Goal: Task Accomplishment & Management: Manage account settings

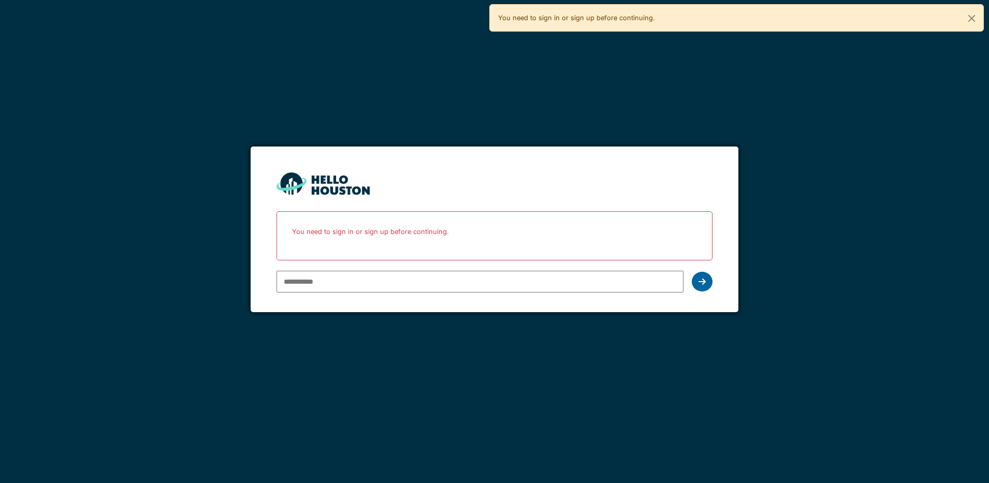
type input "**********"
click at [699, 283] on icon at bounding box center [701, 282] width 7 height 8
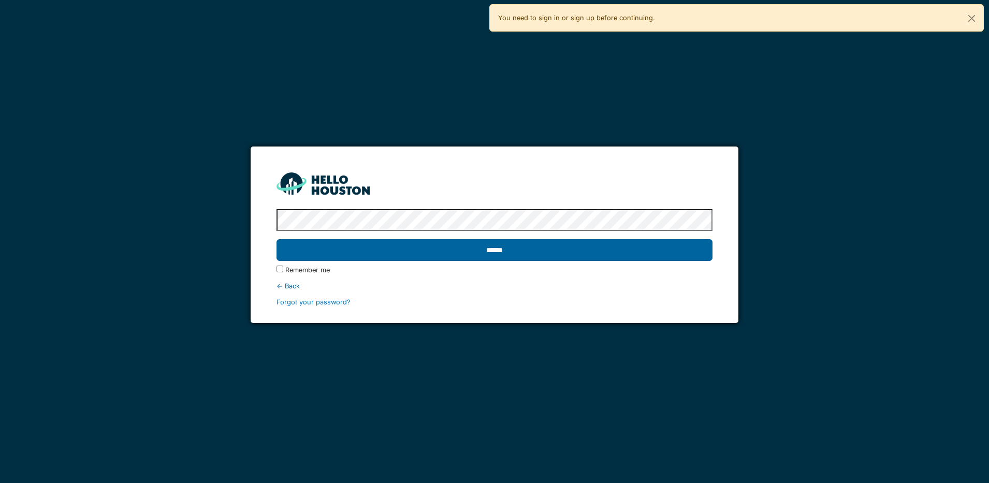
click at [561, 248] on input "******" at bounding box center [494, 250] width 436 height 22
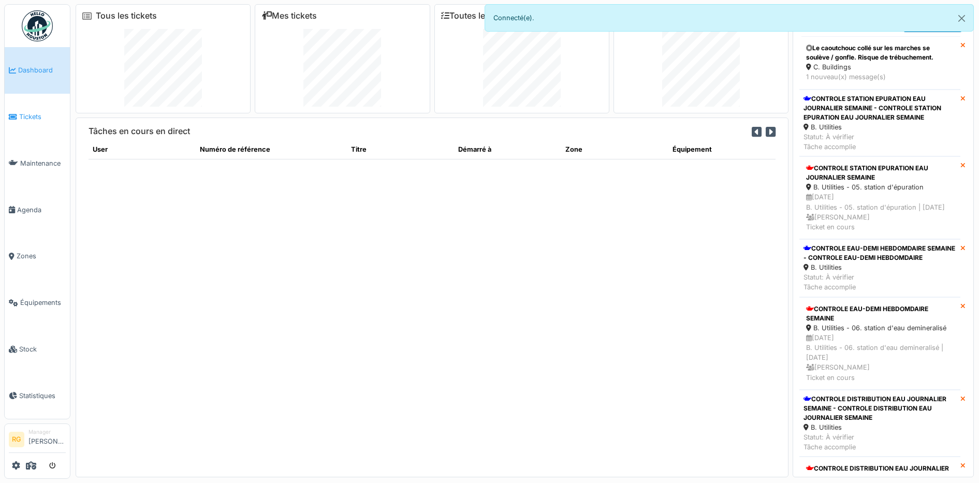
click at [21, 118] on span "Tickets" at bounding box center [42, 117] width 47 height 10
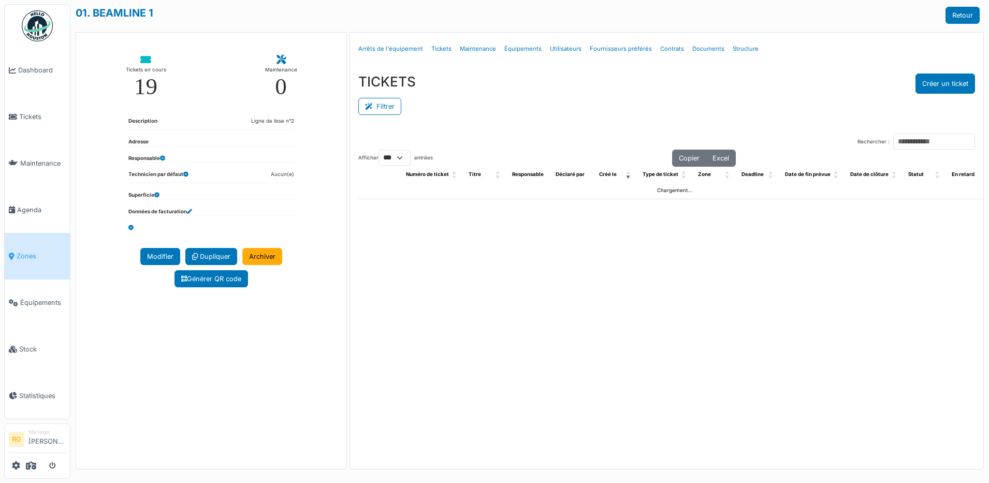
select select "***"
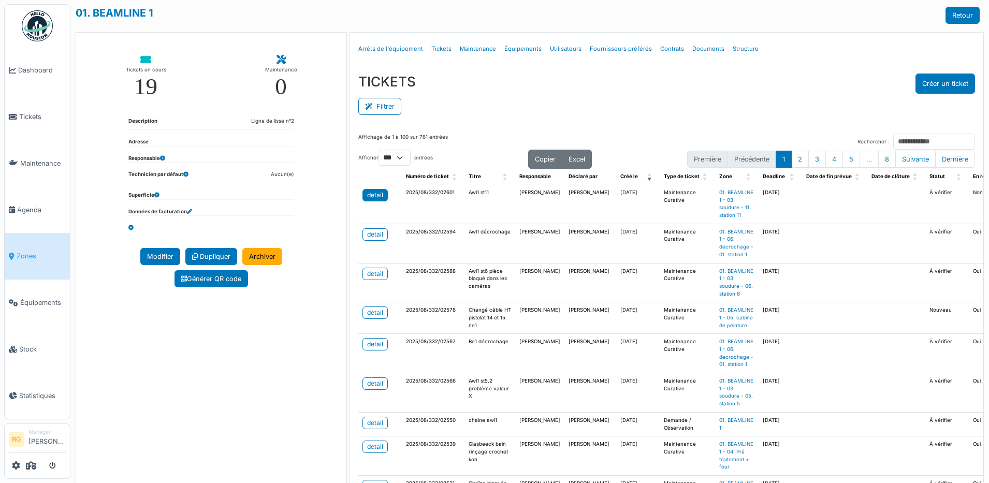
click at [372, 196] on div "detail" at bounding box center [375, 195] width 16 height 9
click at [893, 141] on input "Rechercher :" at bounding box center [934, 142] width 82 height 16
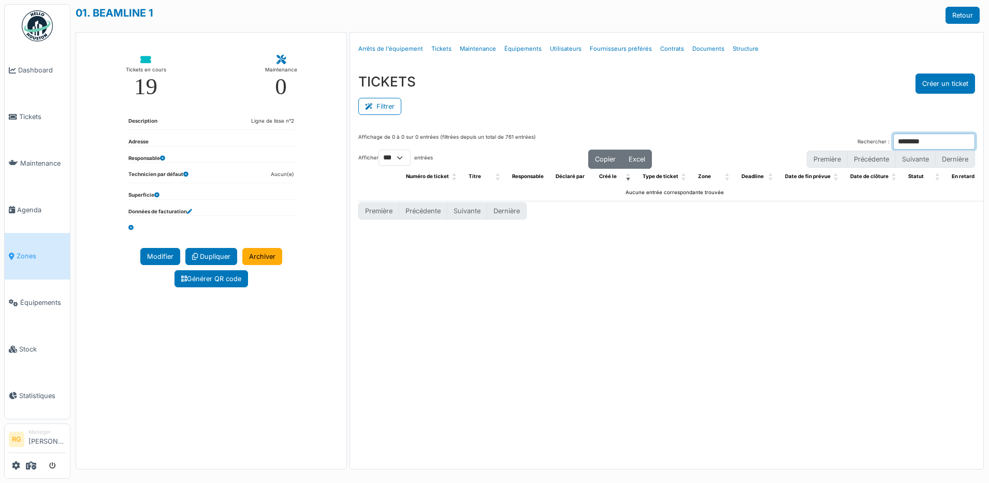
click at [893, 140] on input "********" at bounding box center [934, 142] width 82 height 16
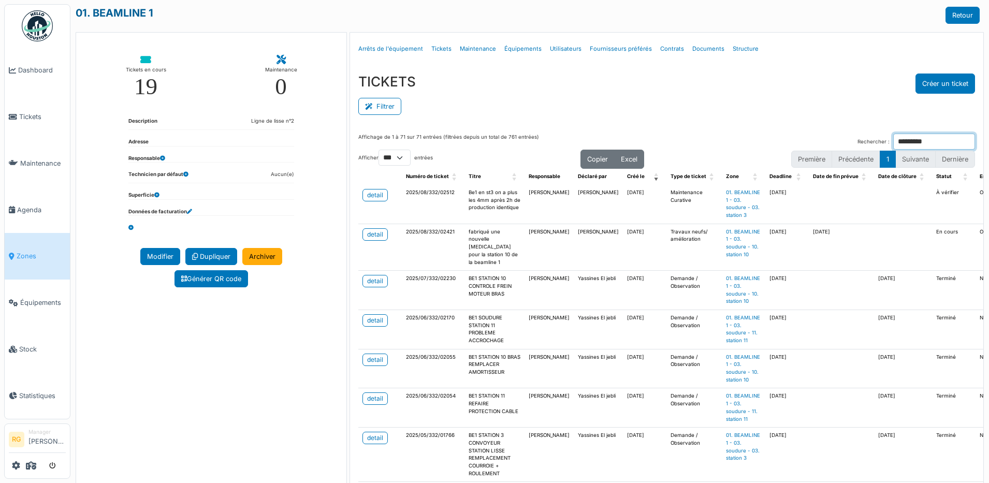
type input "*********"
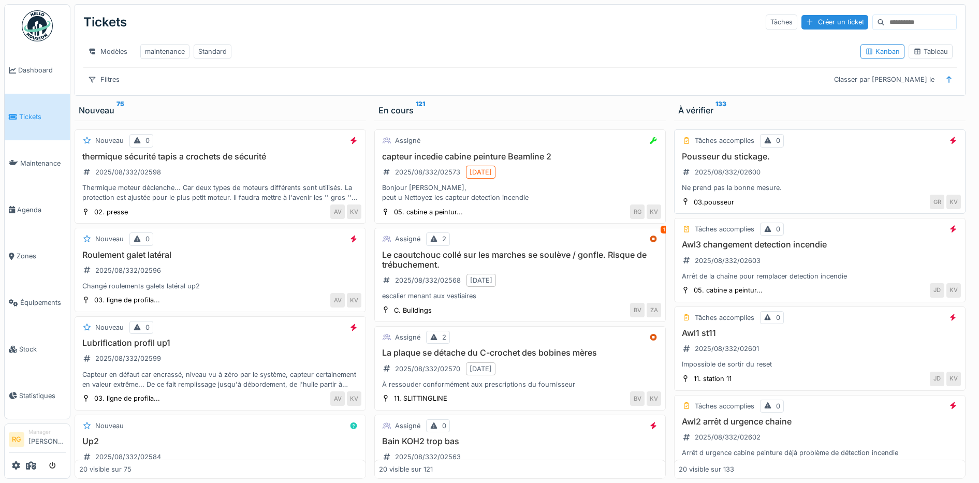
click at [811, 180] on div "Pousseur du stickage. 2025/08/332/02600 Ne prend pas la bonne mesure." at bounding box center [820, 172] width 282 height 41
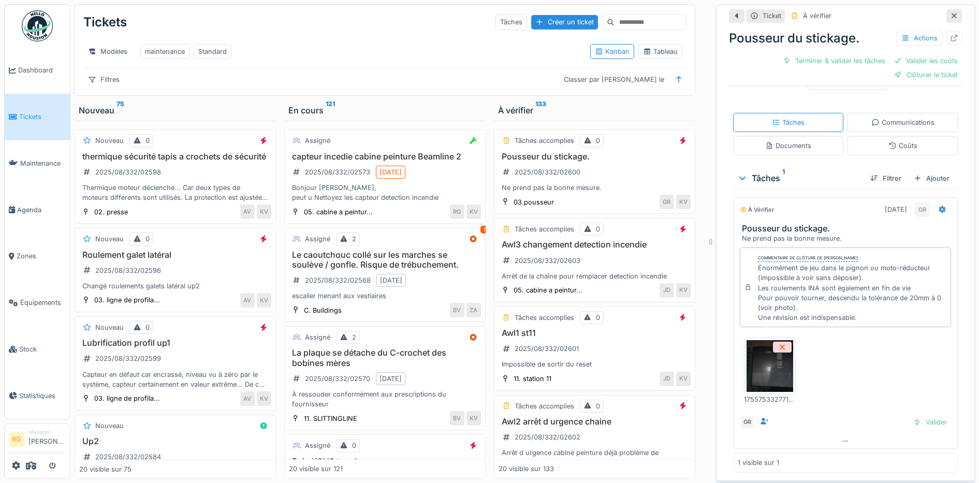
scroll to position [163, 0]
click at [759, 372] on img at bounding box center [770, 366] width 47 height 52
click at [765, 357] on img at bounding box center [770, 366] width 47 height 52
click at [780, 142] on div "Documents" at bounding box center [788, 145] width 110 height 19
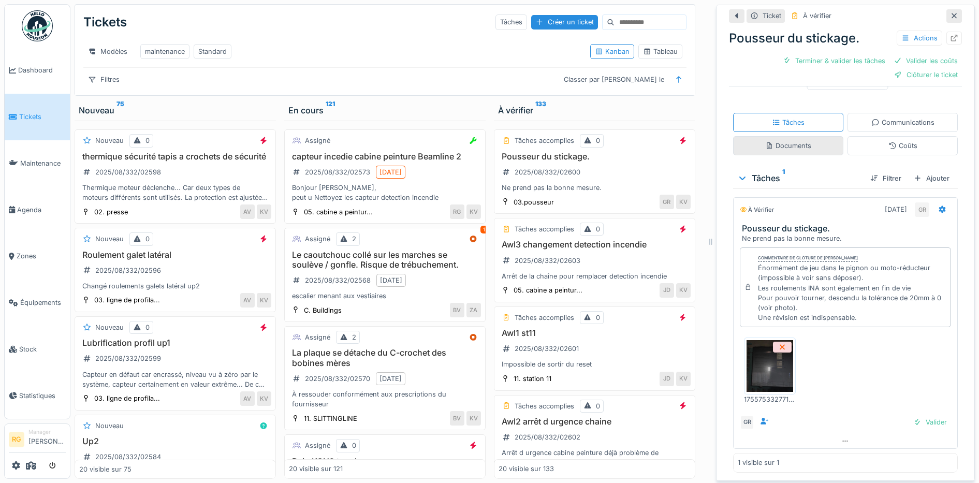
scroll to position [0, 0]
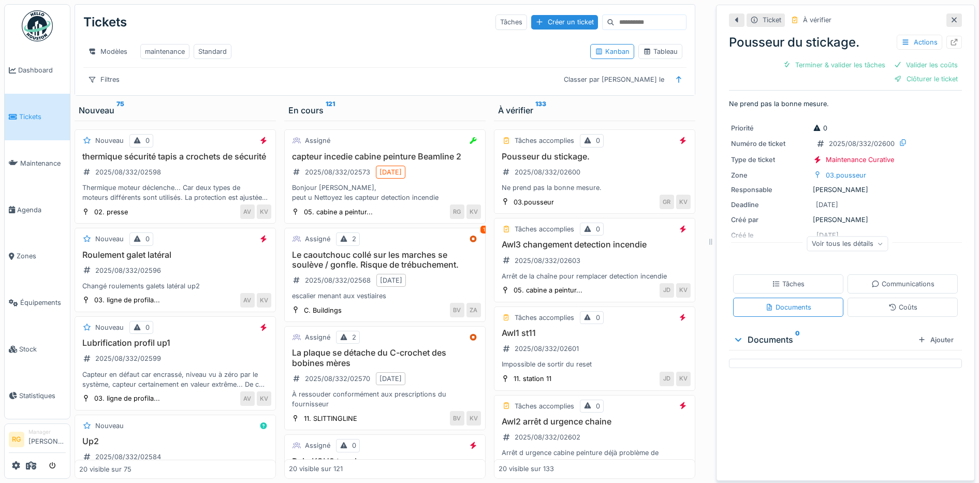
click at [760, 270] on div "Tâches Communications Documents Coûts" at bounding box center [845, 295] width 233 height 51
click at [777, 279] on div "Tâches" at bounding box center [788, 284] width 33 height 10
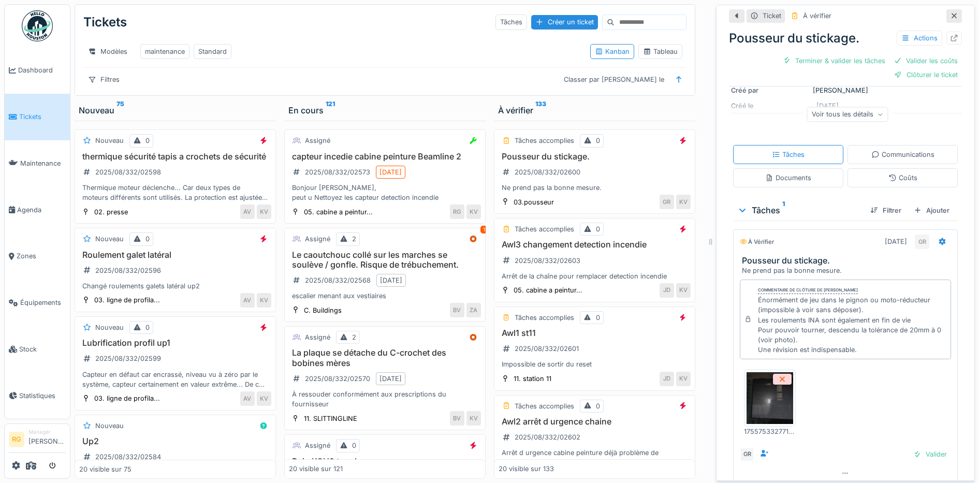
scroll to position [163, 0]
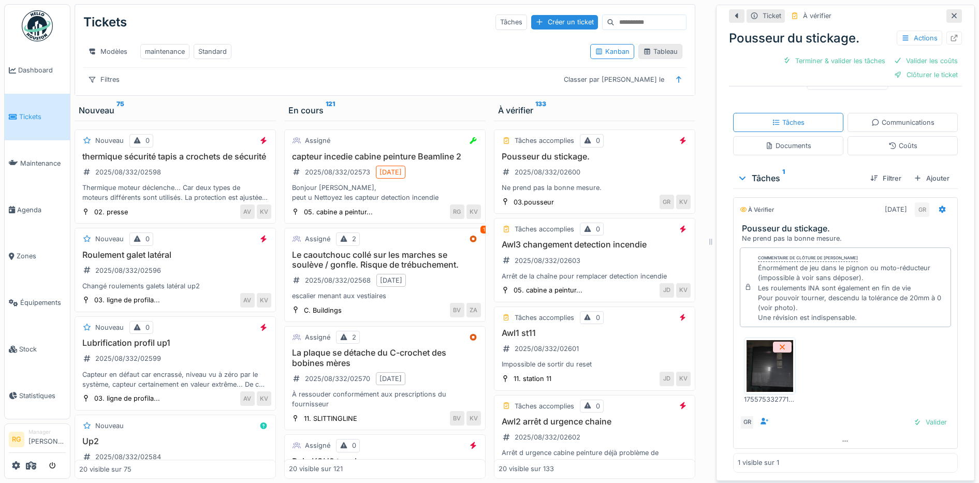
click at [651, 47] on div "Tableau" at bounding box center [660, 52] width 35 height 10
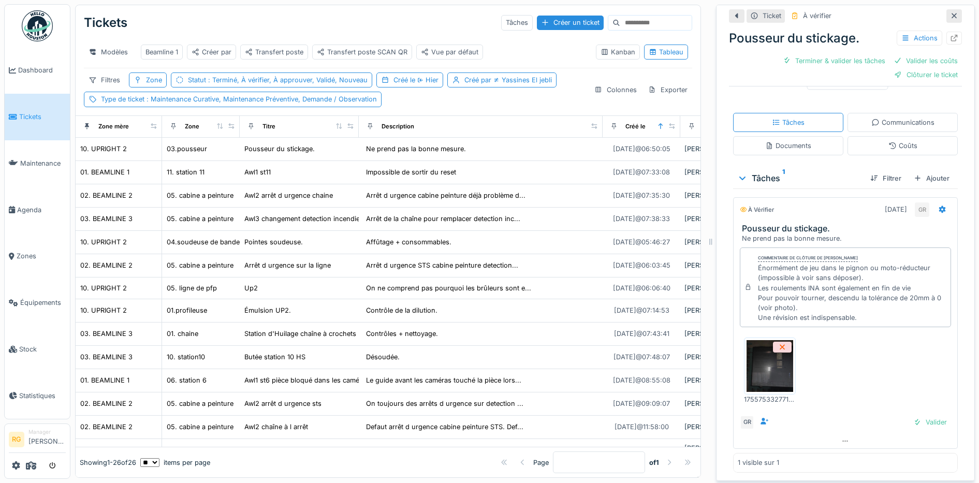
drag, startPoint x: 936, startPoint y: 8, endPoint x: 863, endPoint y: 20, distance: 74.4
click at [950, 12] on icon at bounding box center [954, 15] width 8 height 7
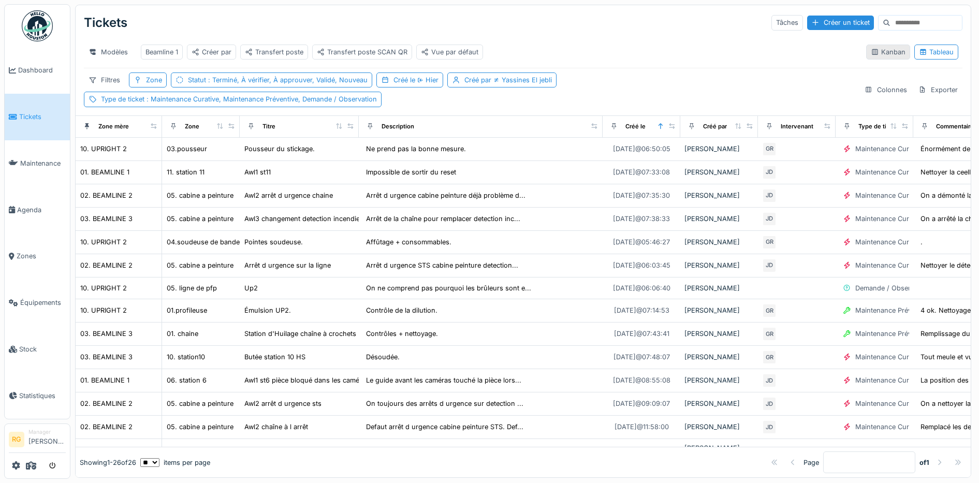
click at [874, 57] on div "Kanban" at bounding box center [888, 52] width 35 height 10
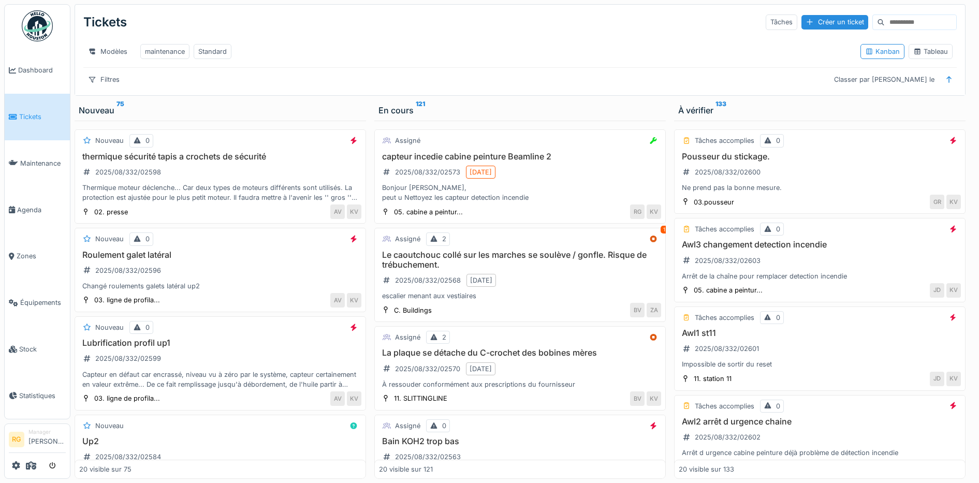
click at [885, 23] on input at bounding box center [920, 22] width 71 height 14
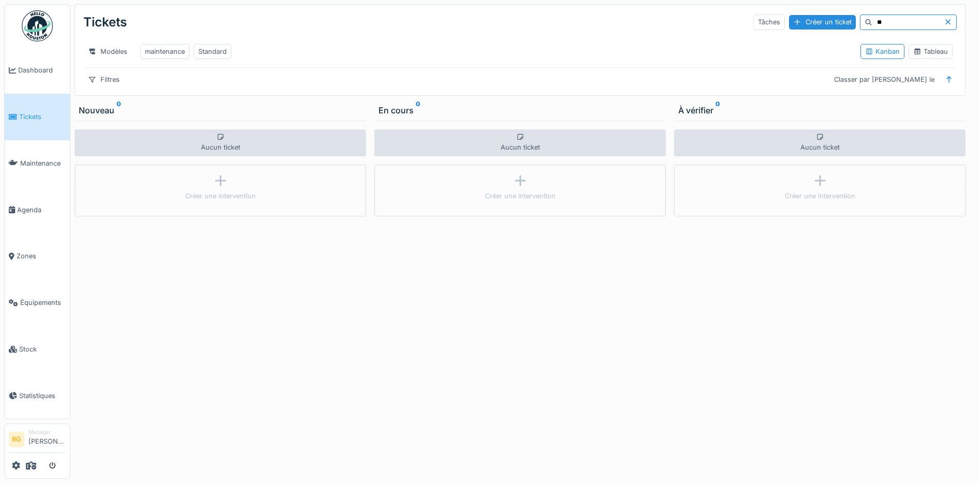
type input "*"
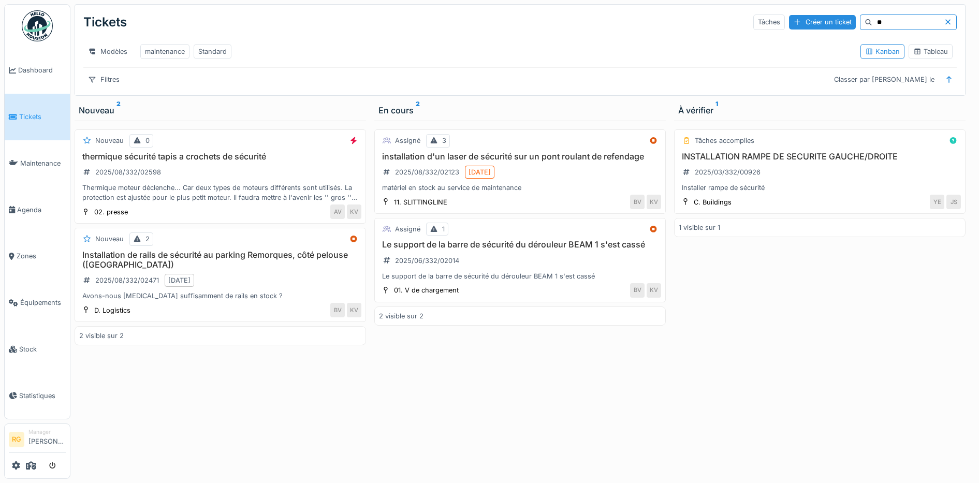
type input "*"
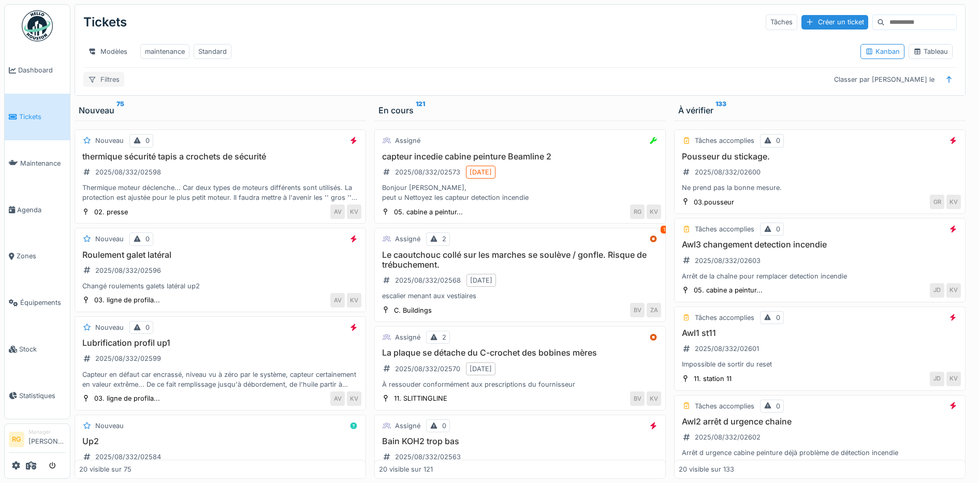
click at [108, 87] on div "Filtres" at bounding box center [103, 79] width 41 height 15
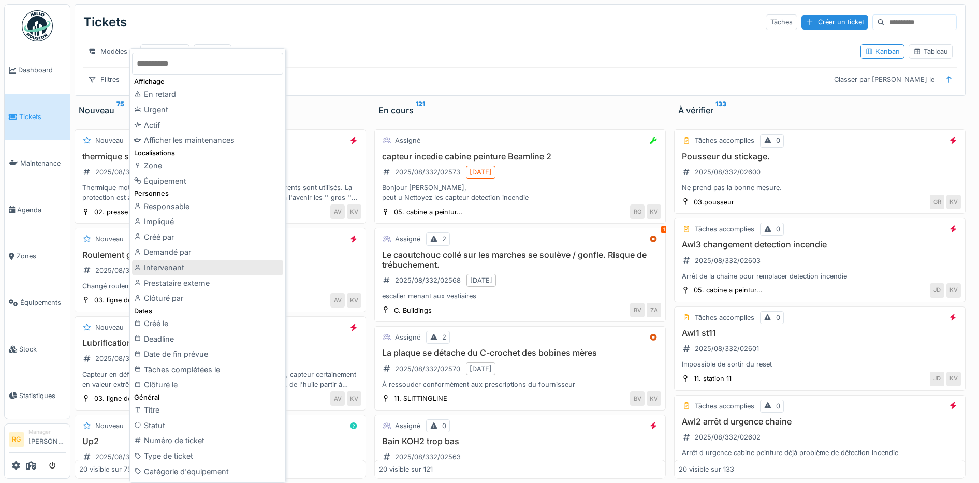
click at [160, 269] on div "Intervenant" at bounding box center [207, 268] width 151 height 16
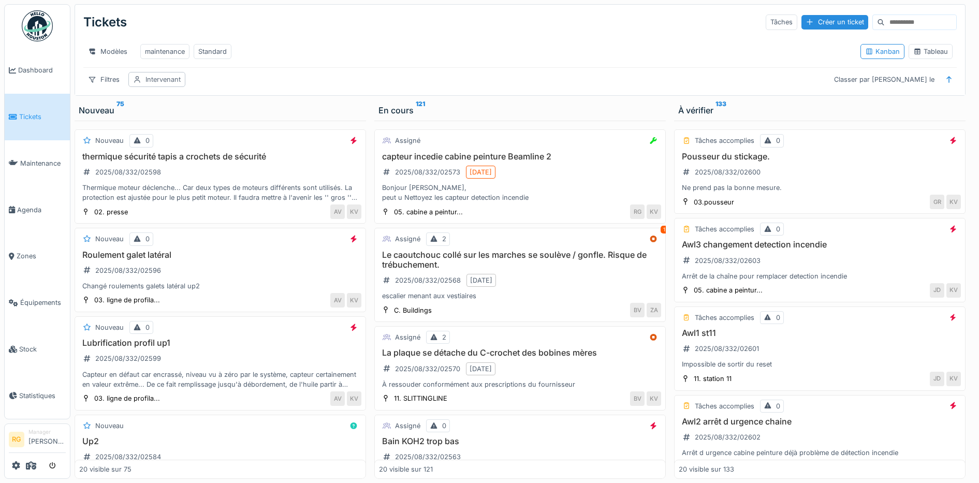
click at [163, 84] on div "Intervenant" at bounding box center [162, 80] width 35 height 10
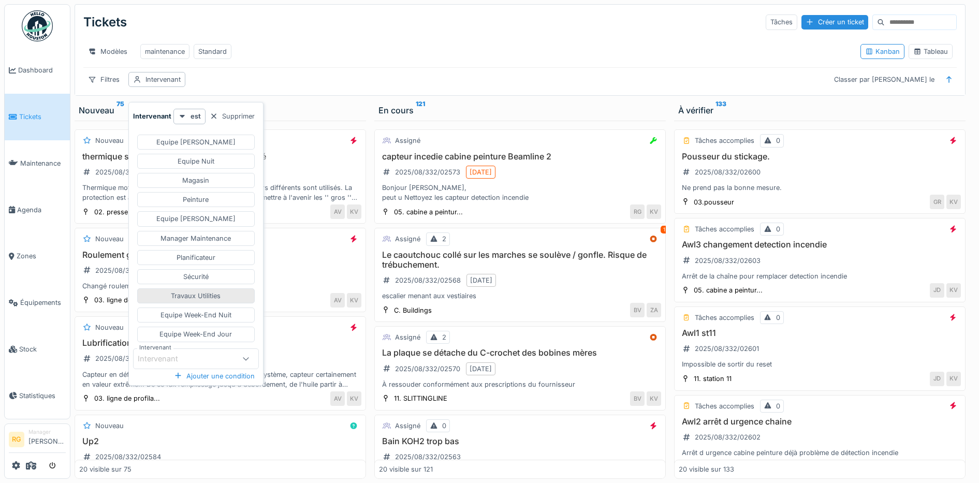
click at [197, 298] on div "Travaux Utilities" at bounding box center [196, 296] width 50 height 10
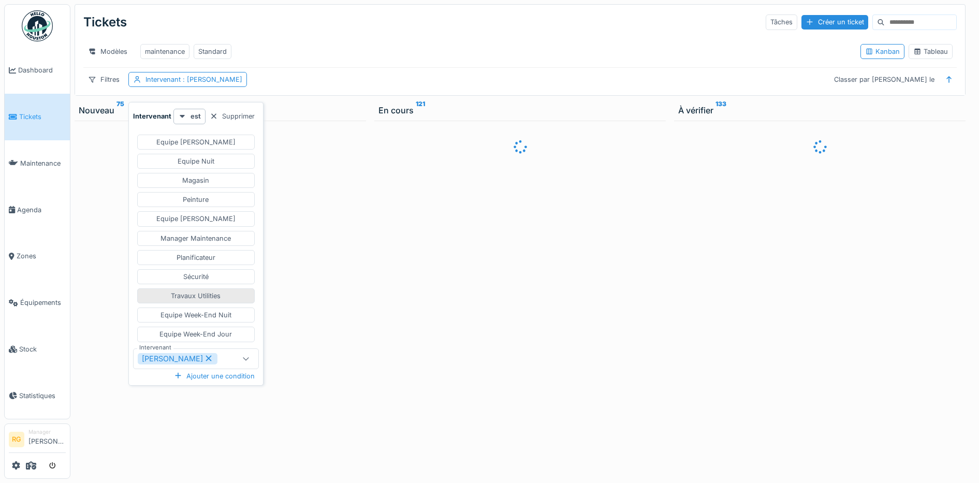
type input "****"
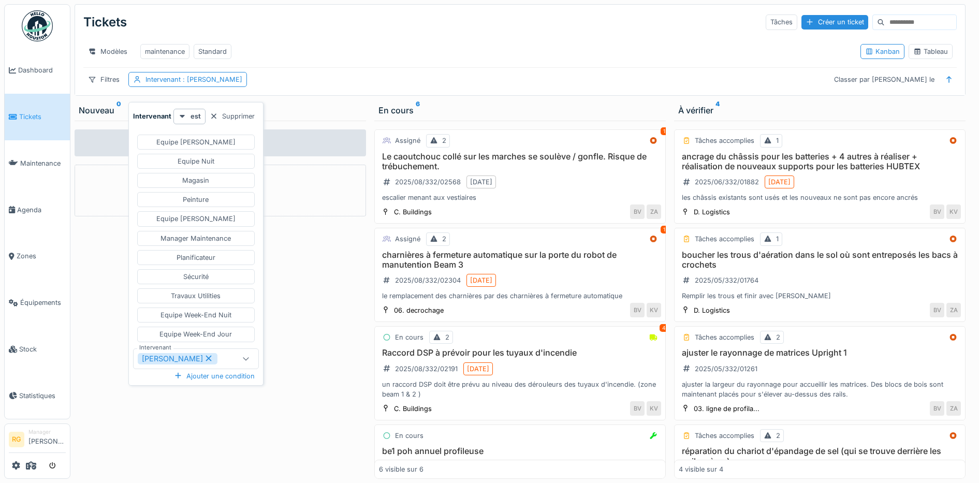
click at [318, 304] on div "Aucun ticket Créer une intervention" at bounding box center [221, 300] width 292 height 358
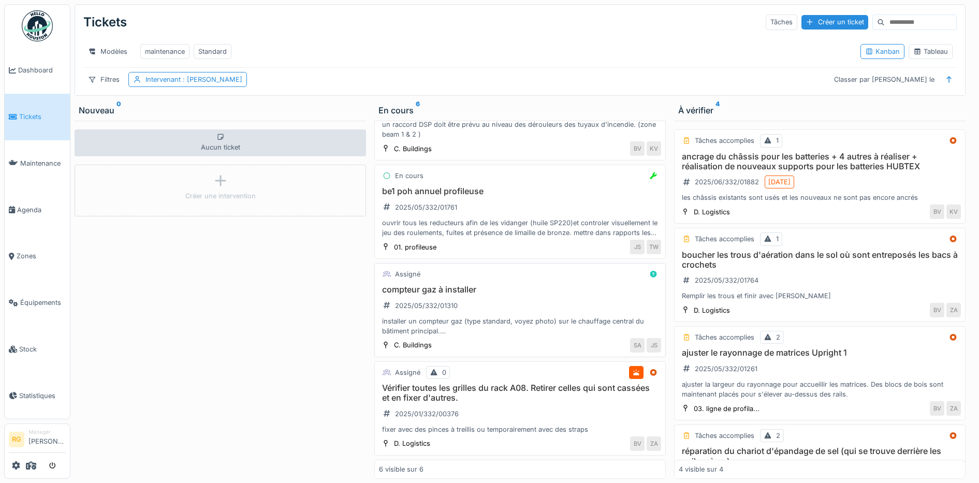
scroll to position [280, 0]
click at [806, 288] on div "boucher les trous d'aération dans le sol où sont entreposés les bacs à crochets…" at bounding box center [820, 275] width 282 height 51
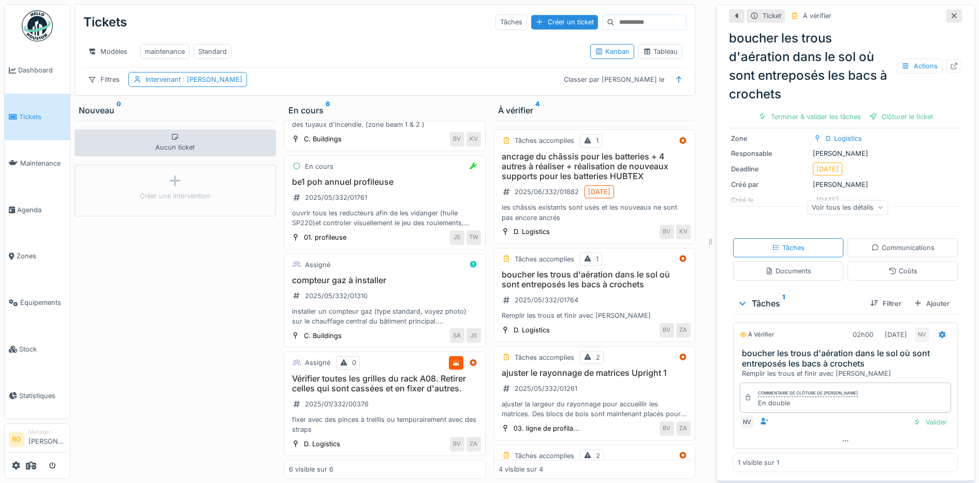
scroll to position [10, 0]
click at [910, 297] on div "Ajouter" at bounding box center [932, 304] width 44 height 14
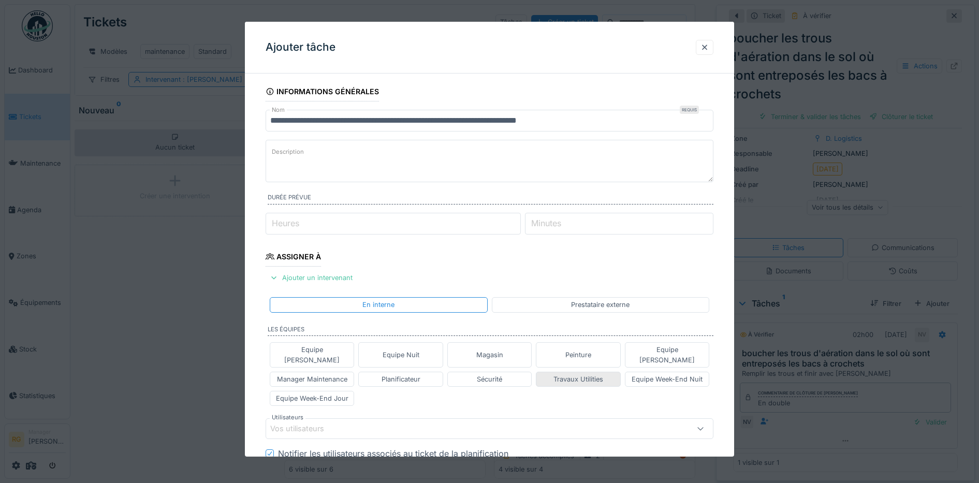
click at [570, 374] on div "Travaux Utilities" at bounding box center [579, 379] width 50 height 10
type input "****"
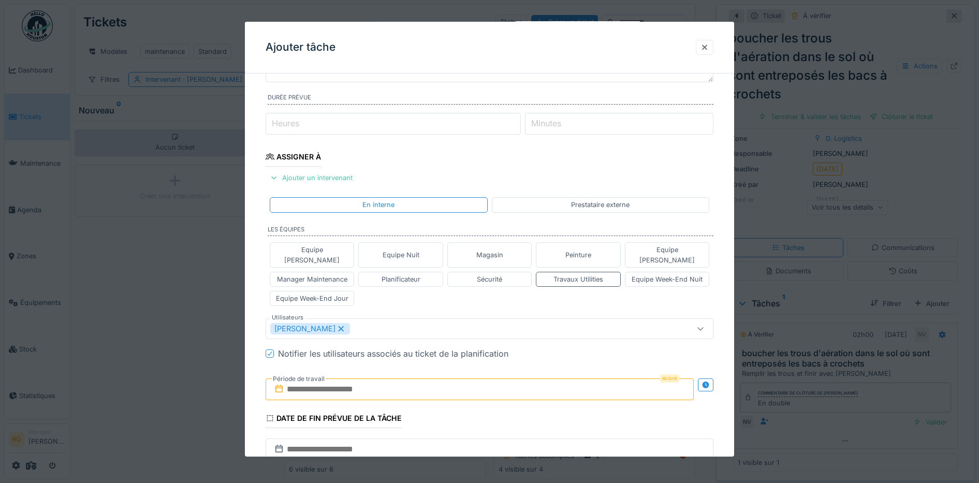
scroll to position [289, 0]
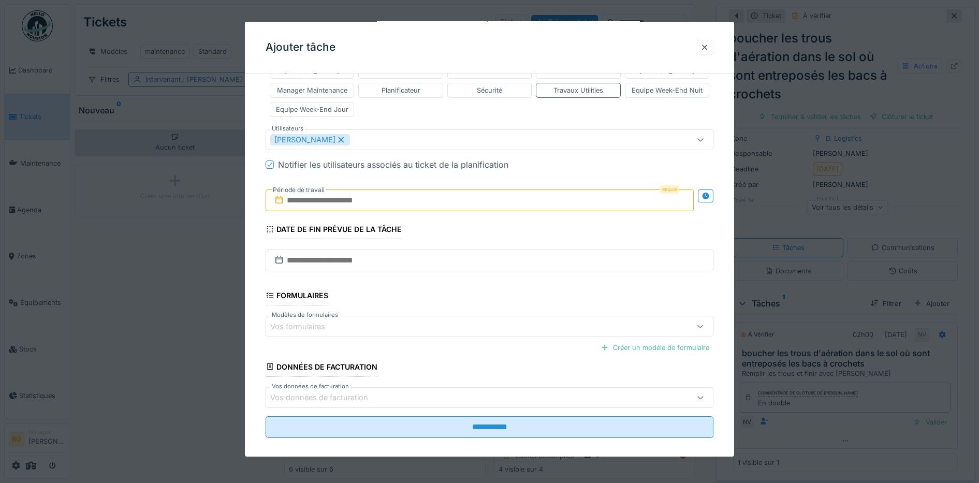
click at [332, 190] on input "text" at bounding box center [480, 201] width 429 height 22
click at [510, 221] on h2 "août 2025" at bounding box center [482, 225] width 124 height 9
click at [484, 311] on div "21" at bounding box center [482, 318] width 14 height 15
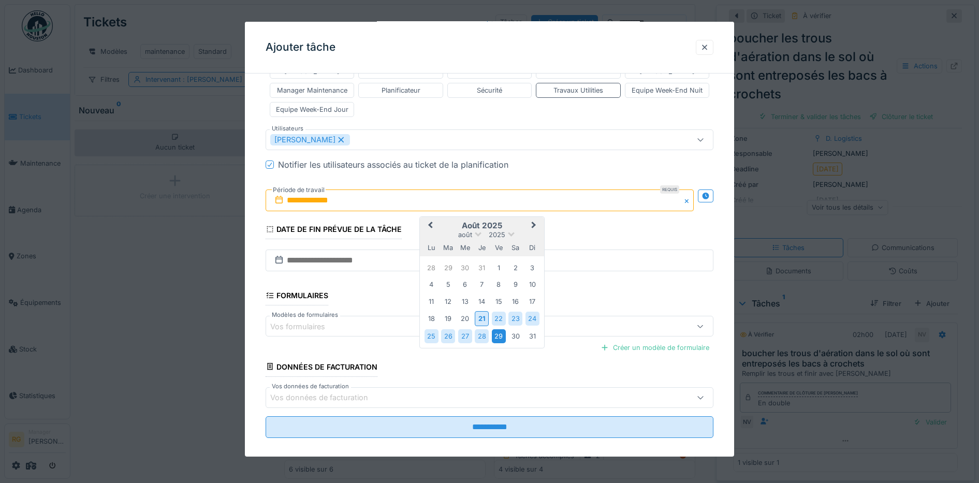
click at [499, 329] on div "29" at bounding box center [499, 336] width 14 height 14
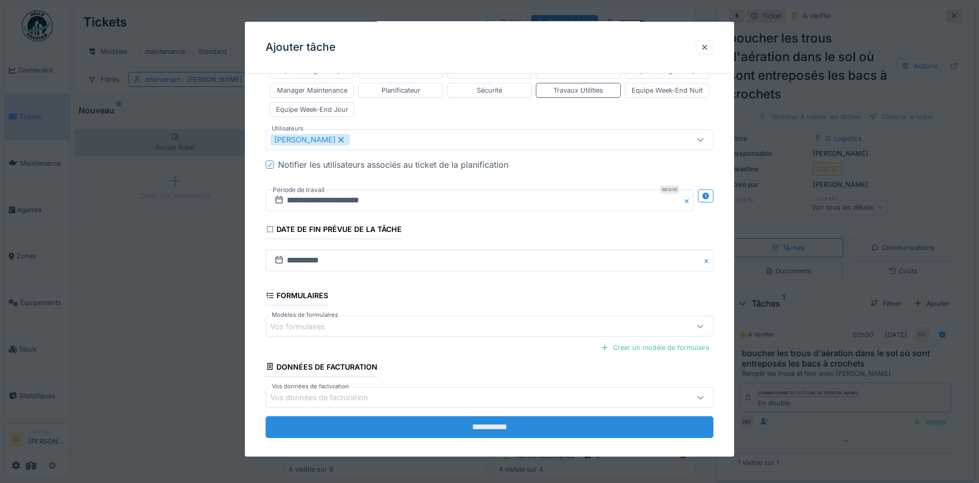
click at [478, 418] on input "**********" at bounding box center [490, 427] width 448 height 22
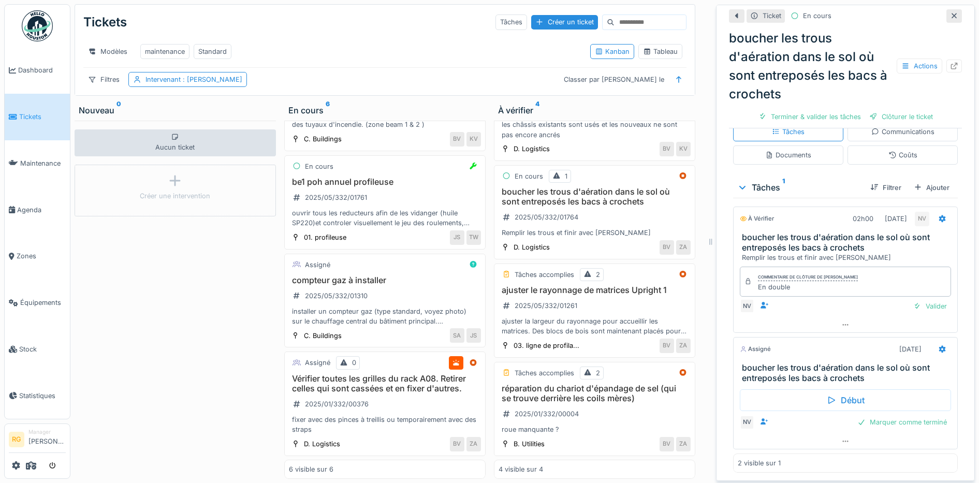
scroll to position [0, 0]
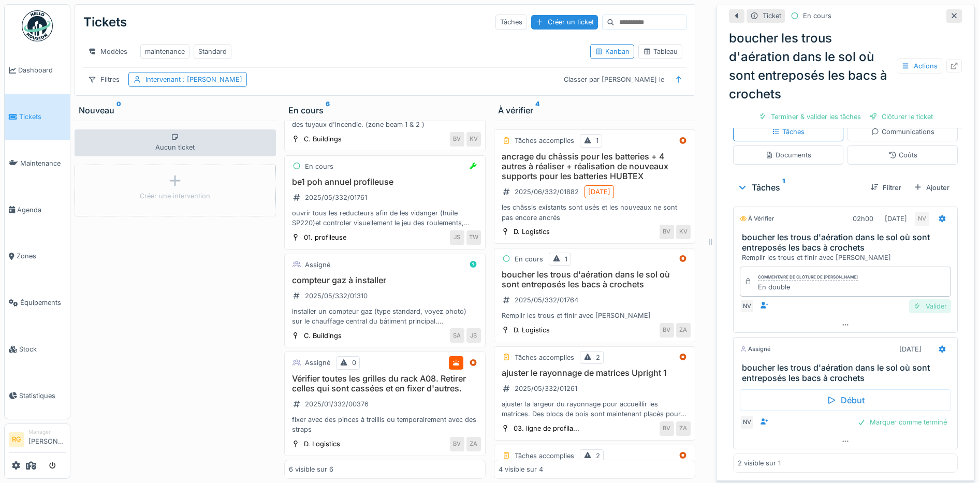
click at [916, 308] on div "Valider" at bounding box center [930, 306] width 42 height 14
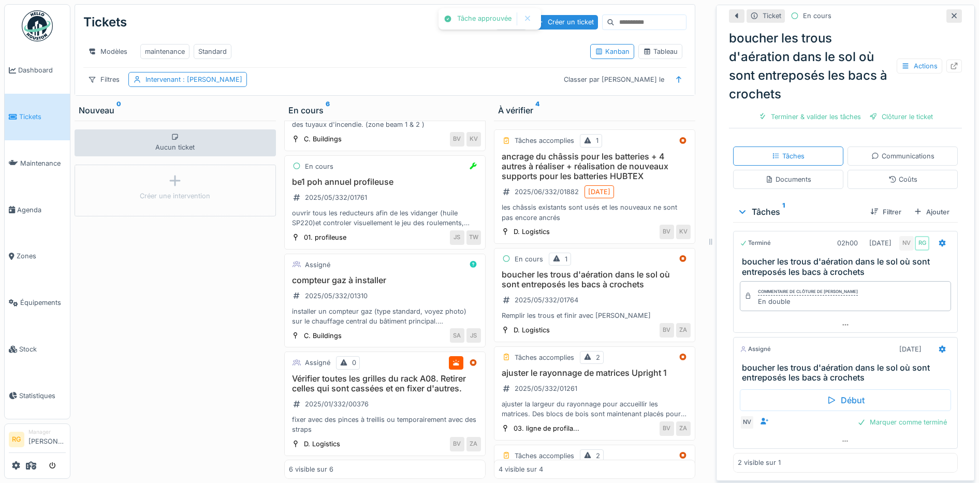
scroll to position [171, 0]
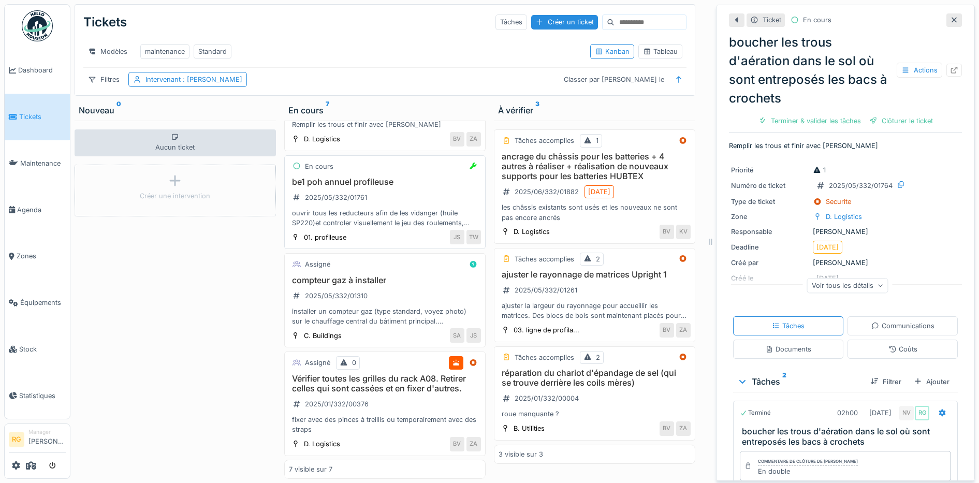
scroll to position [10, 0]
click at [649, 185] on div "ancrage du châssis pour les batteries + 4 autres à réaliser + réalisation de no…" at bounding box center [595, 187] width 192 height 71
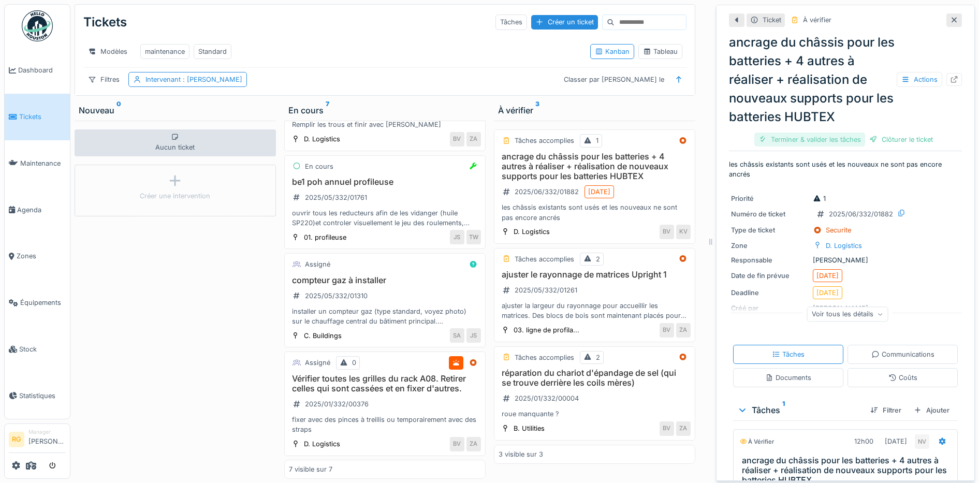
click at [802, 133] on div "Terminer & valider les tâches" at bounding box center [809, 140] width 111 height 14
click at [846, 133] on div "Clôturer le ticket" at bounding box center [846, 140] width 72 height 14
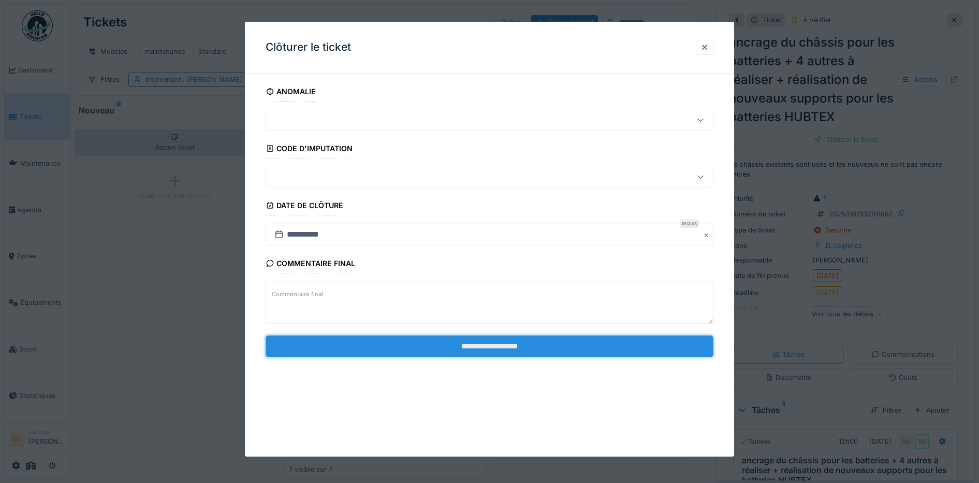
click at [497, 345] on input "**********" at bounding box center [490, 347] width 448 height 22
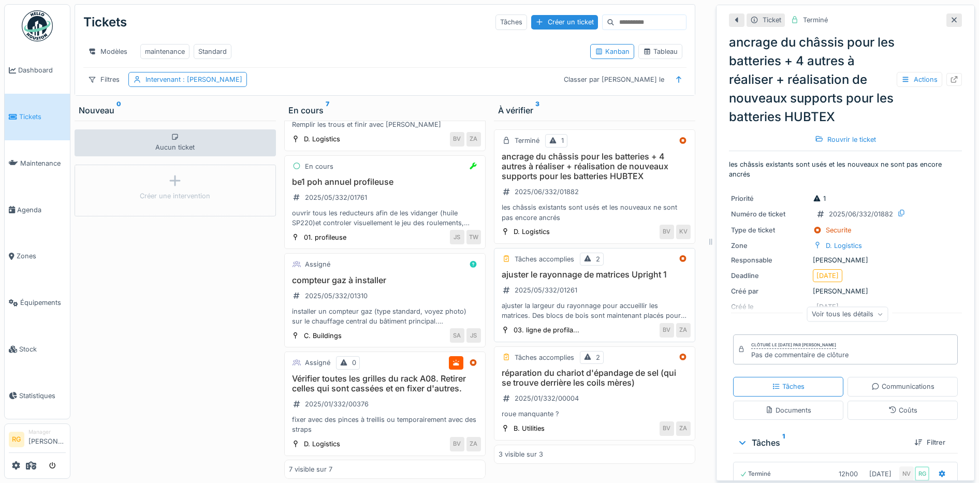
click at [591, 305] on div "ajuster la largeur du rayonnage pour accueillir les matrices. Des blocs de bois…" at bounding box center [595, 311] width 192 height 20
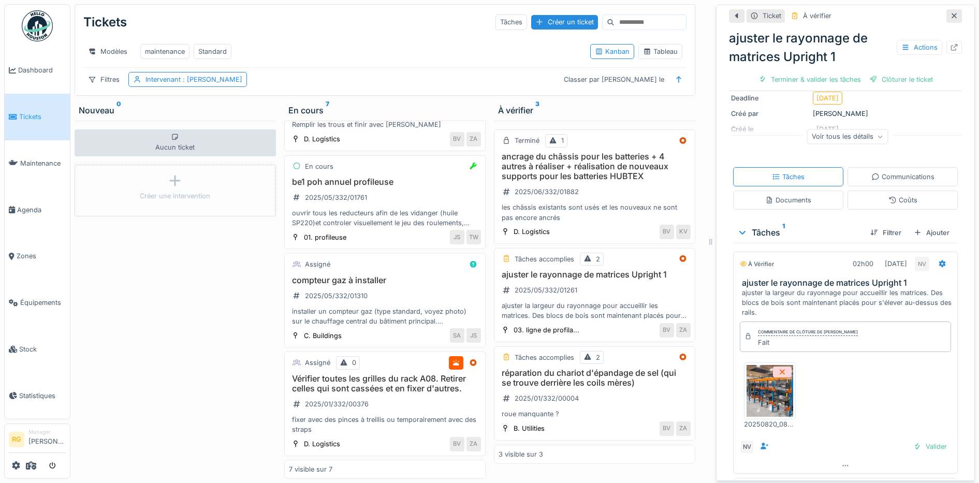
scroll to position [148, 0]
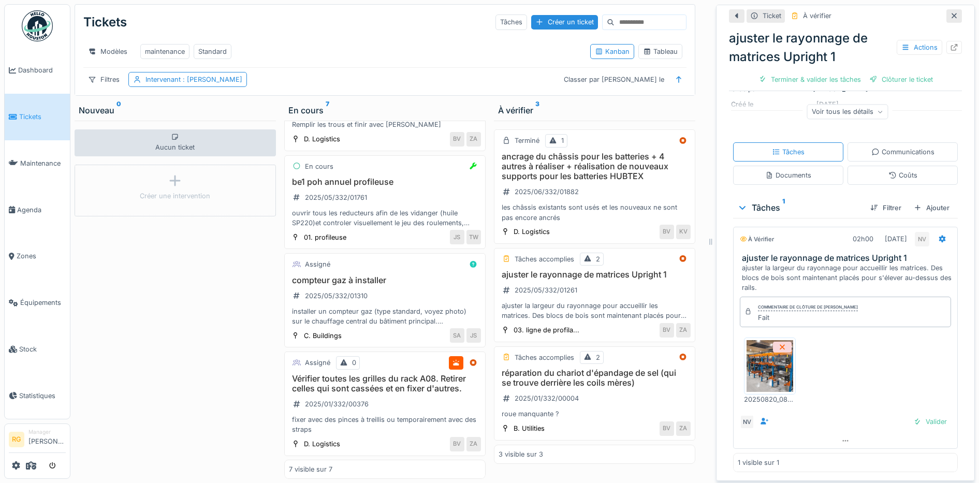
click at [759, 357] on img at bounding box center [770, 366] width 47 height 52
click at [804, 72] on div "Terminer & valider les tâches" at bounding box center [809, 79] width 111 height 14
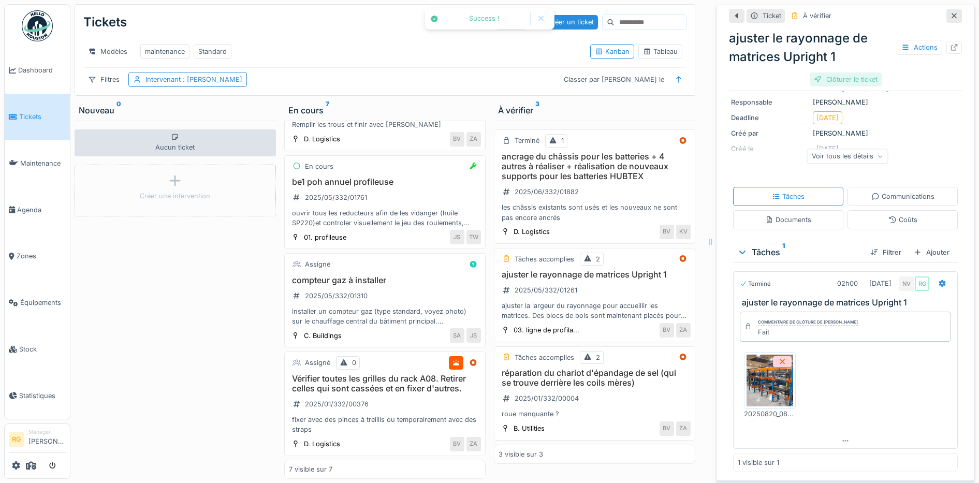
click at [845, 75] on div "Clôturer le ticket" at bounding box center [846, 79] width 72 height 14
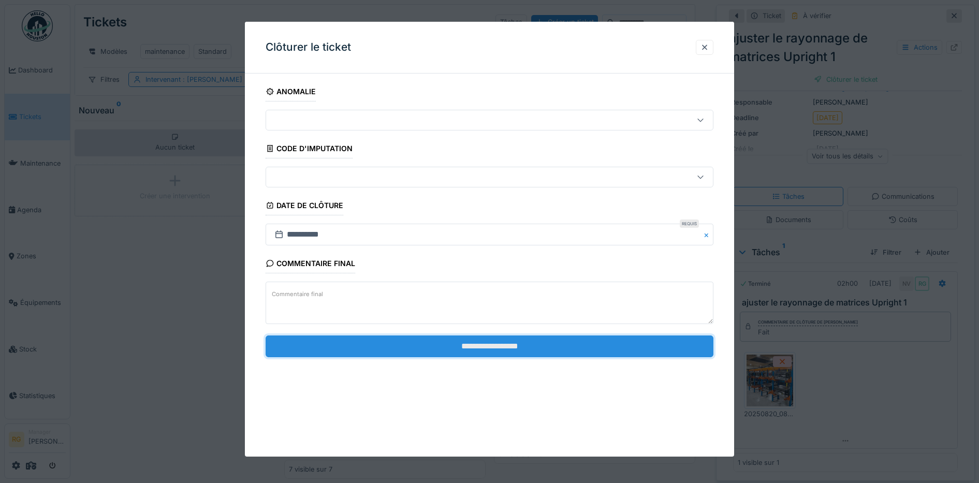
click at [515, 346] on input "**********" at bounding box center [490, 347] width 448 height 22
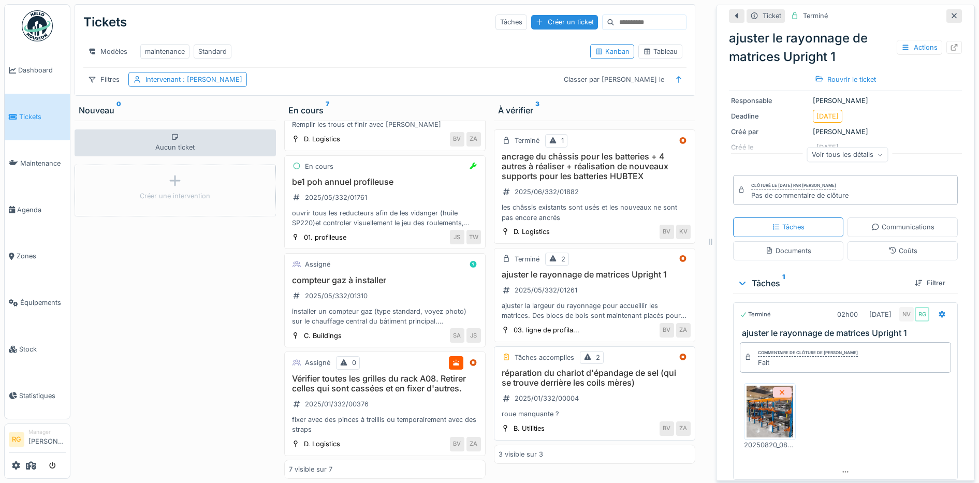
click at [593, 401] on div "réparation du chariot d'épandage de sel (qui se trouve derrière les coils mères…" at bounding box center [595, 393] width 192 height 51
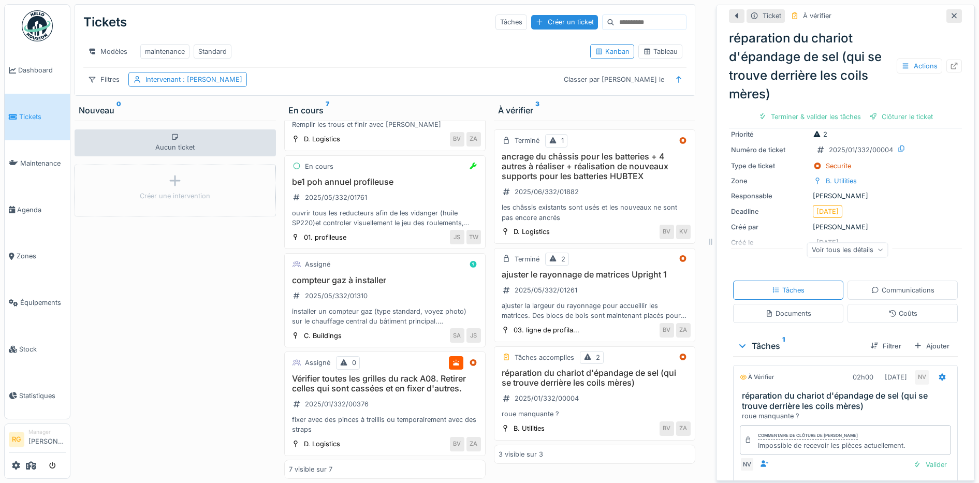
scroll to position [80, 0]
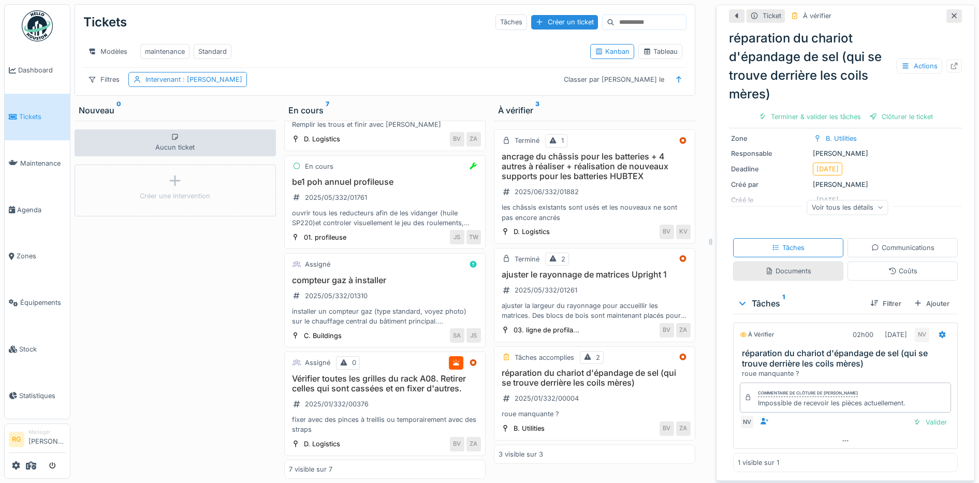
click at [784, 266] on div "Documents" at bounding box center [788, 271] width 46 height 10
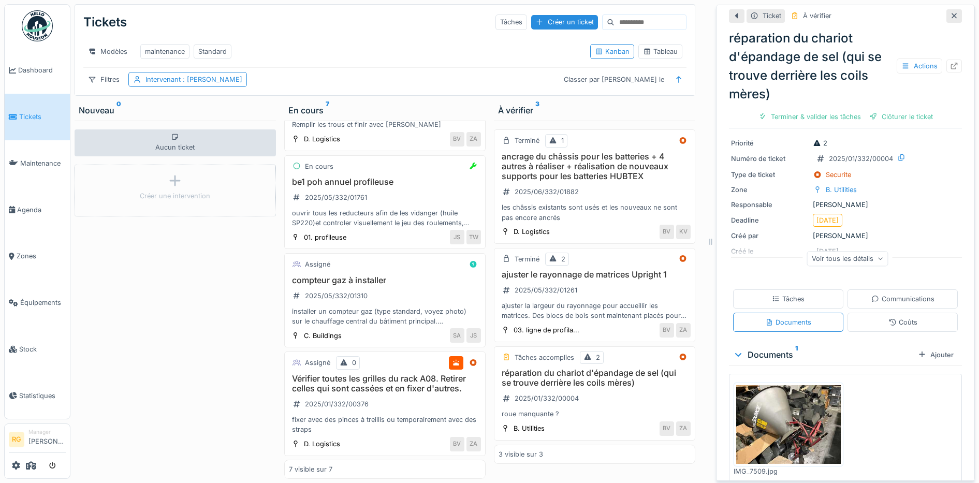
scroll to position [41, 0]
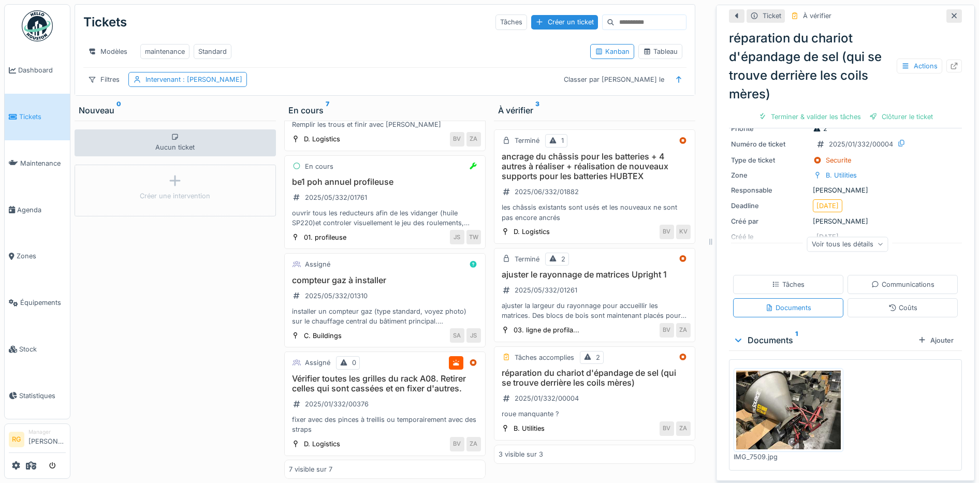
click at [784, 395] on img at bounding box center [788, 410] width 105 height 79
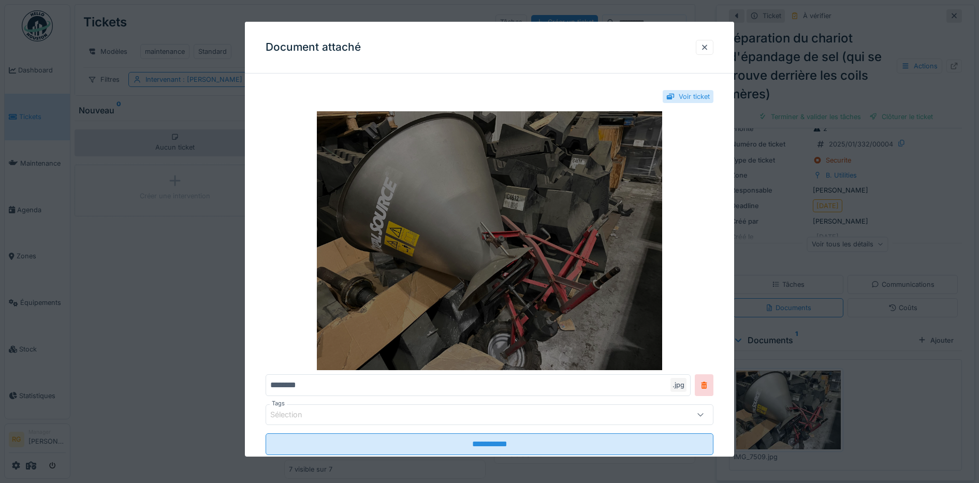
click at [472, 249] on img at bounding box center [490, 240] width 448 height 259
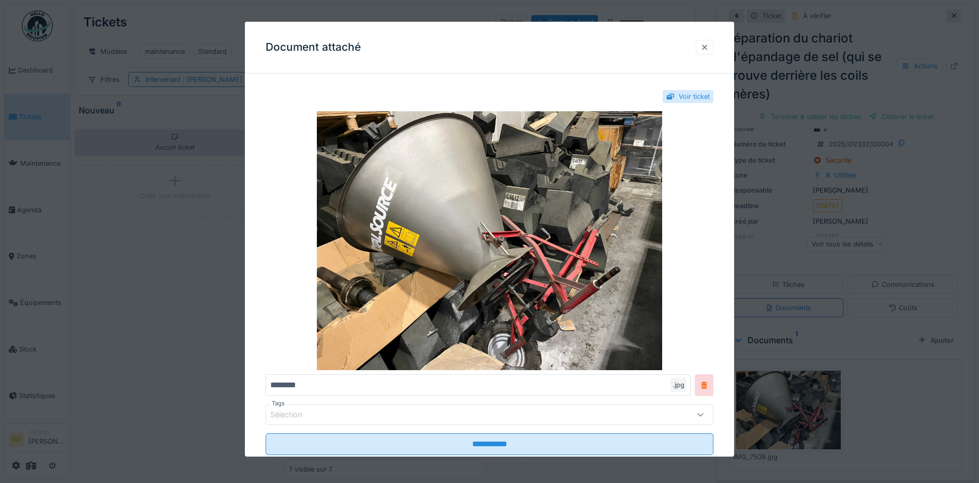
click at [707, 41] on div at bounding box center [705, 47] width 18 height 15
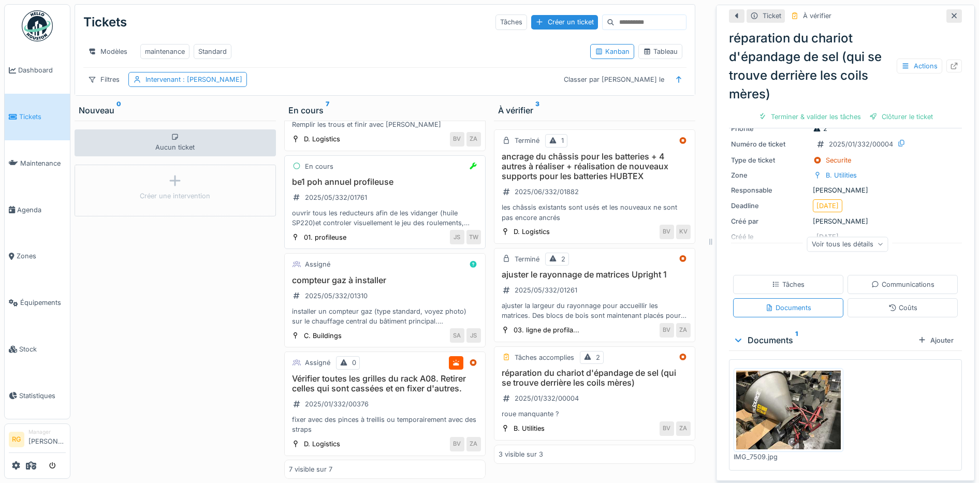
scroll to position [418, 0]
click at [388, 275] on div "compteur gaz à installer 2025/05/332/01310 installer un compteur gaz (type stan…" at bounding box center [385, 300] width 192 height 51
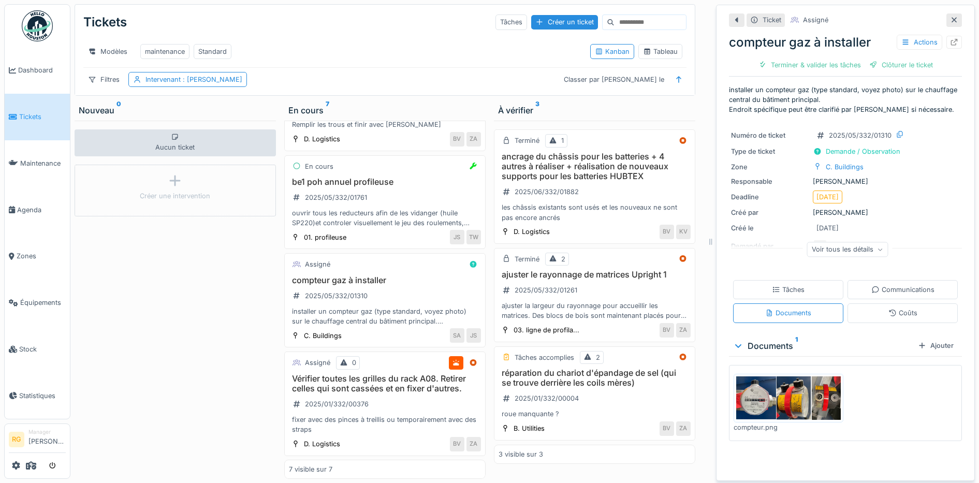
click at [765, 390] on img at bounding box center [788, 397] width 105 height 43
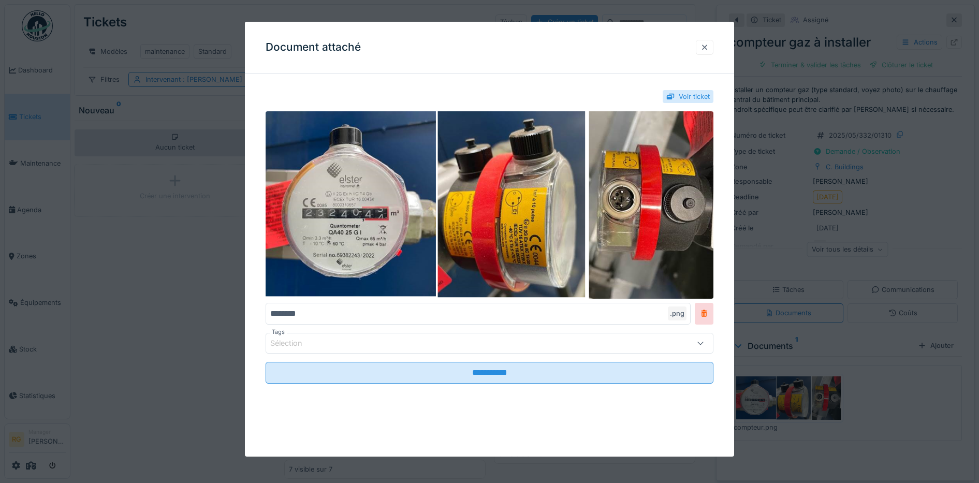
click at [707, 50] on div at bounding box center [705, 47] width 8 height 10
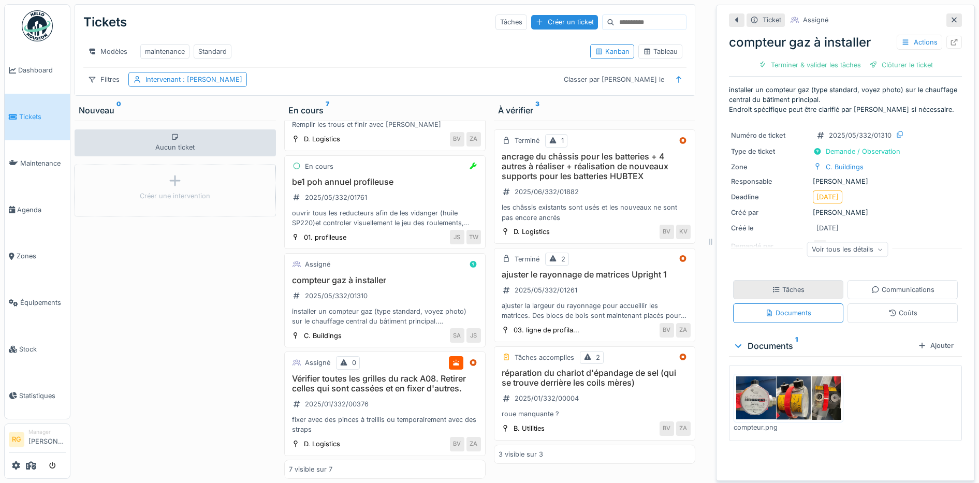
click at [803, 281] on div "Tâches" at bounding box center [788, 289] width 110 height 19
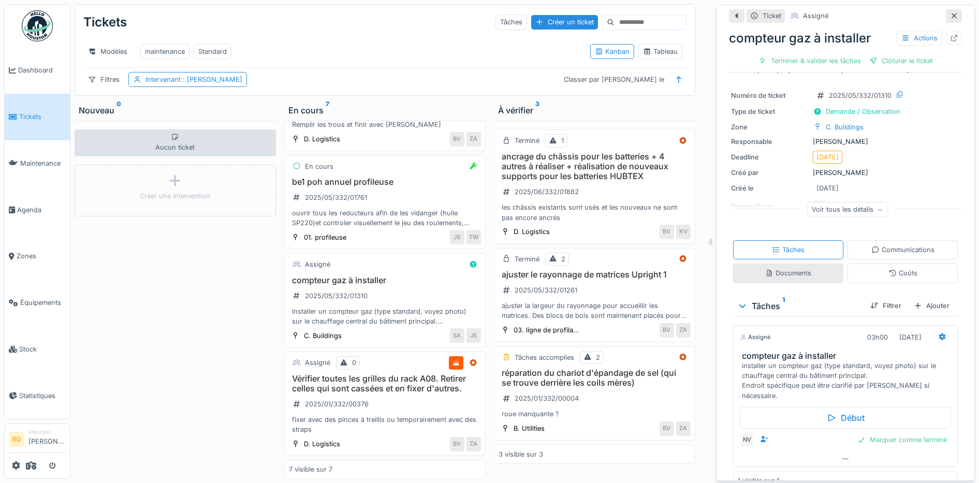
scroll to position [59, 0]
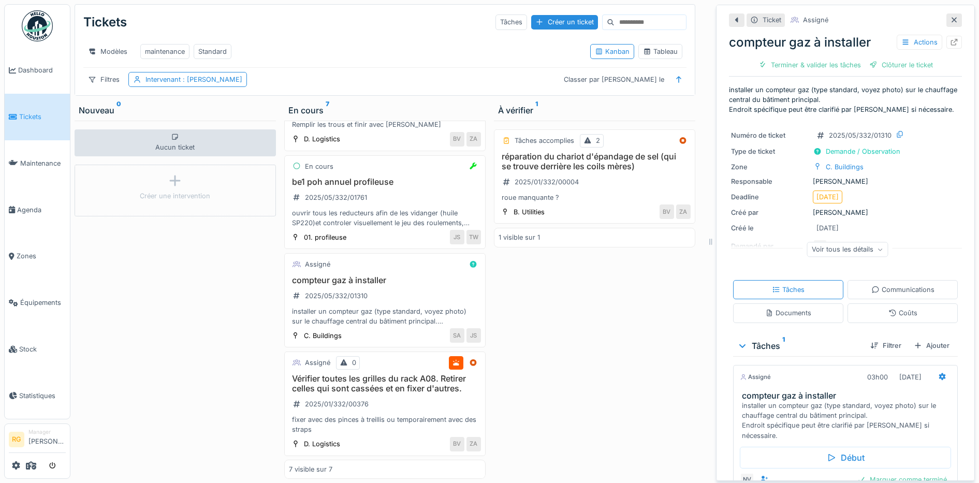
scroll to position [418, 0]
click at [166, 79] on div "Intervenant : [PERSON_NAME]" at bounding box center [193, 80] width 97 height 10
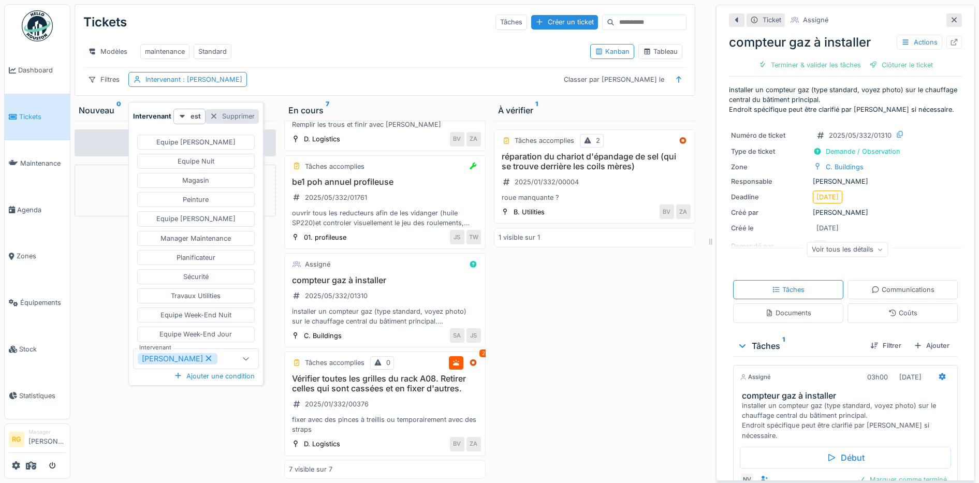
click at [224, 109] on div "Supprimer" at bounding box center [232, 116] width 53 height 14
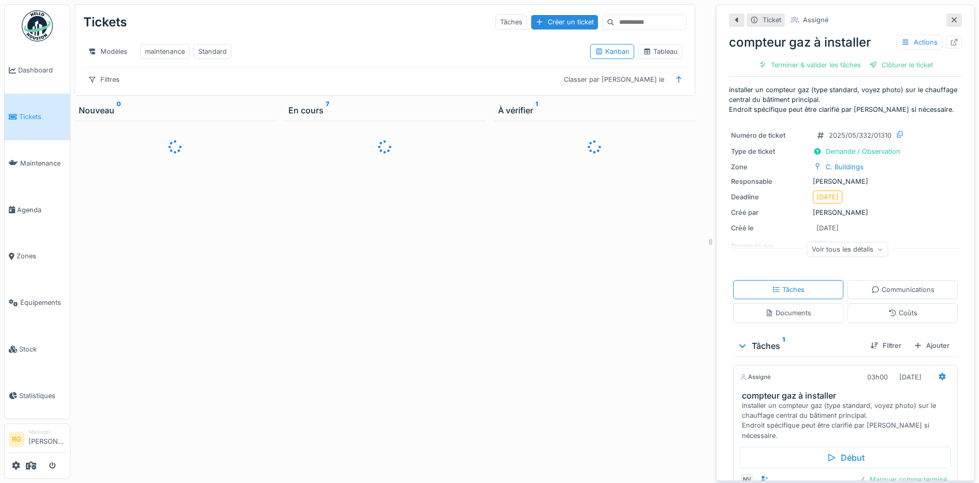
scroll to position [0, 0]
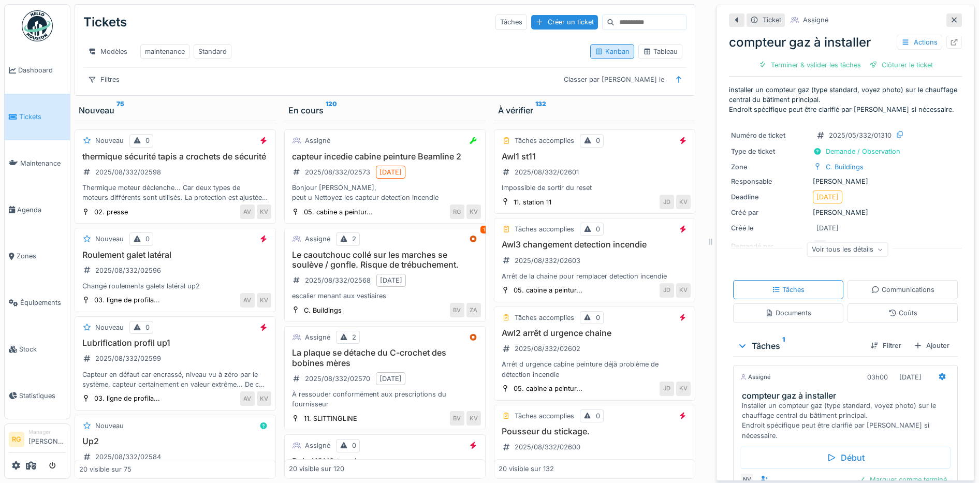
drag, startPoint x: 932, startPoint y: 12, endPoint x: 864, endPoint y: 51, distance: 78.2
click at [950, 17] on icon at bounding box center [954, 20] width 8 height 7
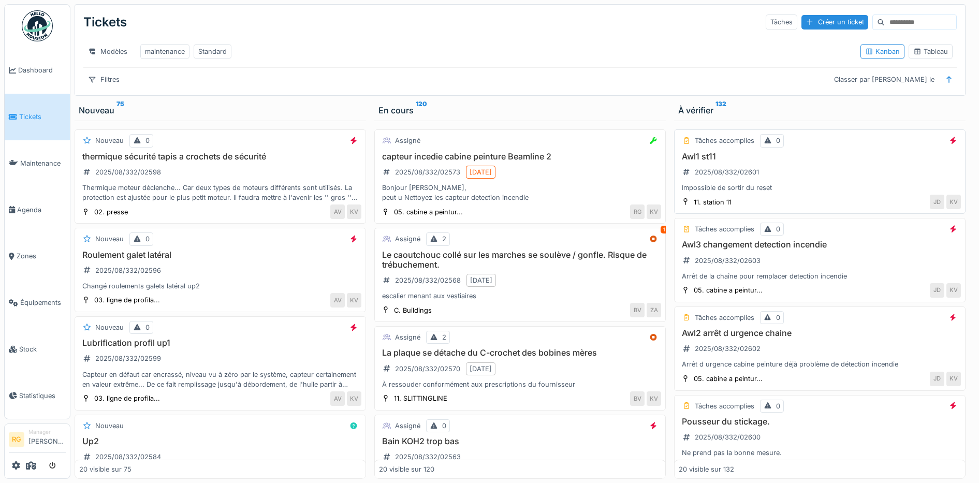
click at [803, 170] on div "Awl1 st11 2025/08/332/02601 Impossible de sortir du reset" at bounding box center [820, 172] width 282 height 41
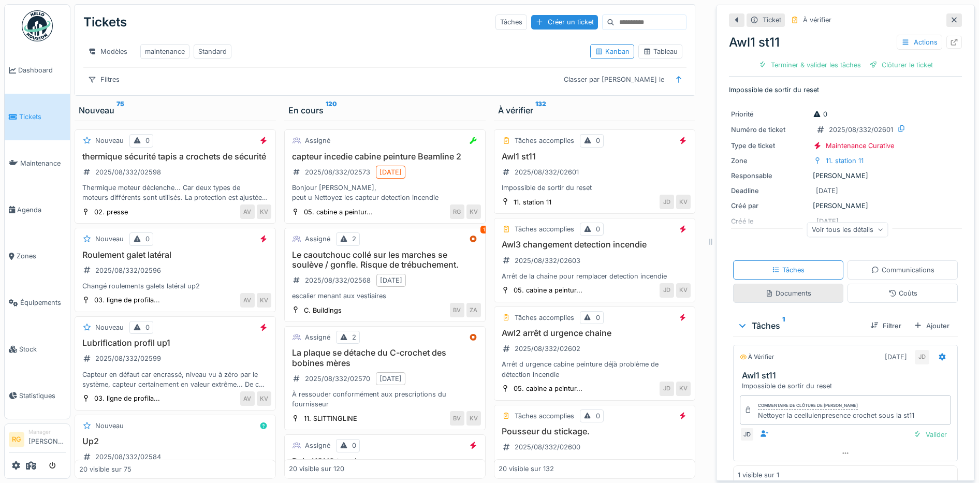
click at [789, 288] on div "Documents" at bounding box center [788, 293] width 46 height 10
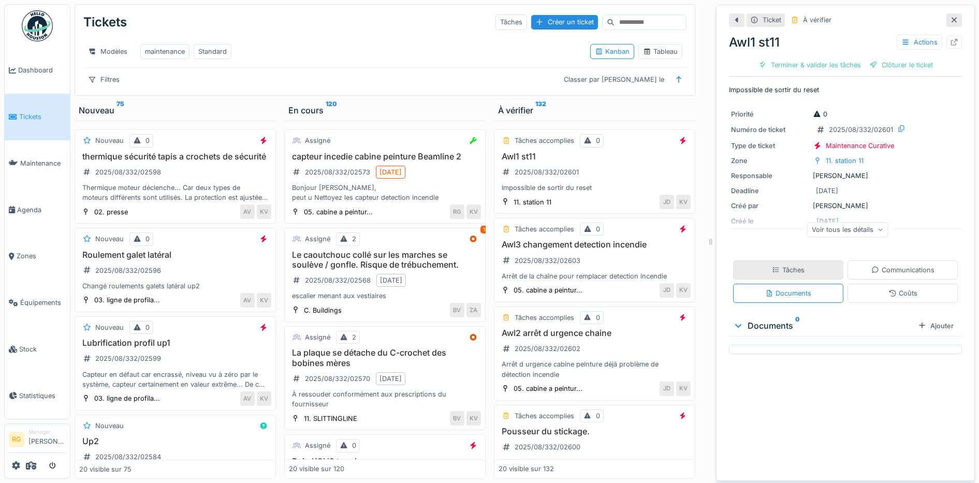
click at [782, 265] on div "Tâches" at bounding box center [788, 270] width 33 height 10
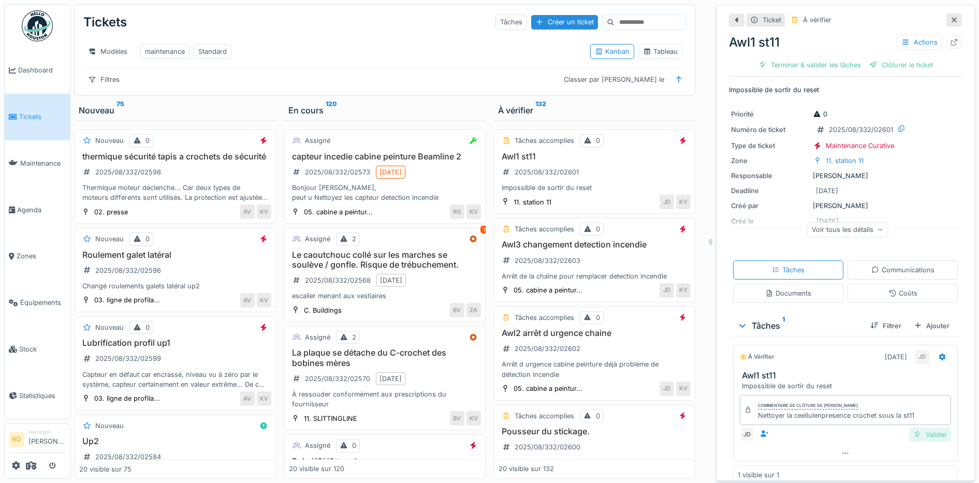
click at [916, 428] on div "Valider" at bounding box center [930, 435] width 42 height 14
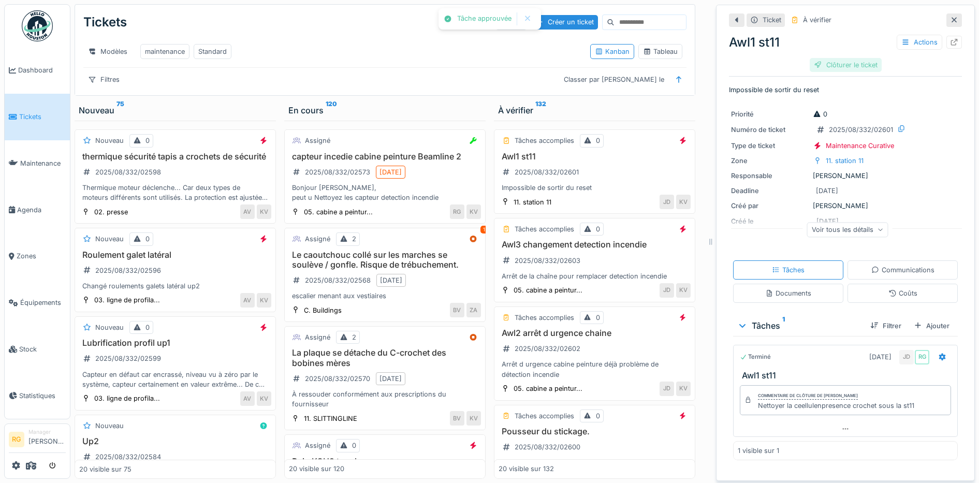
click at [836, 58] on div "Clôturer le ticket" at bounding box center [846, 65] width 72 height 14
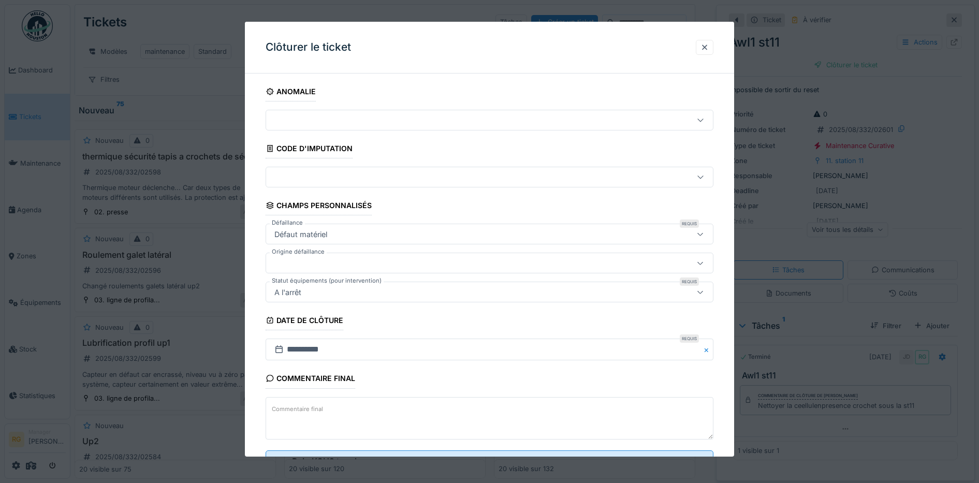
scroll to position [45, 0]
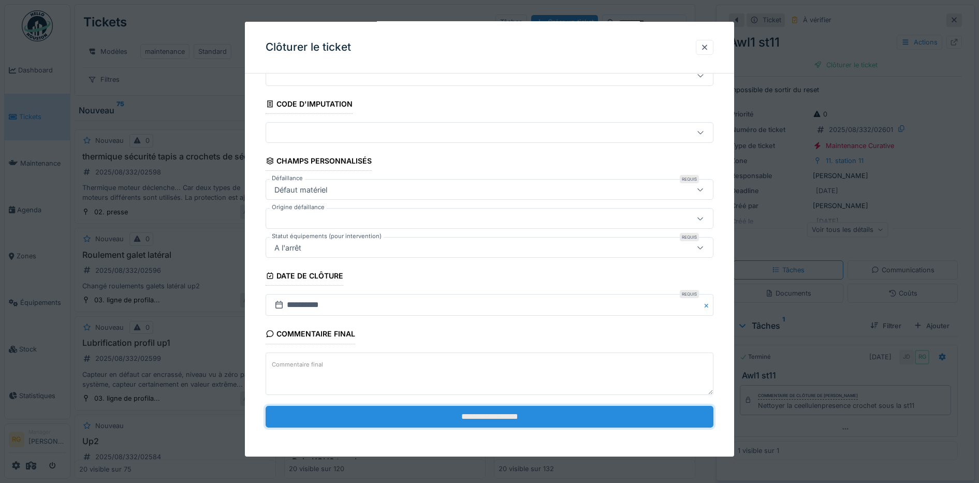
click at [452, 413] on input "**********" at bounding box center [490, 417] width 448 height 22
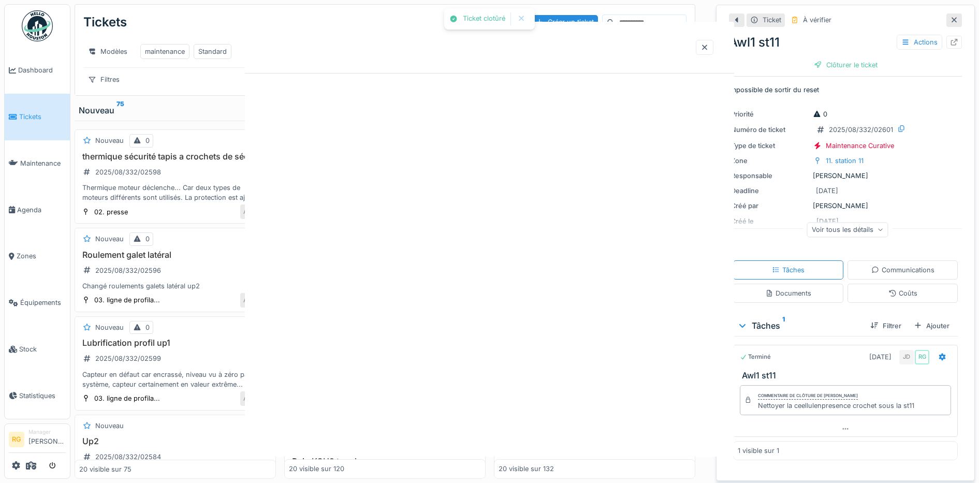
scroll to position [0, 0]
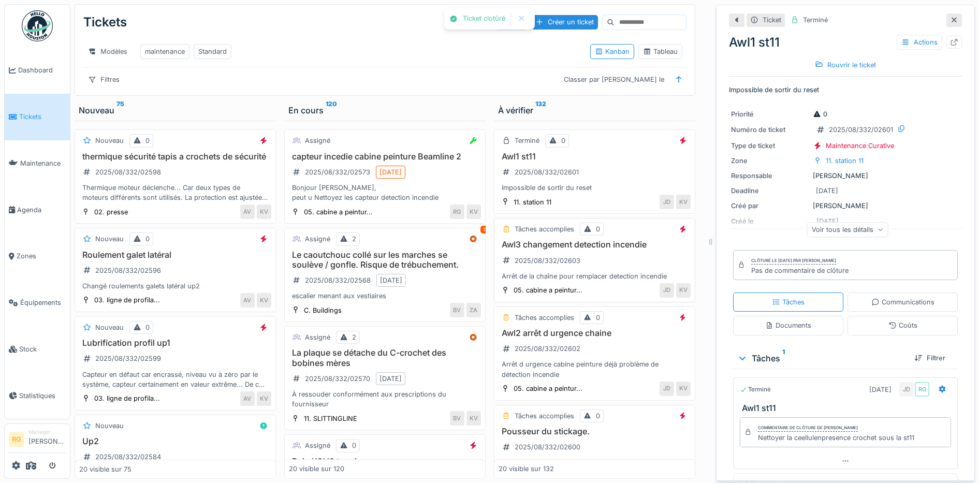
click at [595, 263] on div "Awl3 changement detection incendie 2025/08/332/02603 Arrêt de la chaîne pour re…" at bounding box center [595, 260] width 192 height 41
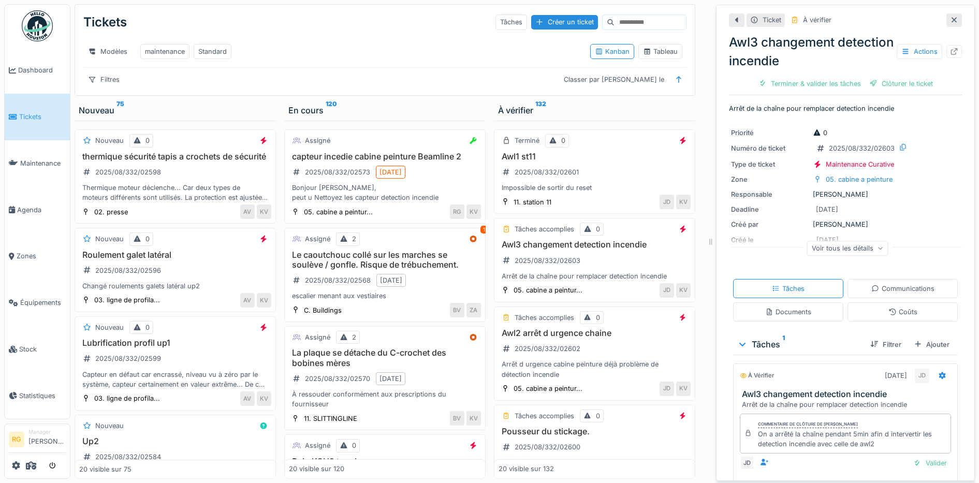
scroll to position [42, 0]
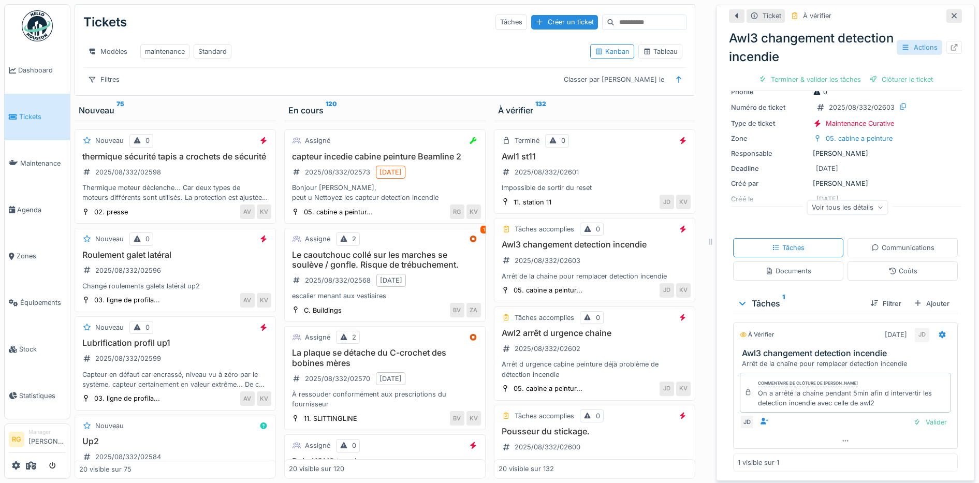
click at [903, 40] on div "Actions" at bounding box center [920, 47] width 46 height 15
click at [916, 415] on div "Valider" at bounding box center [930, 422] width 42 height 14
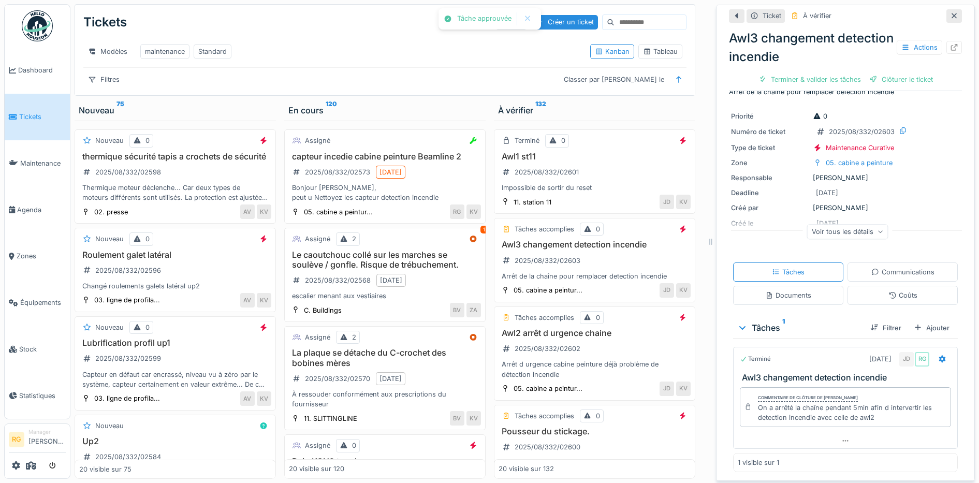
scroll to position [18, 0]
click at [897, 40] on div "Actions" at bounding box center [920, 47] width 46 height 15
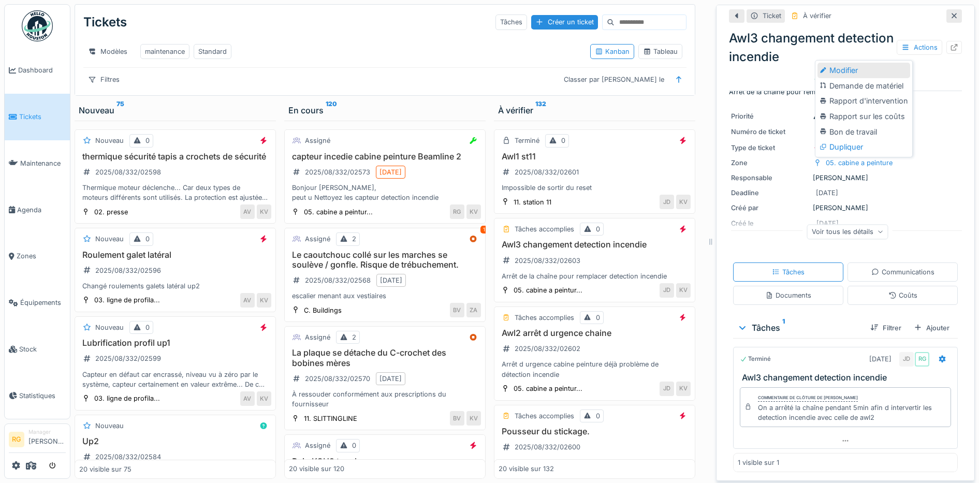
click at [849, 63] on div "Modifier" at bounding box center [864, 71] width 93 height 16
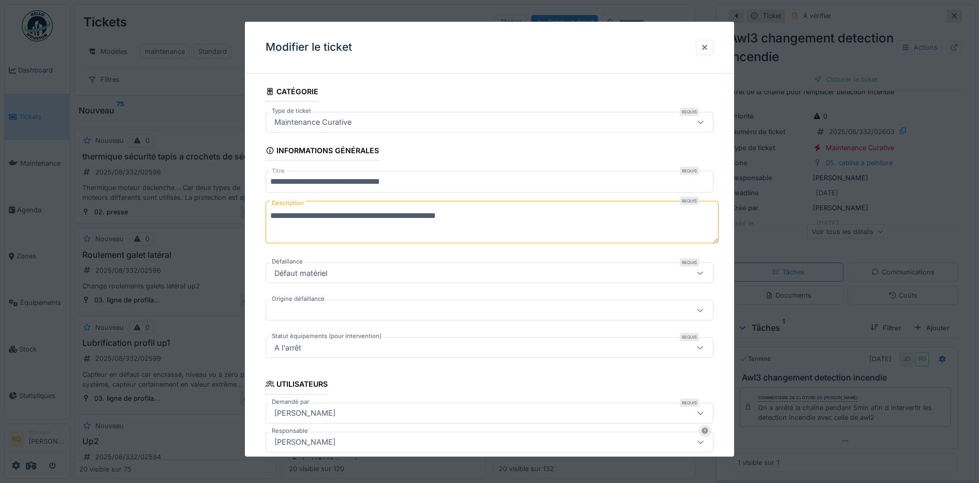
click at [705, 122] on icon at bounding box center [700, 122] width 8 height 7
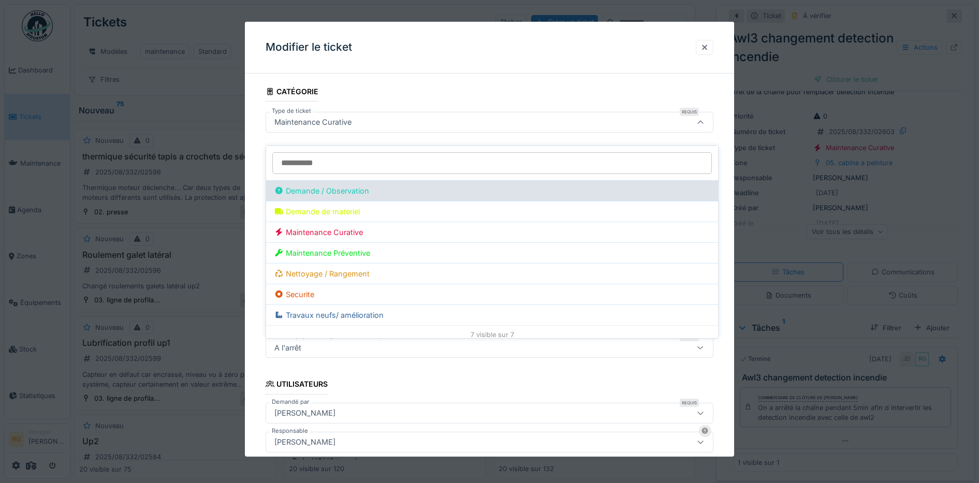
click at [343, 185] on div "Demande / Observation" at bounding box center [321, 190] width 95 height 11
type input "***"
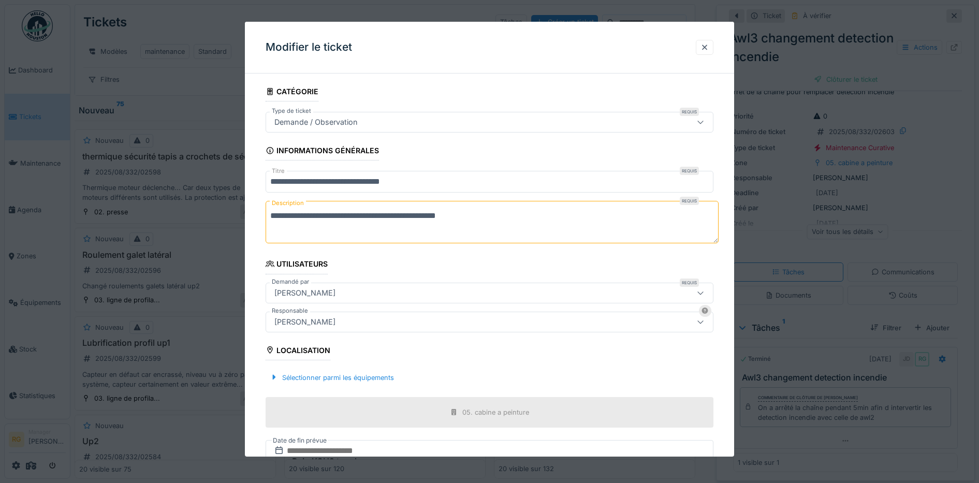
click at [491, 215] on textarea "**********" at bounding box center [492, 222] width 453 height 42
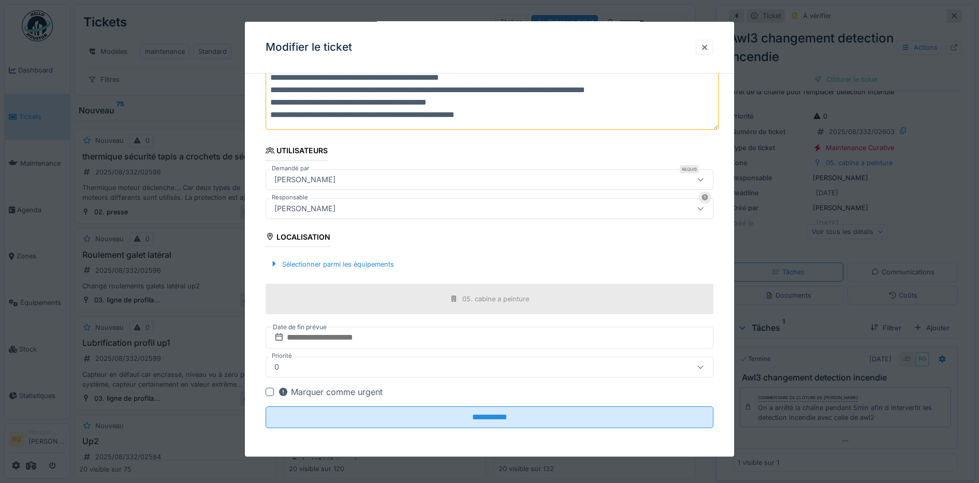
scroll to position [139, 0]
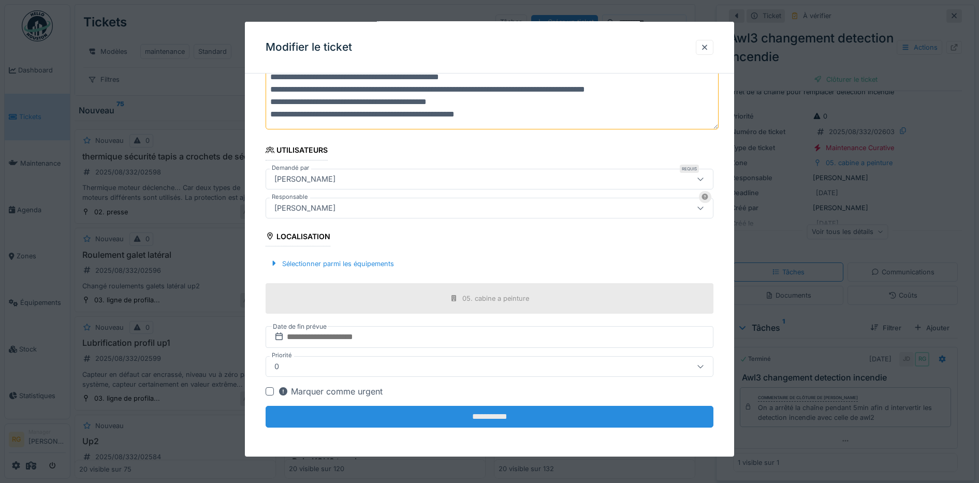
type textarea "**********"
click at [500, 418] on input "**********" at bounding box center [490, 417] width 448 height 22
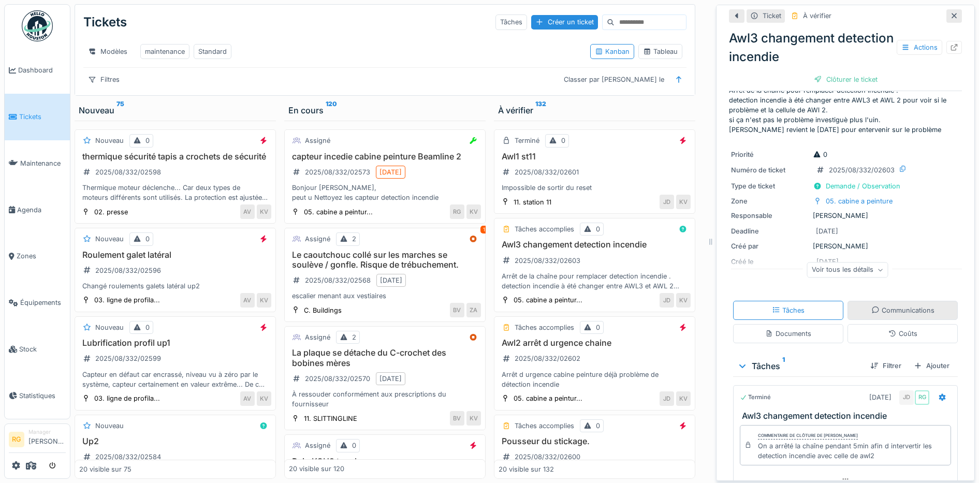
scroll to position [0, 0]
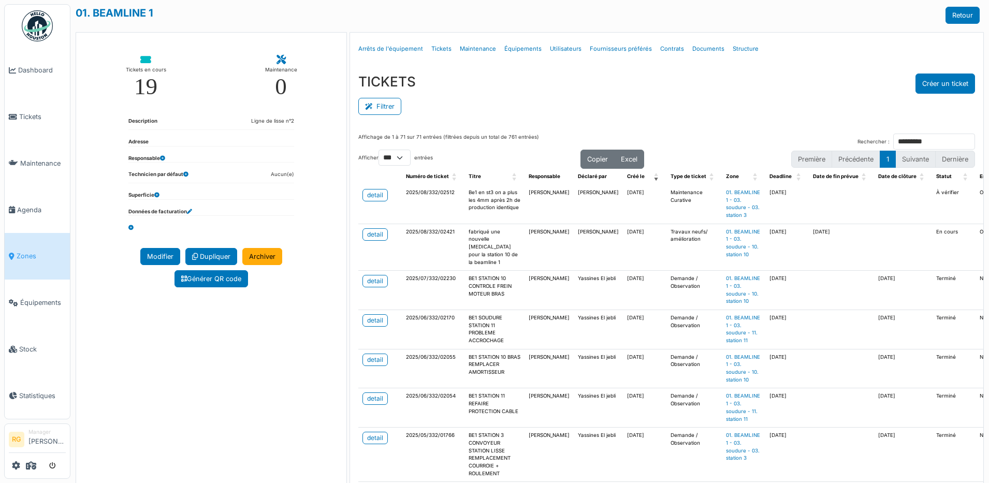
select select "***"
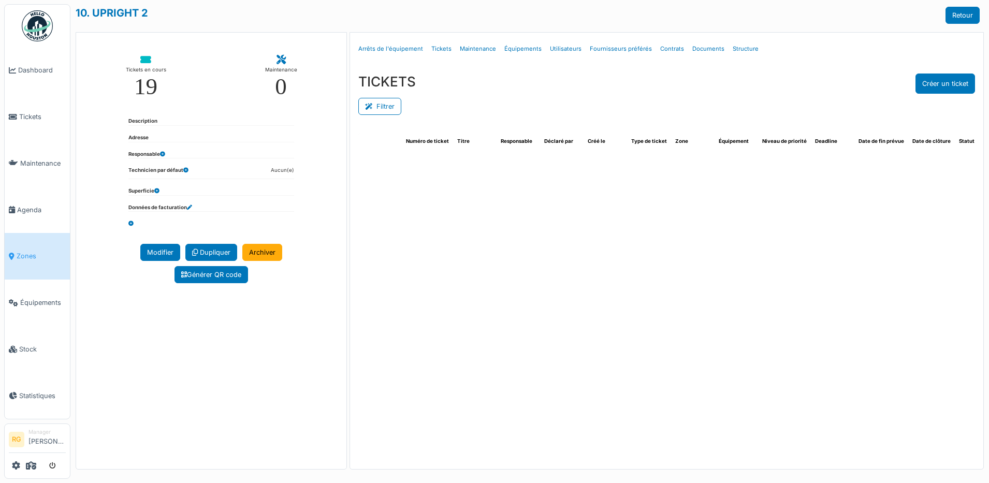
select select "***"
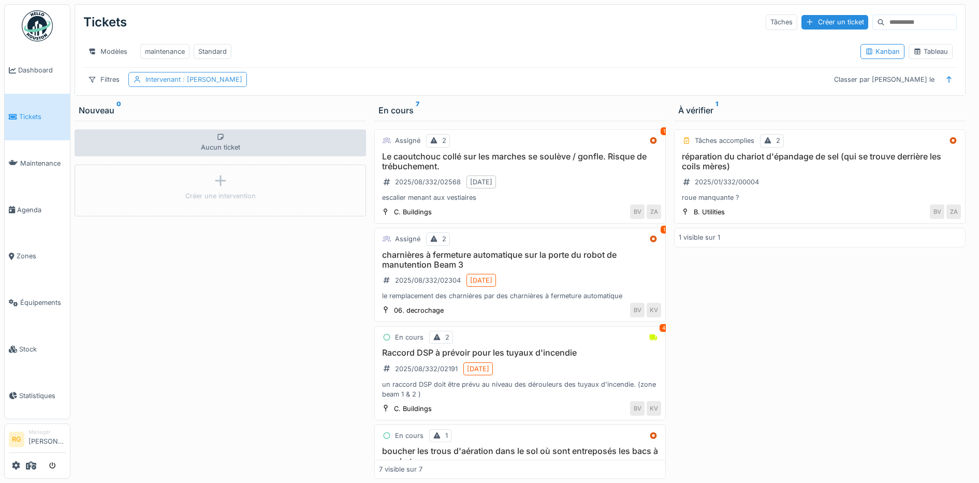
click at [208, 83] on span ": [PERSON_NAME]" at bounding box center [212, 80] width 62 height 8
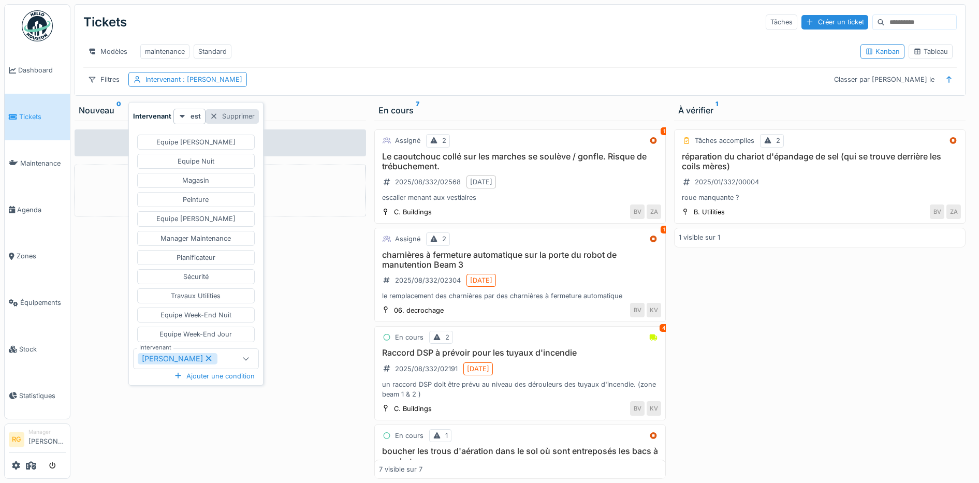
click at [220, 118] on div "Supprimer" at bounding box center [232, 116] width 53 height 14
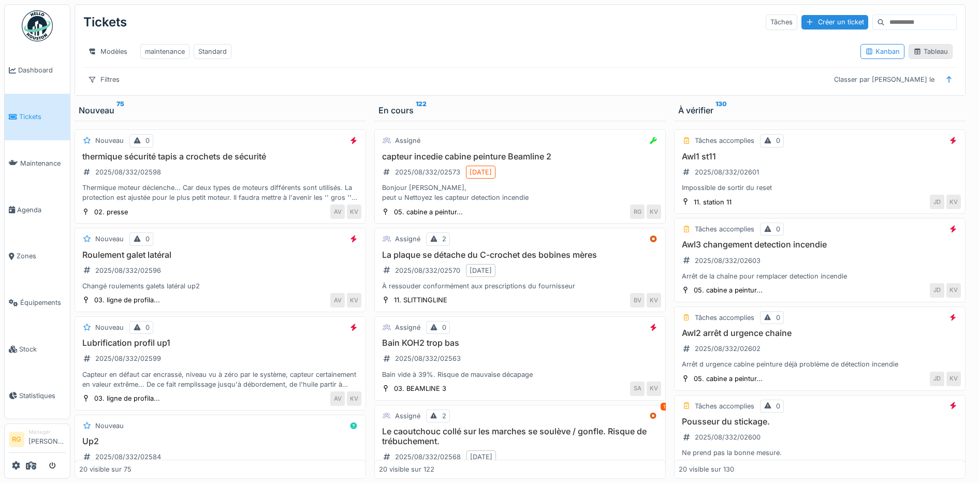
click at [934, 56] on div "Tableau" at bounding box center [930, 52] width 35 height 10
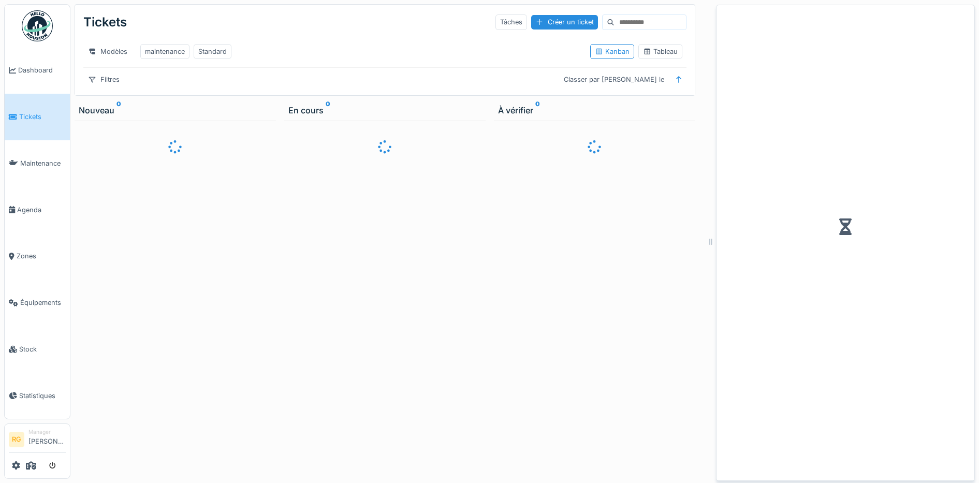
scroll to position [10, 0]
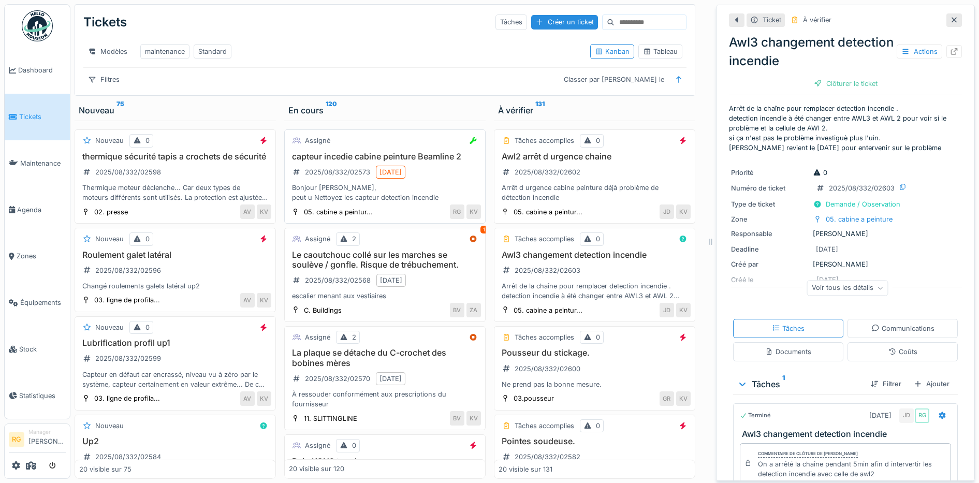
click at [424, 186] on div "Bonjour [PERSON_NAME], peut u Nettoyez les capteur detection incendie" at bounding box center [385, 193] width 192 height 20
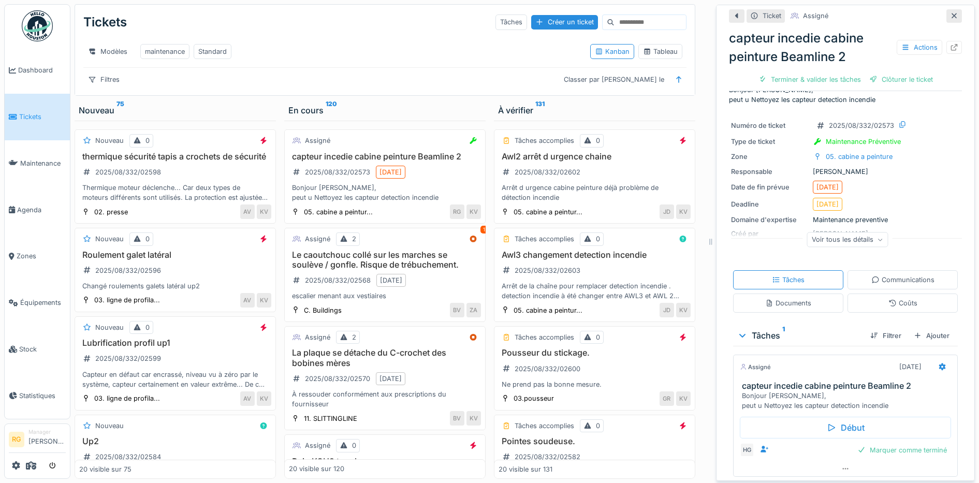
scroll to position [48, 0]
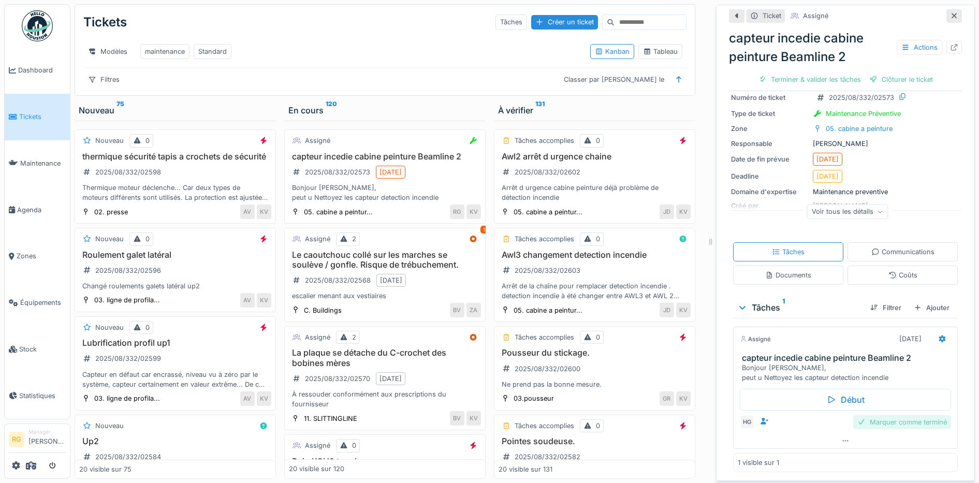
click at [887, 415] on div "Marquer comme terminé" at bounding box center [902, 422] width 98 height 14
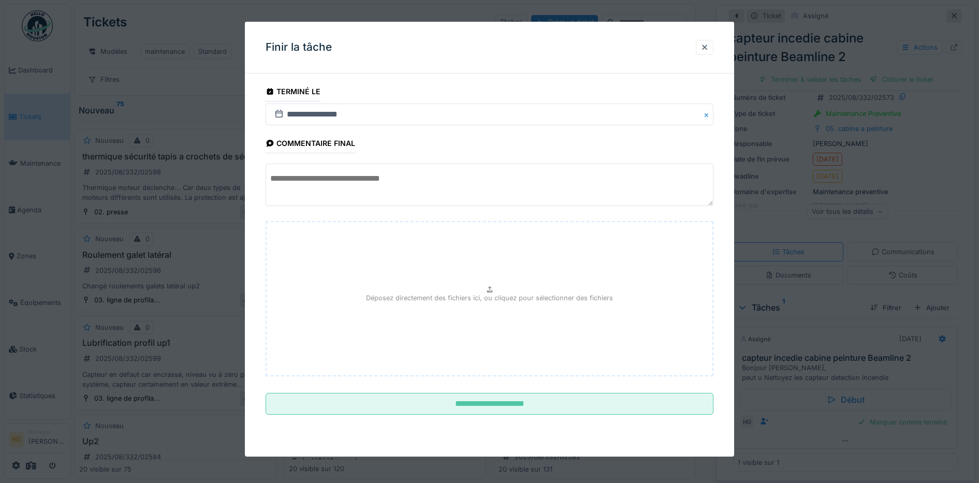
click at [382, 178] on textarea at bounding box center [490, 185] width 448 height 42
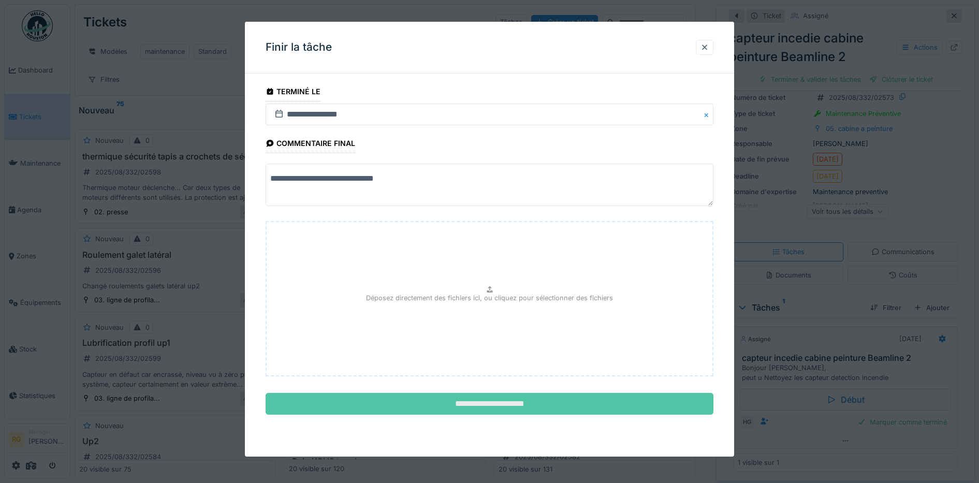
type textarea "**********"
click at [482, 405] on input "**********" at bounding box center [490, 404] width 448 height 22
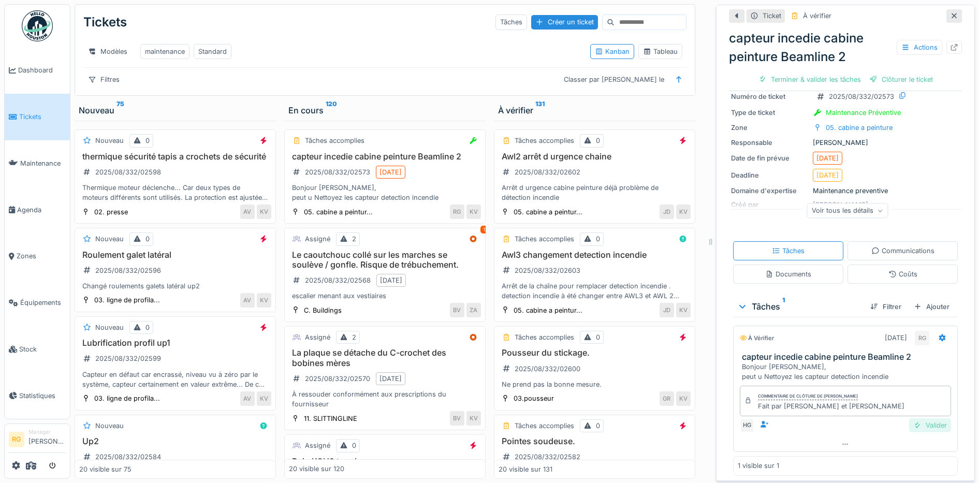
click at [920, 418] on div "Valider" at bounding box center [930, 425] width 42 height 14
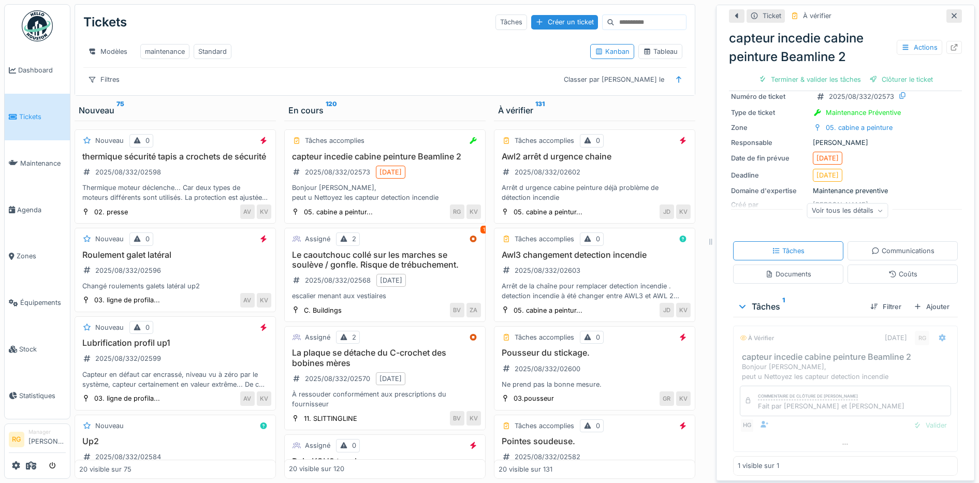
scroll to position [18, 0]
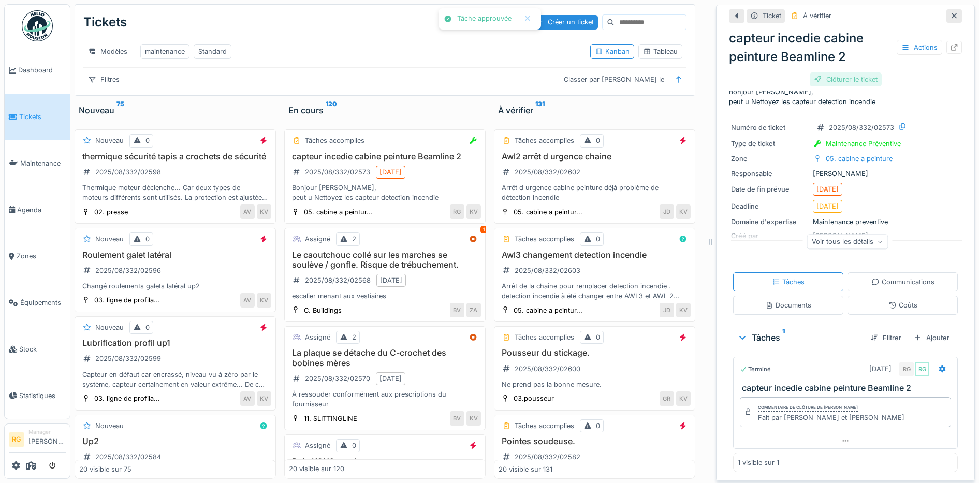
click at [846, 72] on div "Clôturer le ticket" at bounding box center [846, 79] width 72 height 14
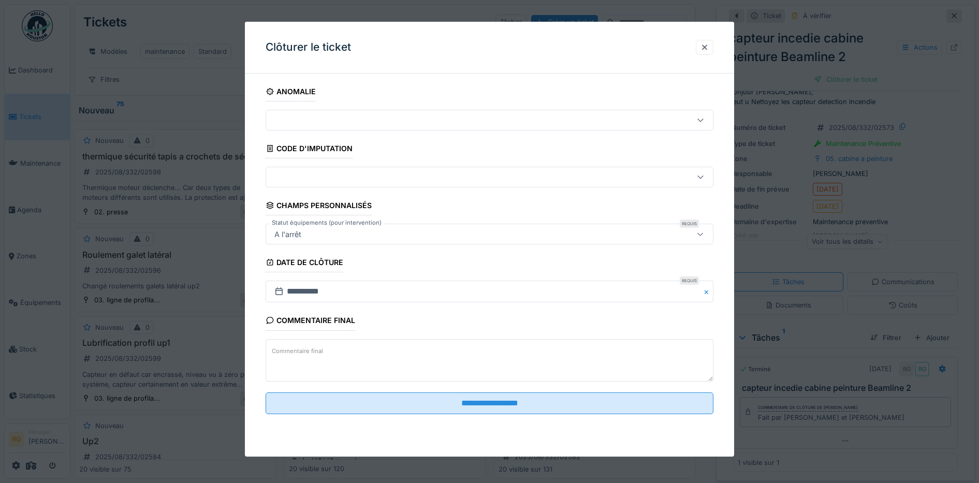
click at [443, 355] on textarea "Commentaire final" at bounding box center [490, 360] width 448 height 42
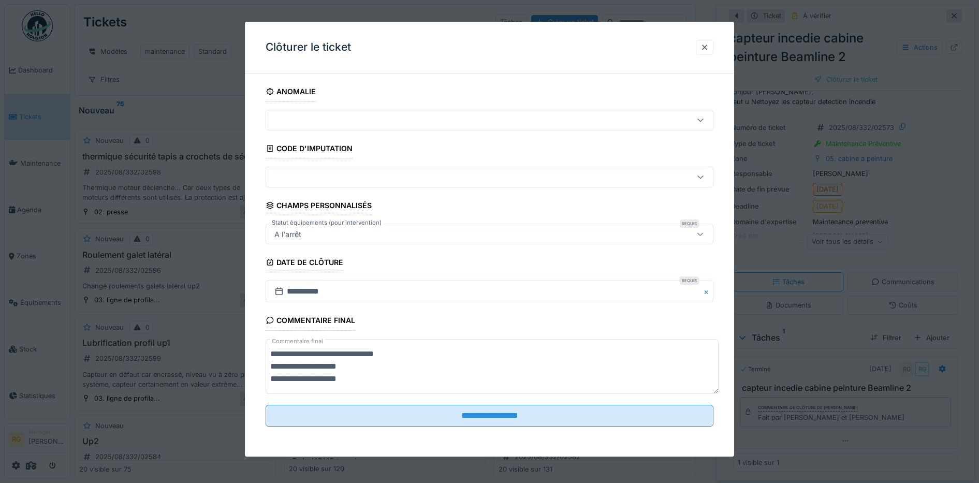
scroll to position [0, 0]
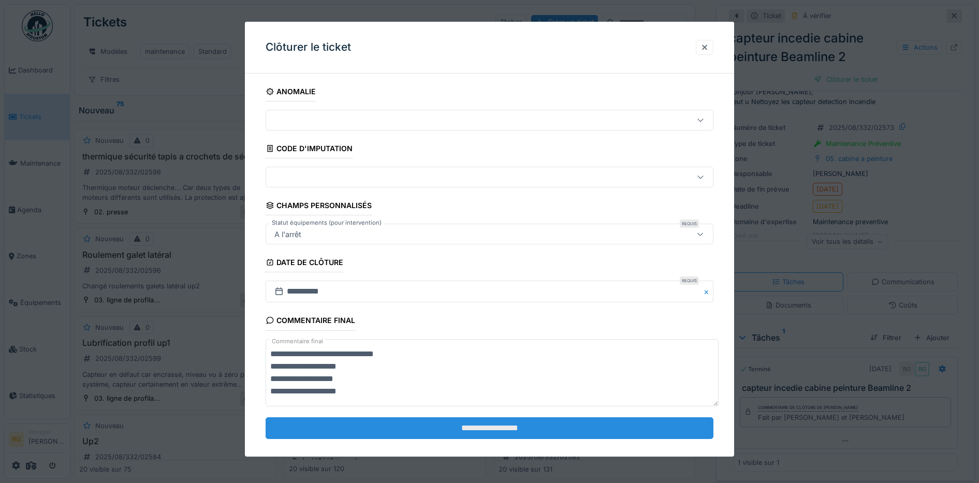
type textarea "**********"
click at [506, 424] on input "**********" at bounding box center [490, 428] width 448 height 22
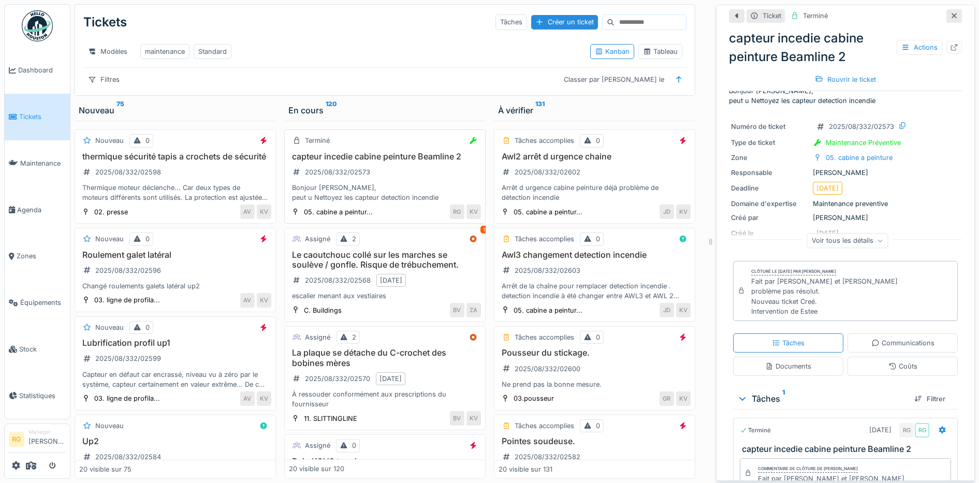
click at [393, 178] on div "capteur incedie cabine peinture Beamline 2 2025/08/332/02573 Bonjour [PERSON_NA…" at bounding box center [385, 177] width 192 height 51
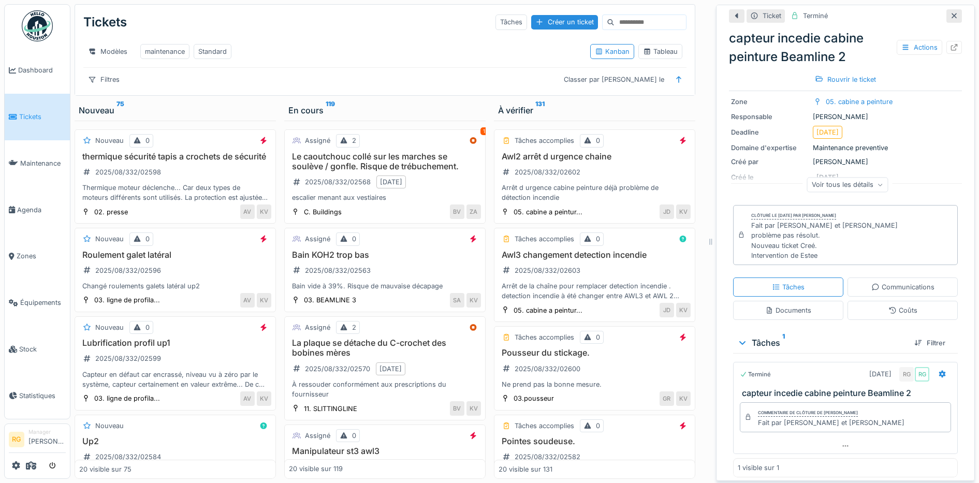
scroll to position [80, 0]
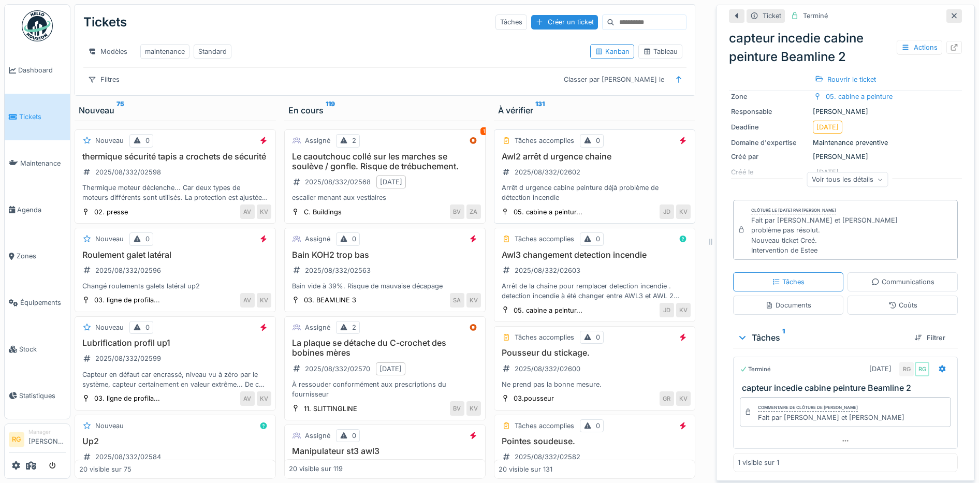
click at [610, 176] on div "Awl2 arrêt d urgence chaine 2025/08/332/02602 Arrêt d urgence cabine peinture d…" at bounding box center [595, 177] width 192 height 51
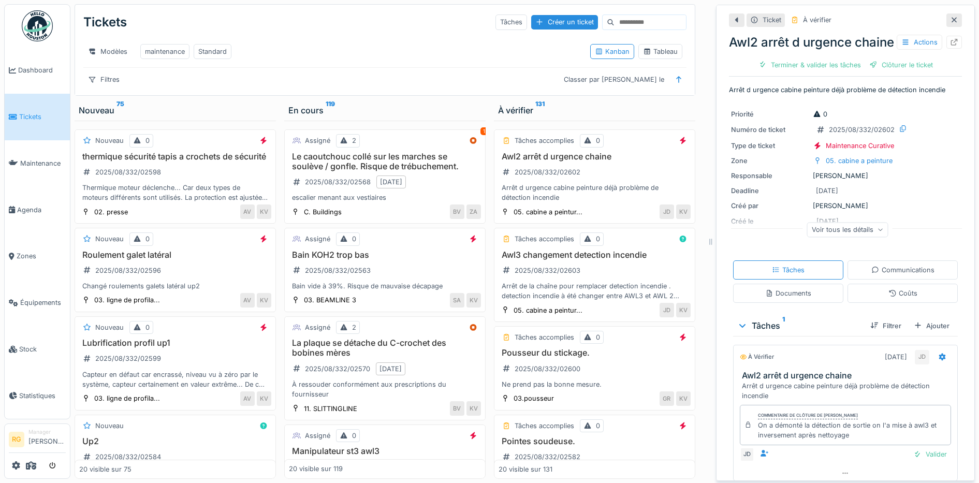
scroll to position [52, 0]
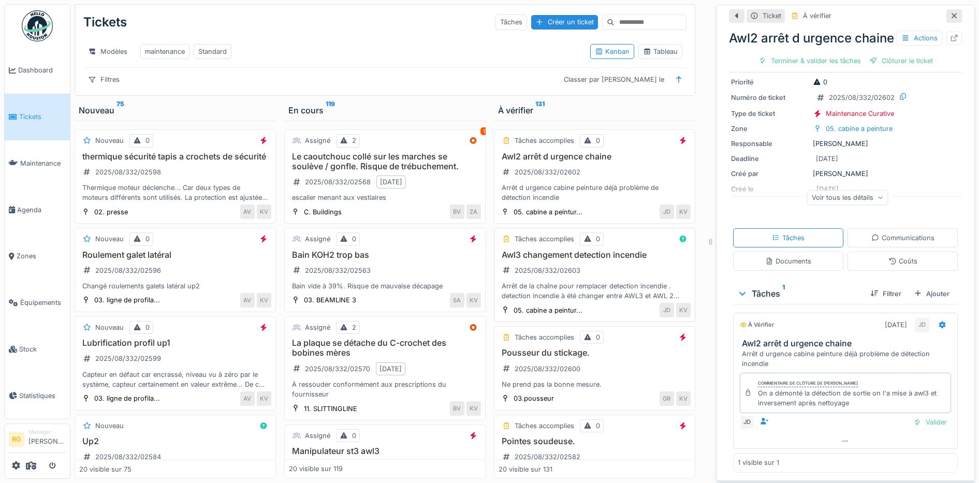
click at [600, 275] on div "Awl3 changement detection incendie 2025/08/332/02603 Arrêt de la chaîne pour re…" at bounding box center [595, 275] width 192 height 51
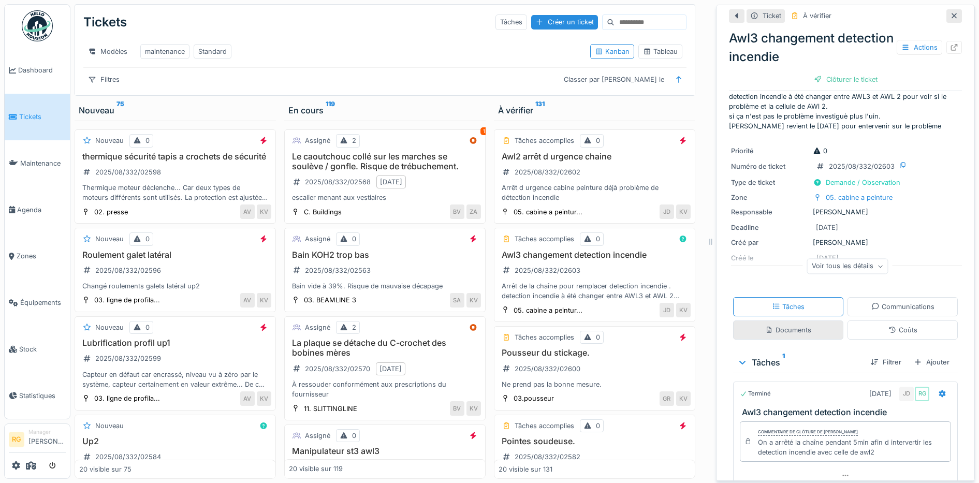
scroll to position [57, 0]
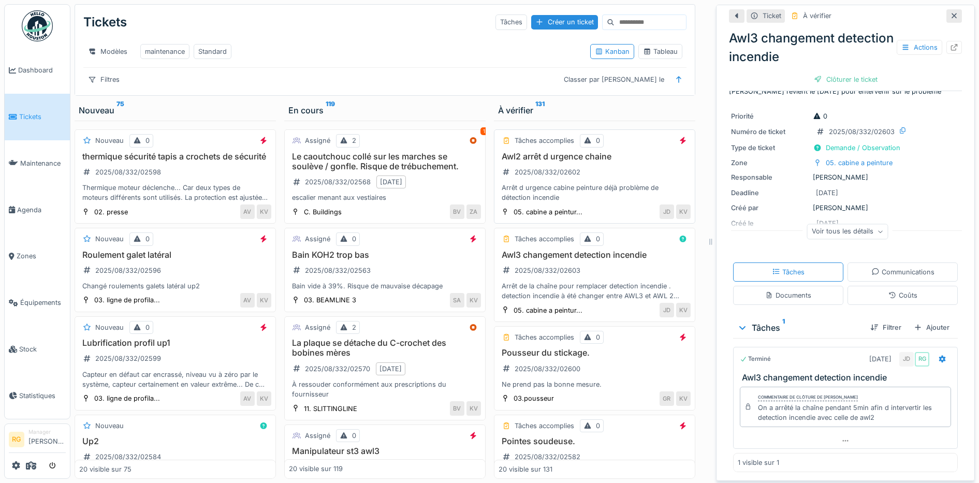
click at [599, 174] on div "Awl2 arrêt d urgence chaine 2025/08/332/02602 Arrêt d urgence cabine peinture d…" at bounding box center [595, 177] width 192 height 51
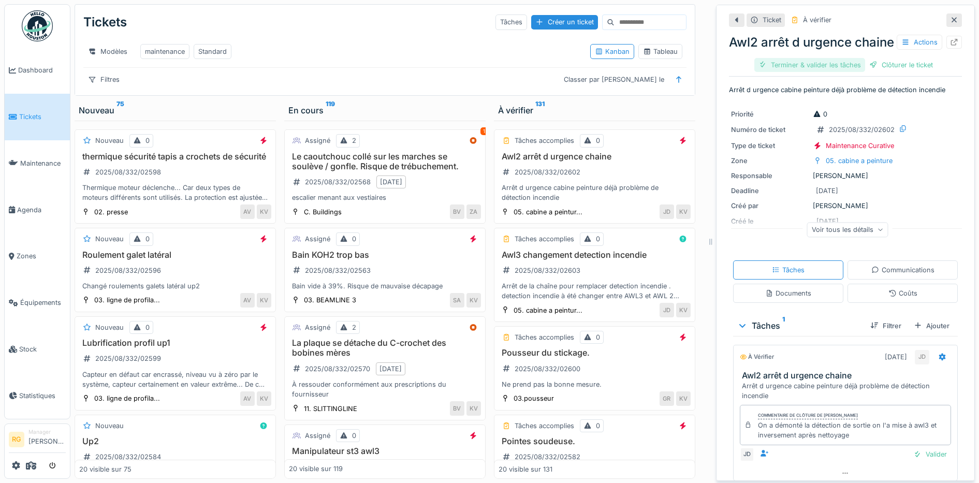
click at [817, 72] on div "Terminer & valider les tâches" at bounding box center [809, 65] width 111 height 14
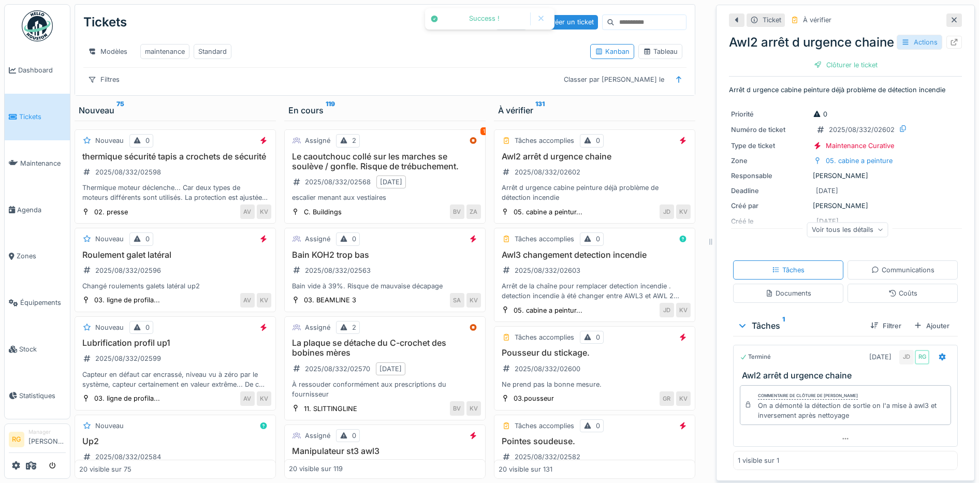
click at [905, 40] on div "Actions" at bounding box center [920, 42] width 46 height 15
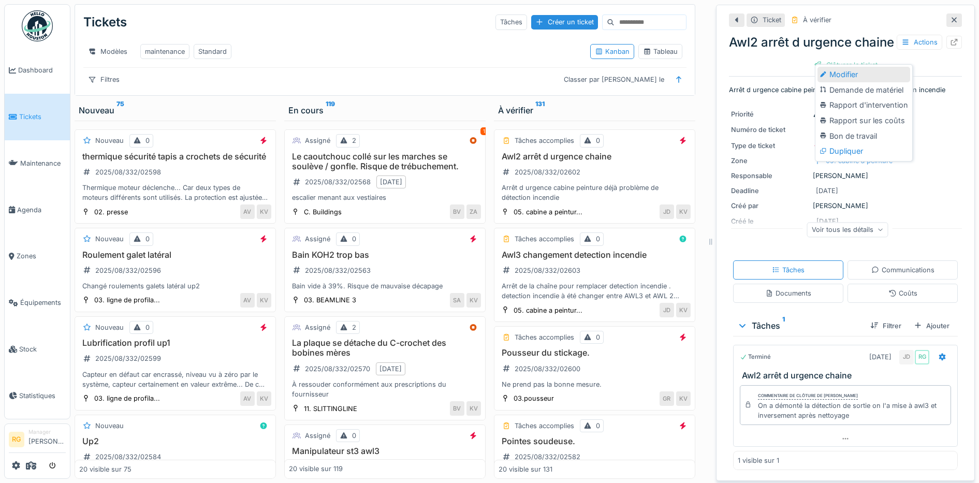
click at [838, 67] on div "Modifier" at bounding box center [864, 75] width 93 height 16
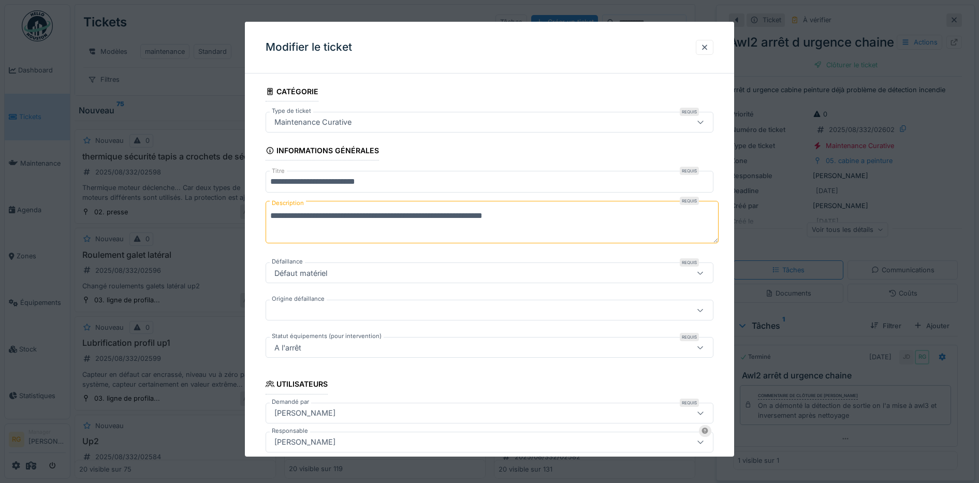
click at [703, 123] on icon at bounding box center [700, 122] width 8 height 7
click at [629, 122] on div "Maintenance Curative" at bounding box center [463, 122] width 387 height 11
click at [705, 121] on icon at bounding box center [700, 122] width 8 height 7
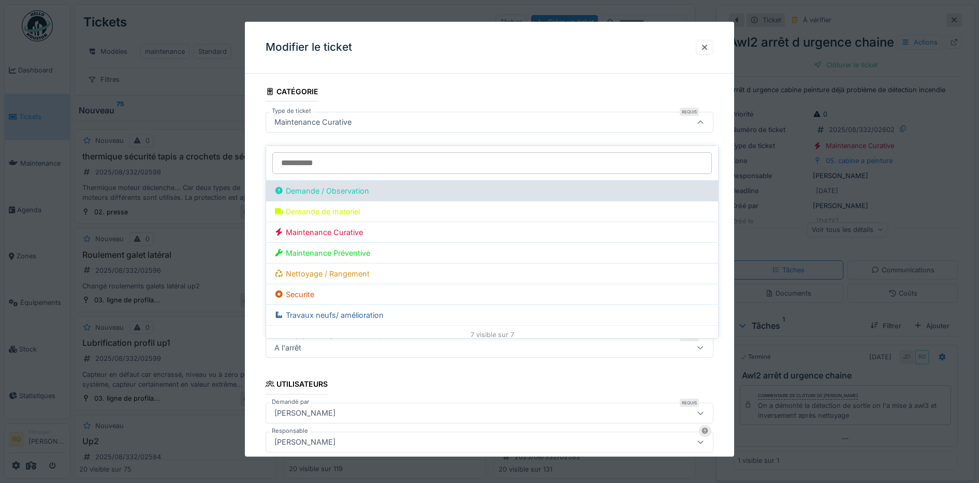
click at [325, 185] on div "Demande / Observation" at bounding box center [321, 190] width 95 height 11
type input "***"
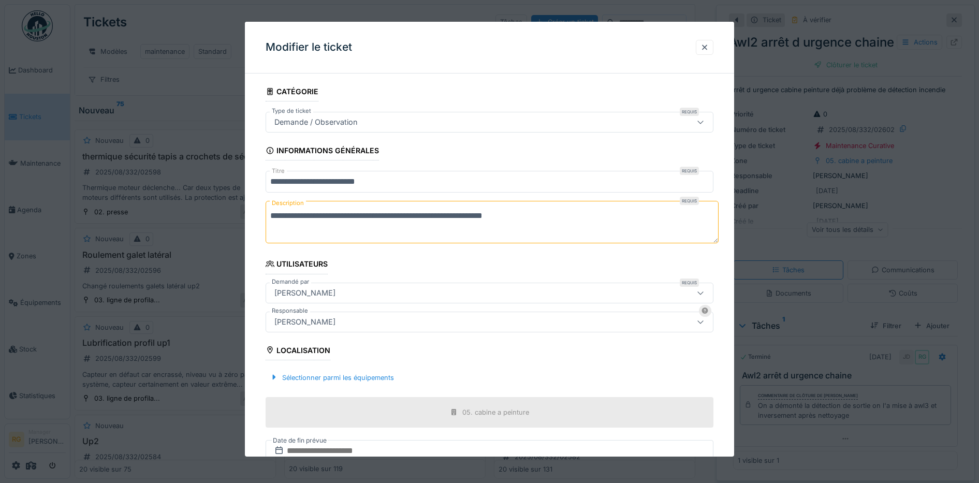
click at [562, 215] on textarea "**********" at bounding box center [492, 222] width 453 height 42
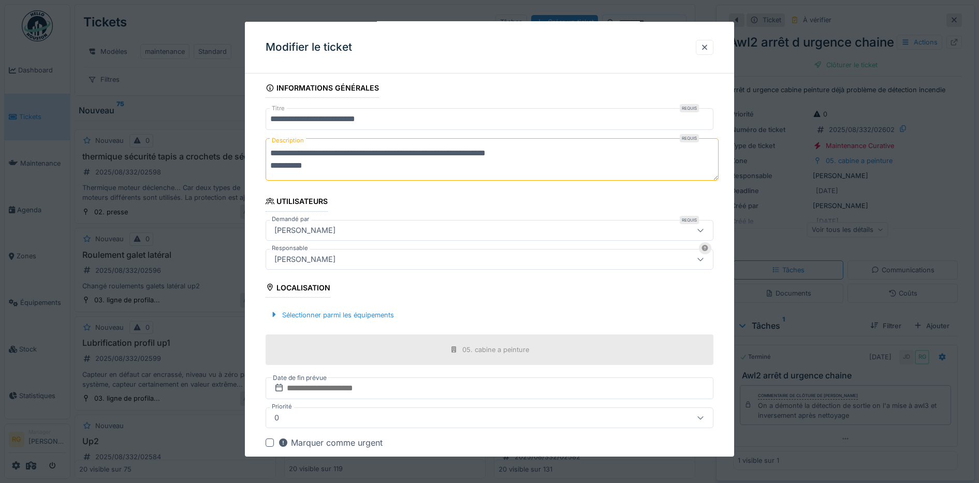
scroll to position [114, 0]
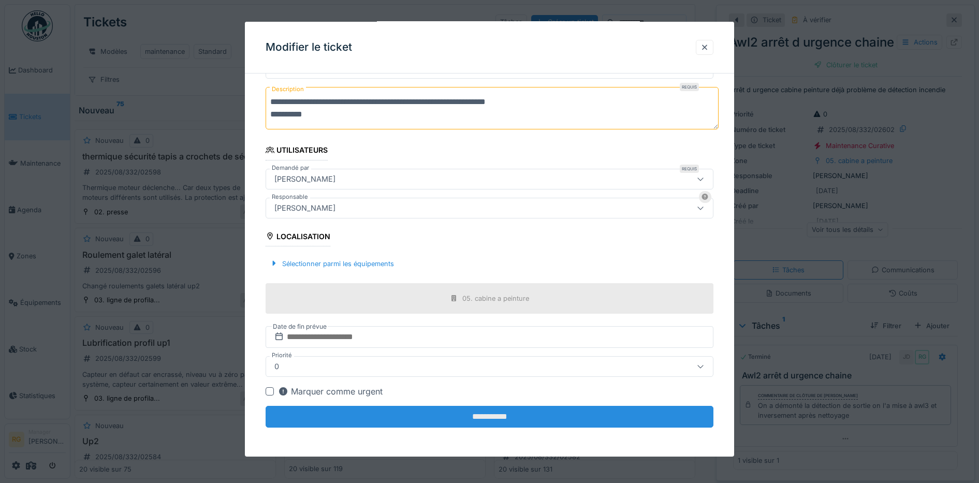
type textarea "**********"
click at [504, 418] on input "**********" at bounding box center [490, 417] width 448 height 22
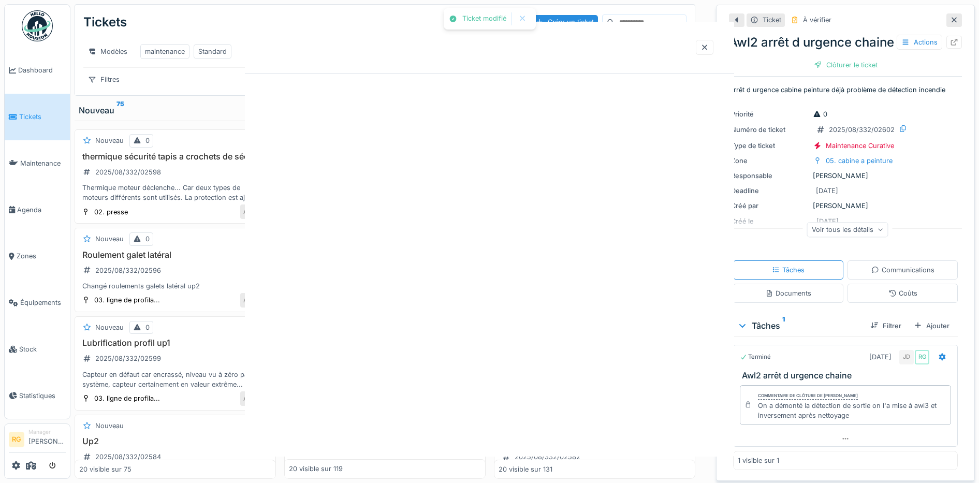
scroll to position [0, 0]
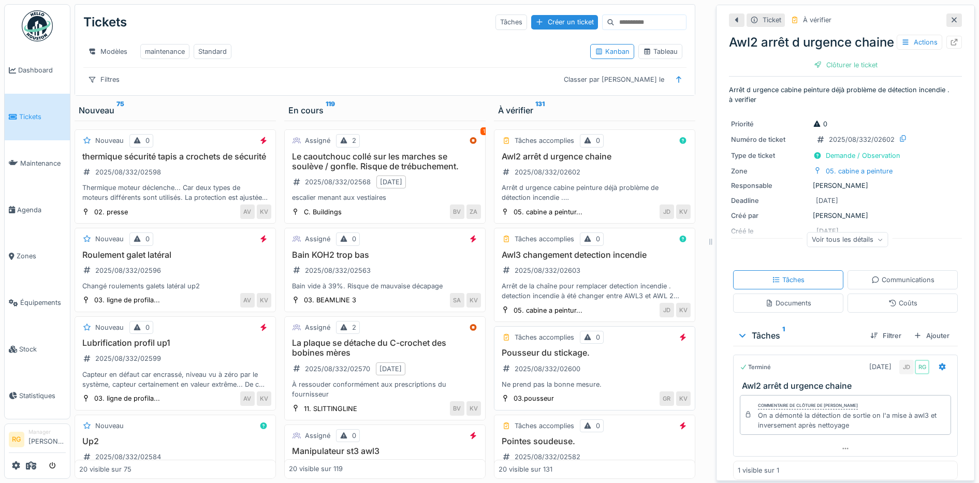
click at [603, 357] on h3 "Pousseur du stickage." at bounding box center [595, 353] width 192 height 10
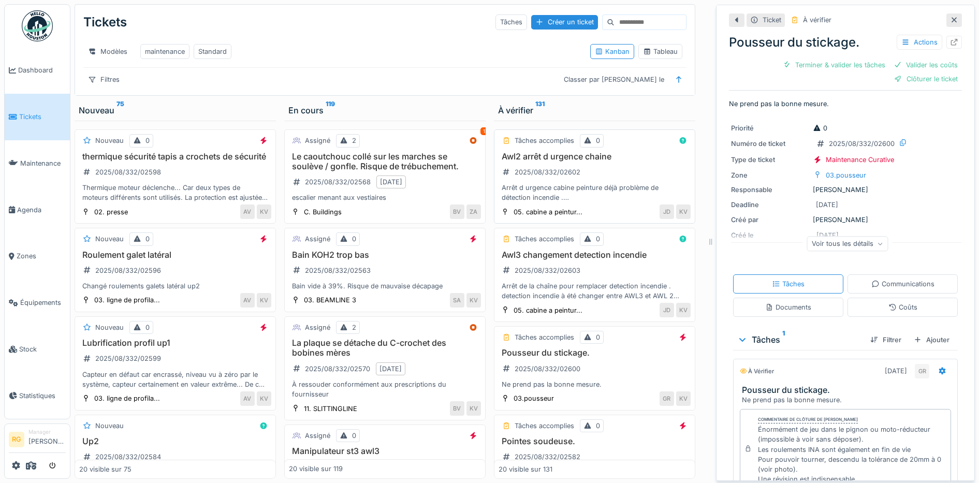
click at [599, 165] on div "Awl2 arrêt d urgence chaine 2025/08/332/02602 Arrêt d urgence cabine peinture d…" at bounding box center [595, 177] width 192 height 51
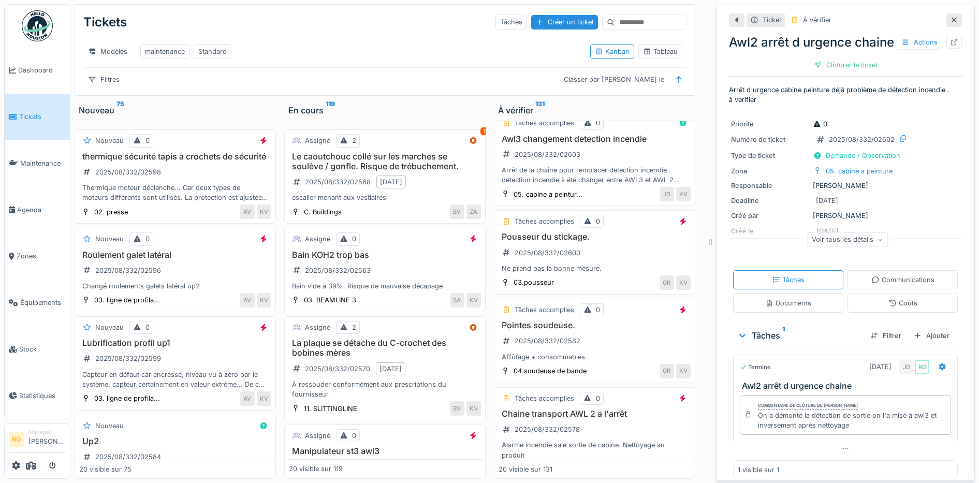
scroll to position [129, 0]
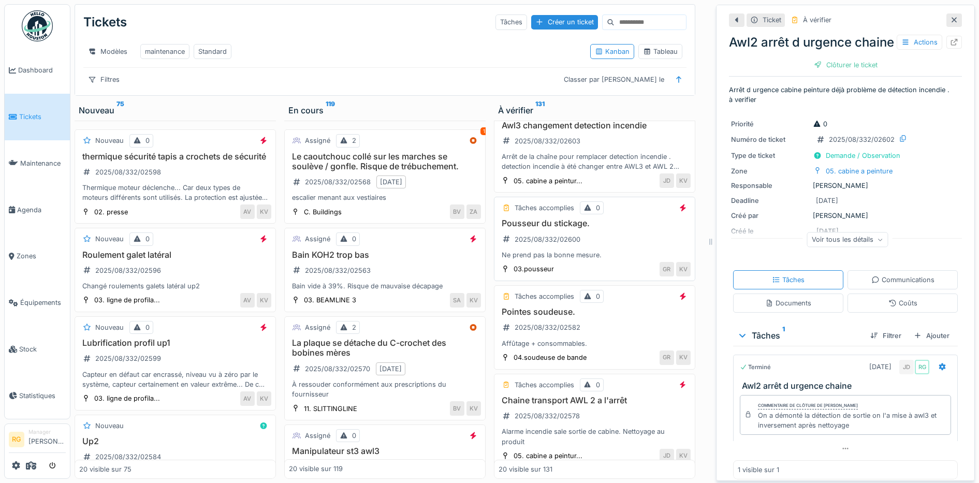
click at [594, 242] on div "Pousseur du stickage. 2025/08/332/02600 Ne prend pas la bonne mesure." at bounding box center [595, 239] width 192 height 41
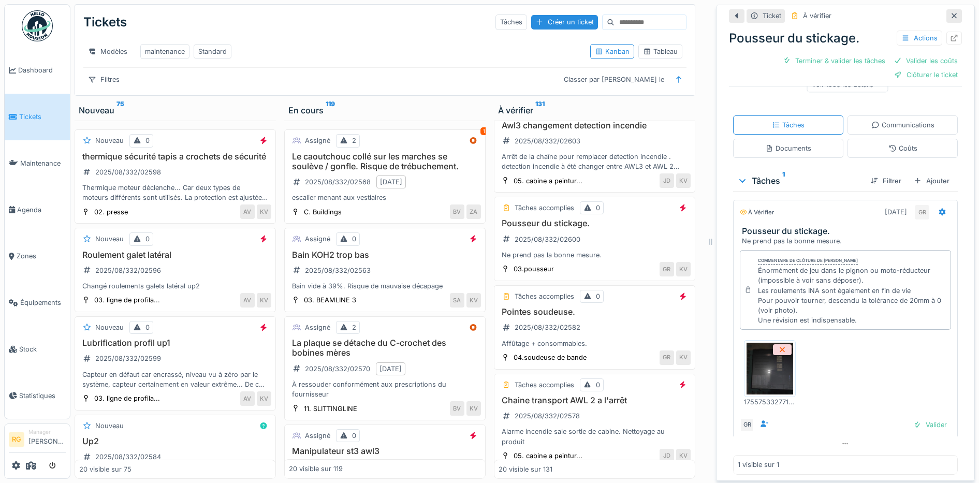
scroll to position [163, 0]
click at [653, 51] on div "Tableau" at bounding box center [660, 52] width 35 height 10
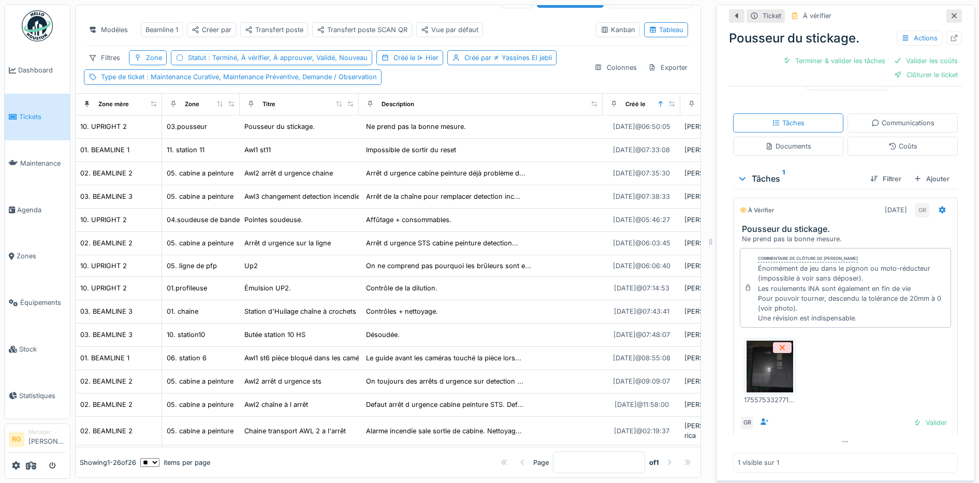
scroll to position [0, 0]
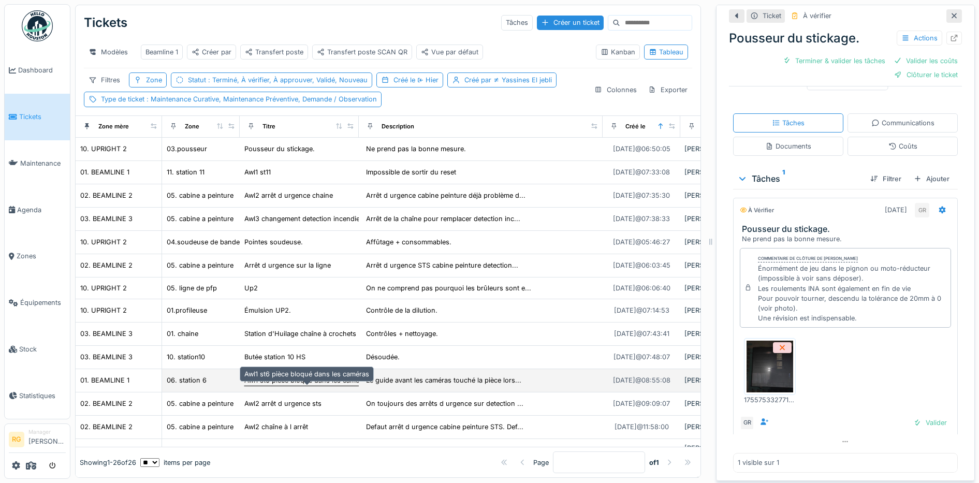
click at [303, 384] on div "Awl1 st6 pièce bloqué dans les caméras" at bounding box center [306, 380] width 125 height 10
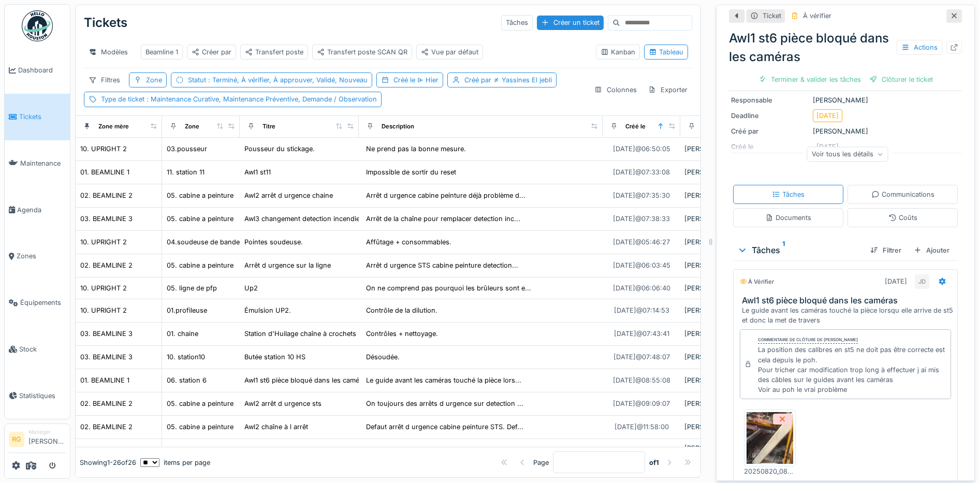
scroll to position [178, 0]
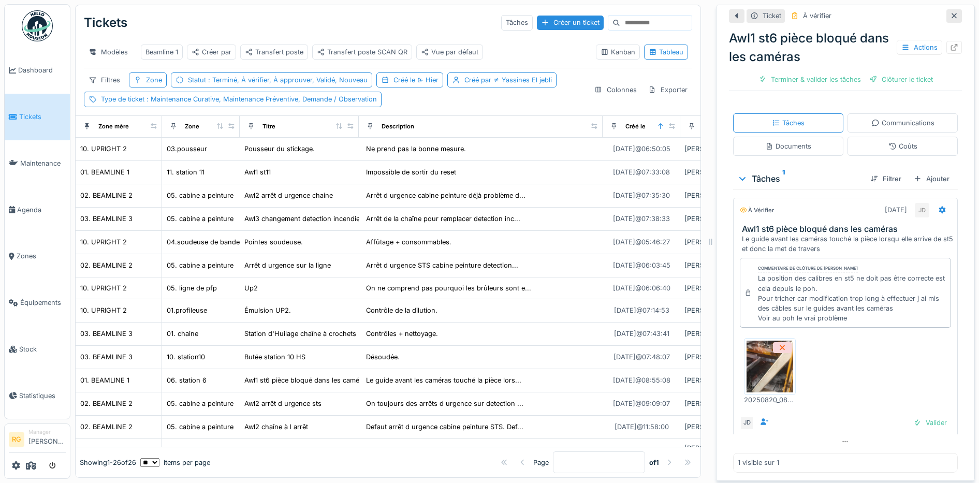
click at [756, 354] on img at bounding box center [770, 367] width 47 height 52
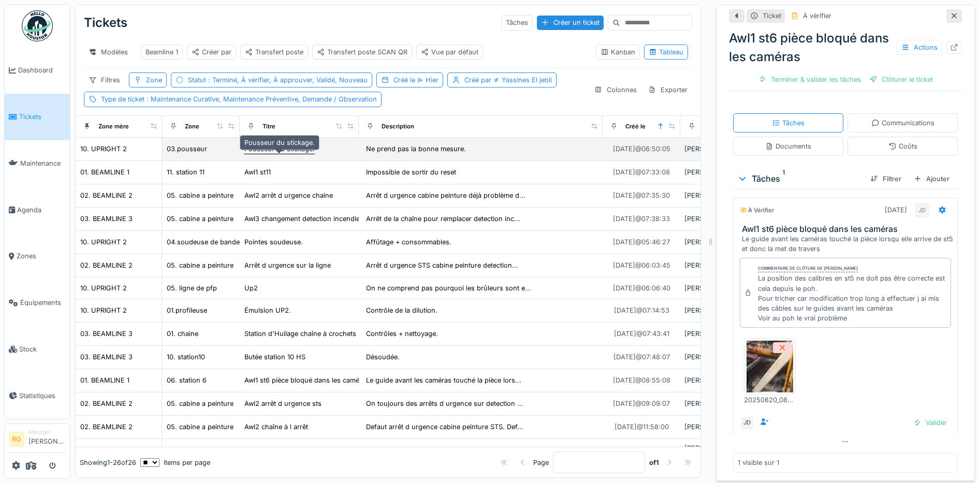
click at [256, 150] on div "Pousseur du stickage." at bounding box center [279, 149] width 70 height 10
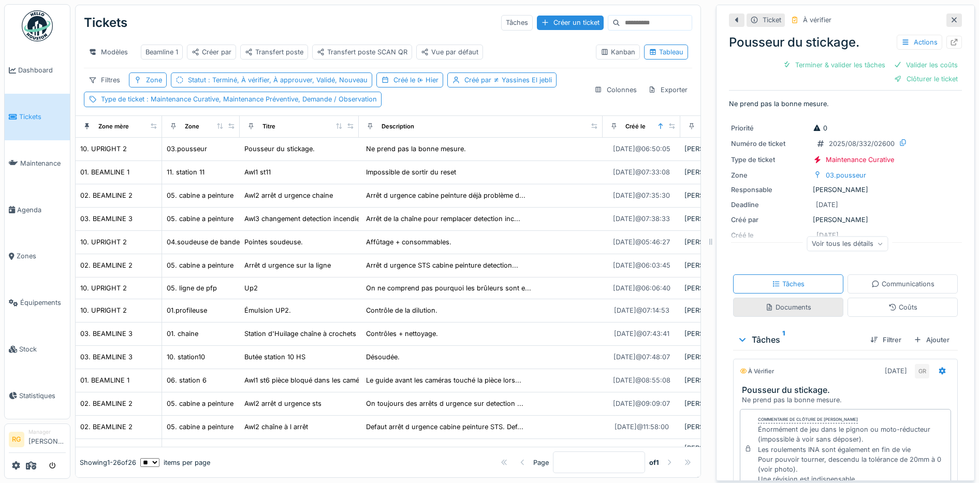
click at [784, 302] on div "Documents" at bounding box center [788, 307] width 46 height 10
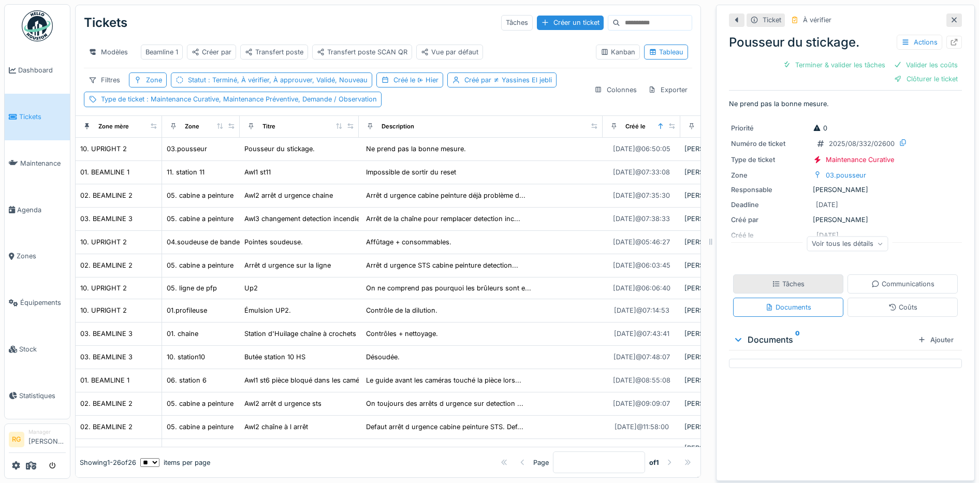
click at [780, 279] on div "Tâches" at bounding box center [788, 284] width 33 height 10
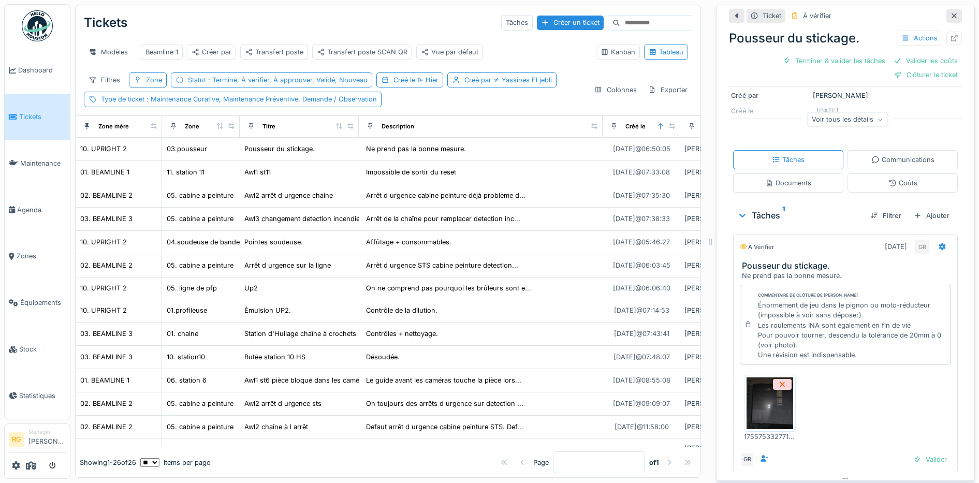
scroll to position [129, 0]
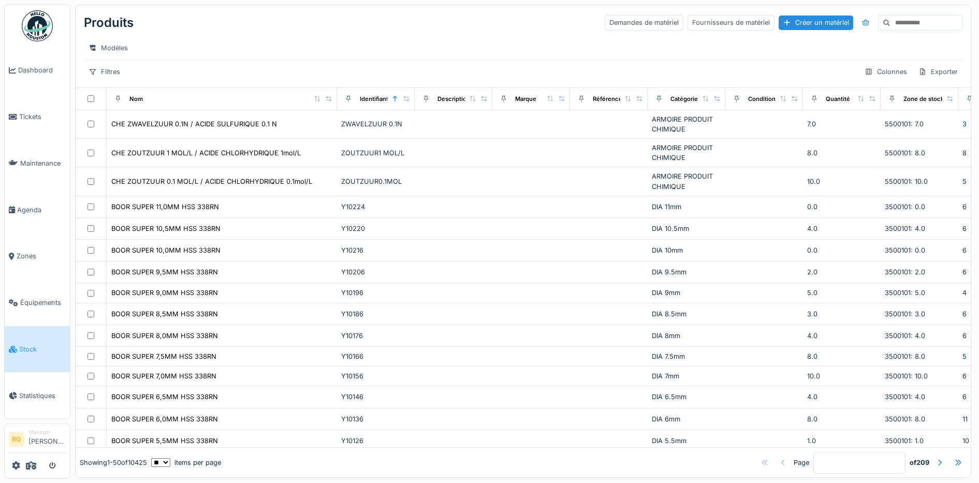
click at [891, 22] on input at bounding box center [926, 23] width 71 height 14
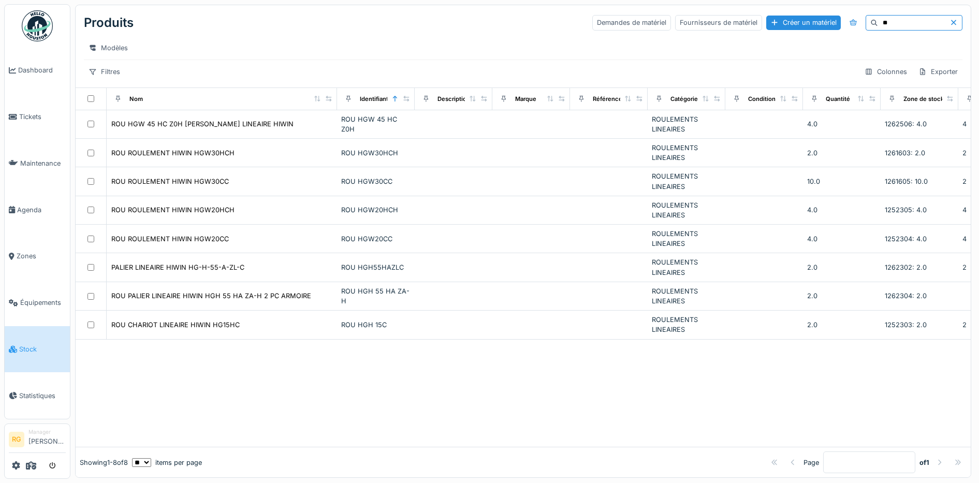
type input "*"
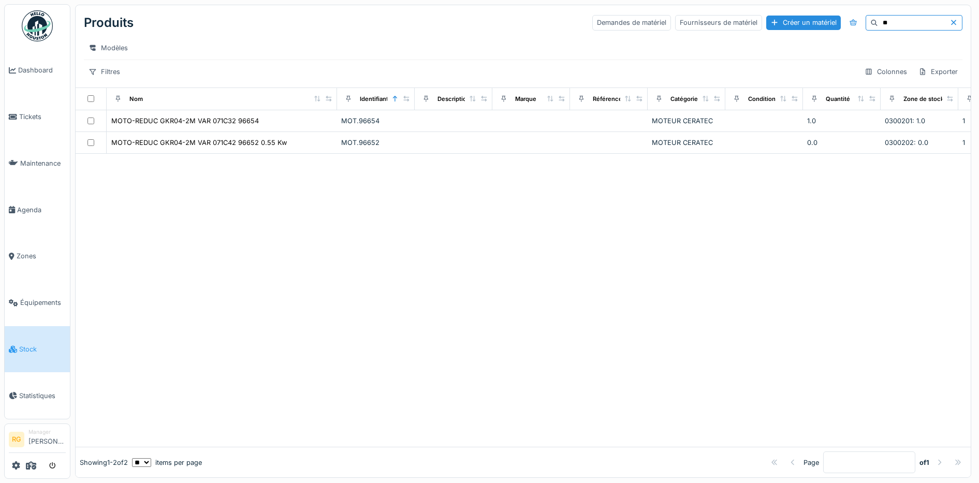
type input "*"
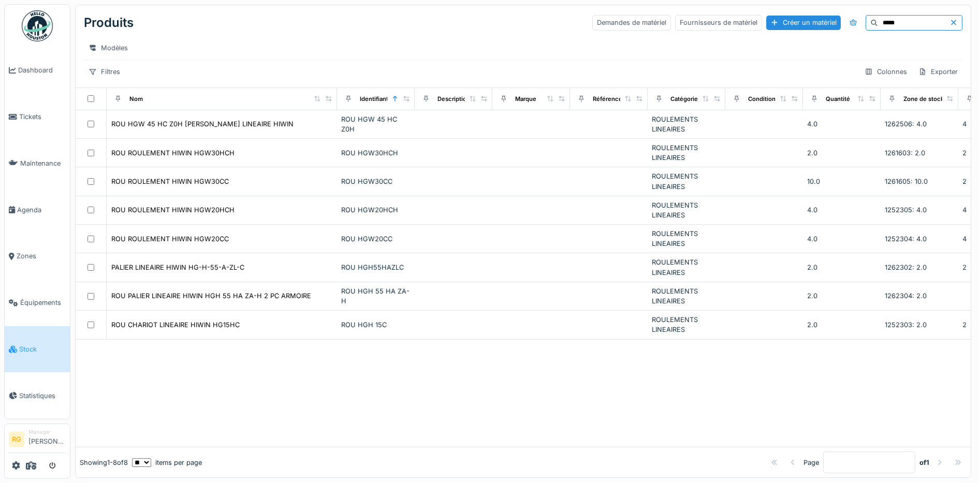
type input "*****"
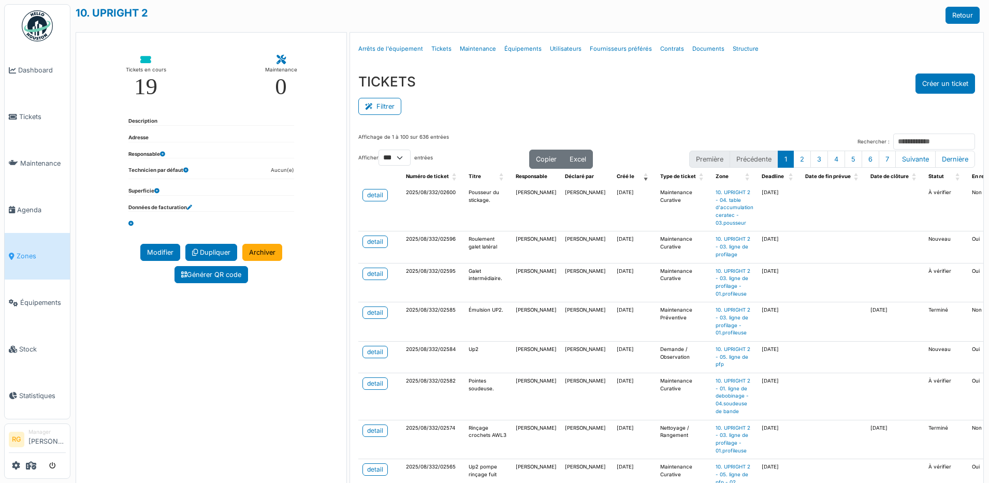
select select "***"
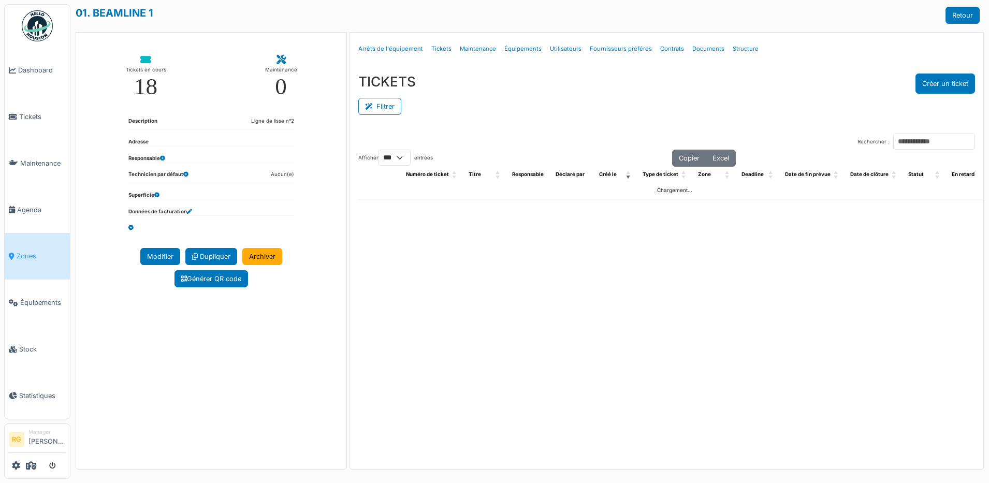
select select "***"
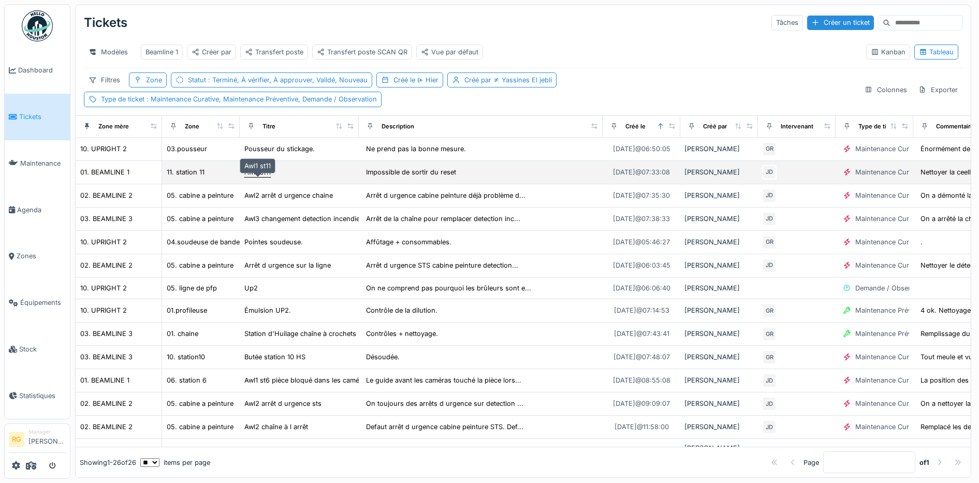
click at [261, 177] on div "Awl1 st11" at bounding box center [257, 172] width 26 height 10
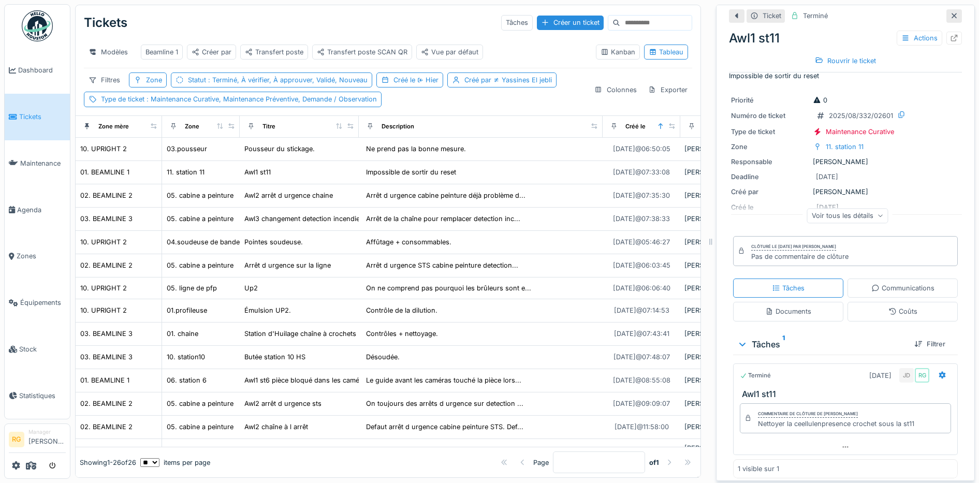
scroll to position [22, 0]
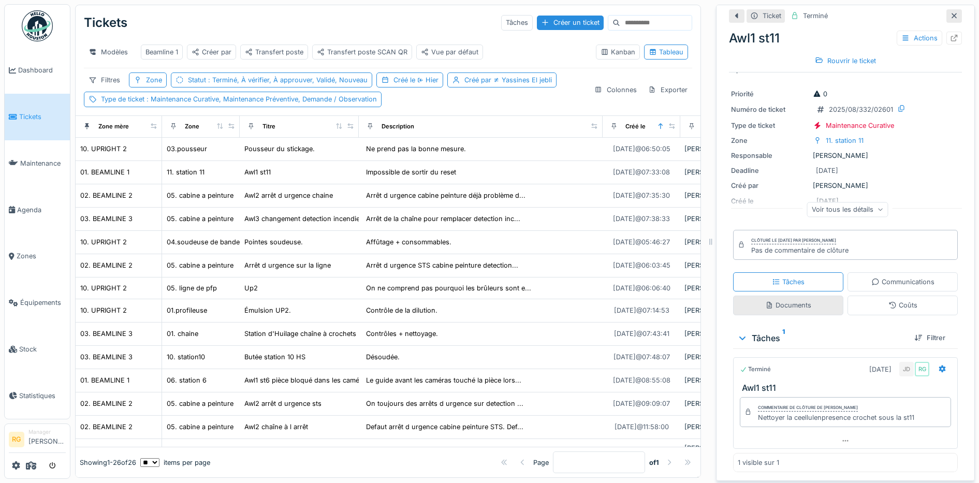
click at [787, 308] on div "Documents" at bounding box center [788, 305] width 46 height 10
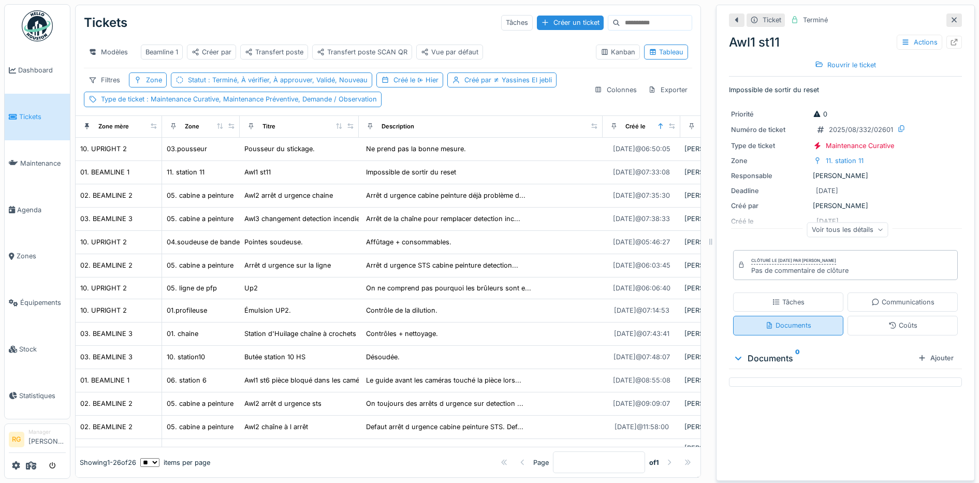
scroll to position [10, 0]
click at [783, 293] on div "Tâches" at bounding box center [788, 302] width 110 height 19
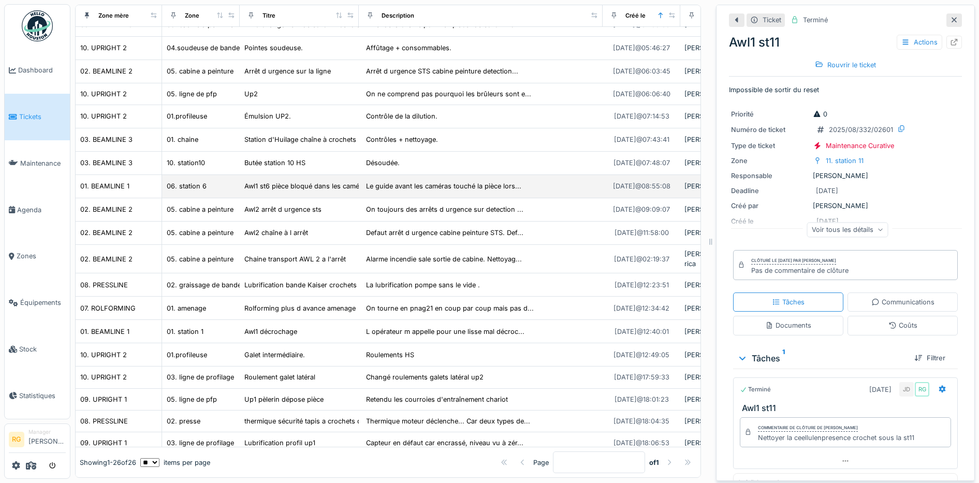
scroll to position [0, 0]
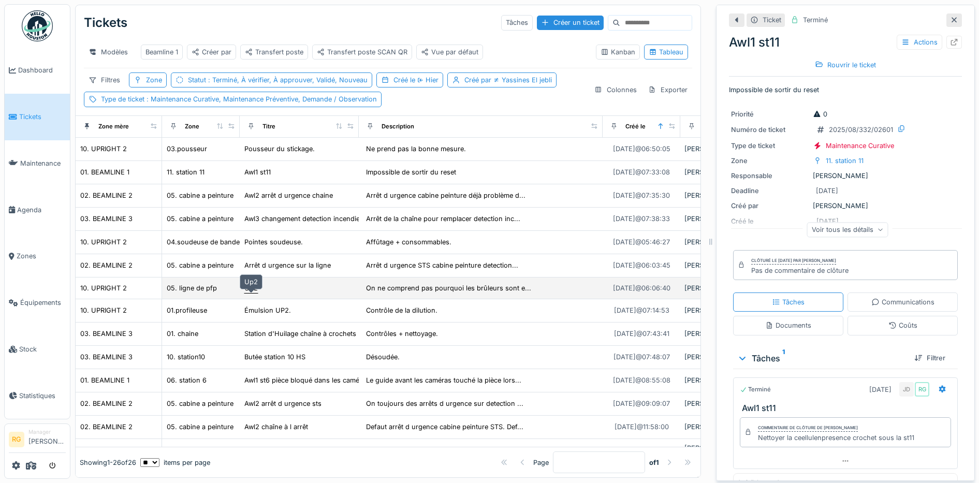
click at [251, 293] on div "Up2" at bounding box center [250, 288] width 13 height 10
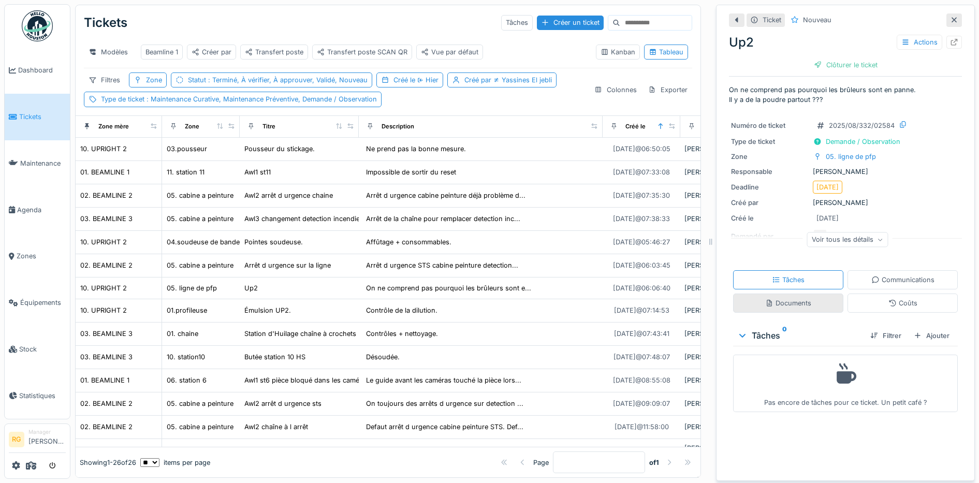
click at [780, 308] on div "Documents" at bounding box center [788, 303] width 46 height 10
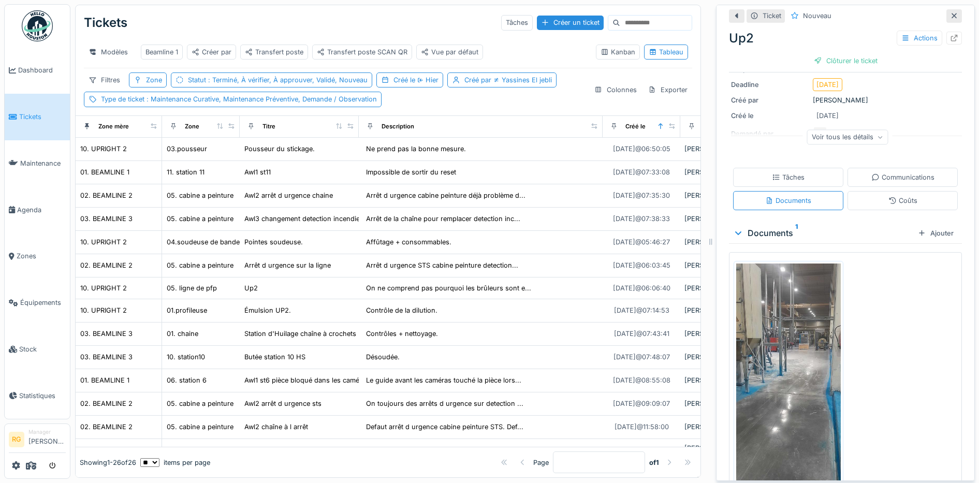
scroll to position [142, 0]
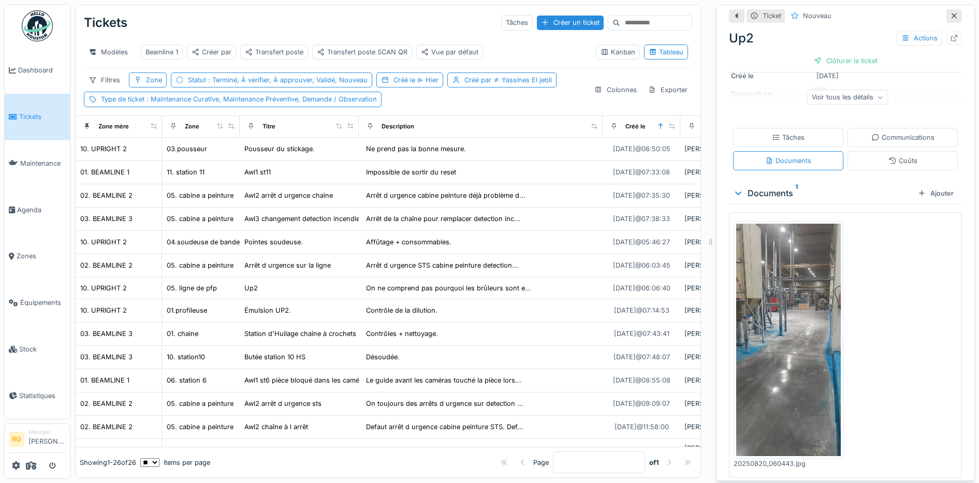
click at [765, 324] on img at bounding box center [788, 340] width 105 height 232
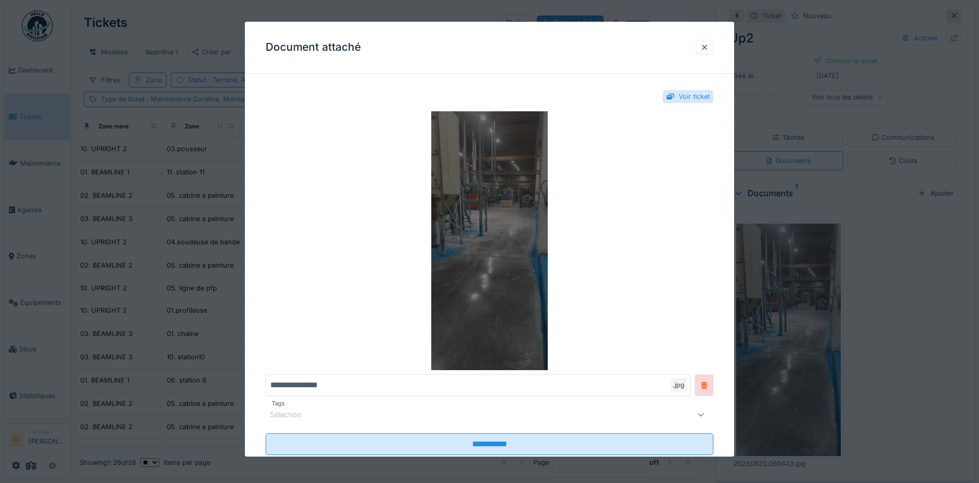
click at [504, 246] on img at bounding box center [490, 240] width 448 height 259
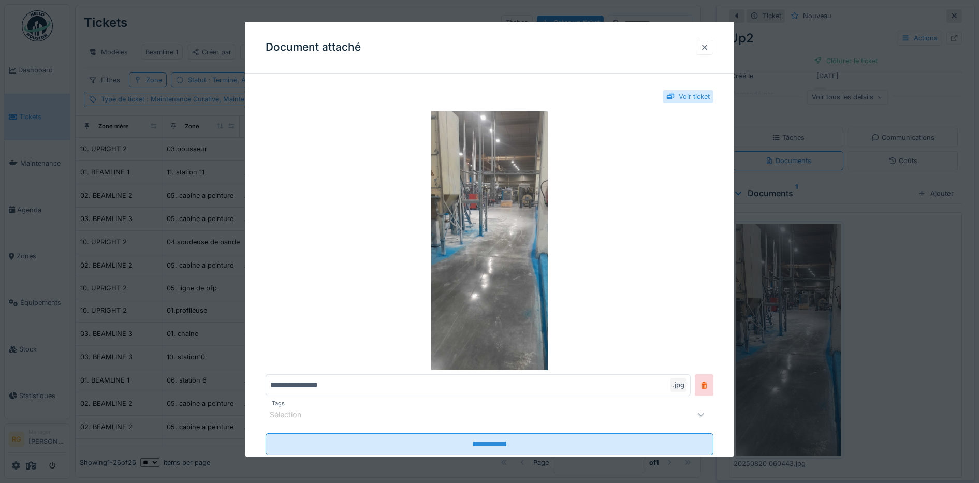
click at [709, 50] on div at bounding box center [705, 47] width 8 height 10
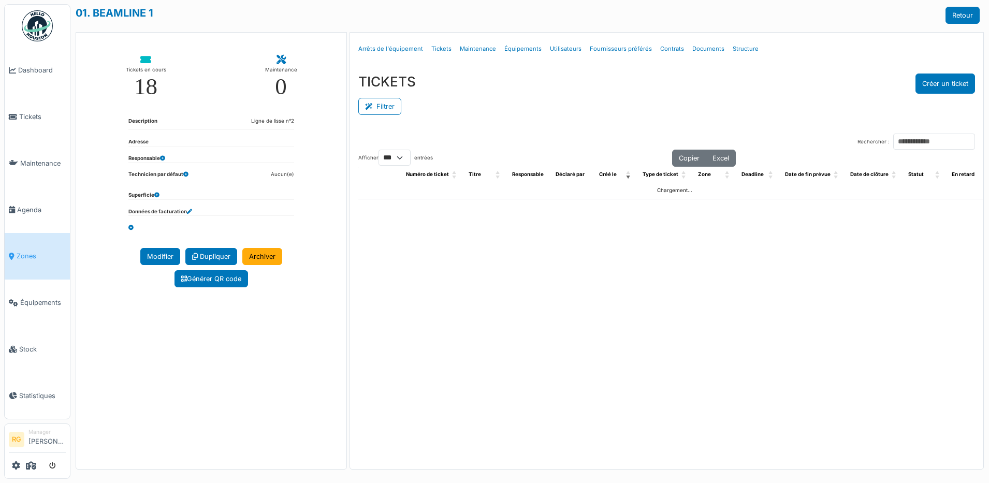
select select "***"
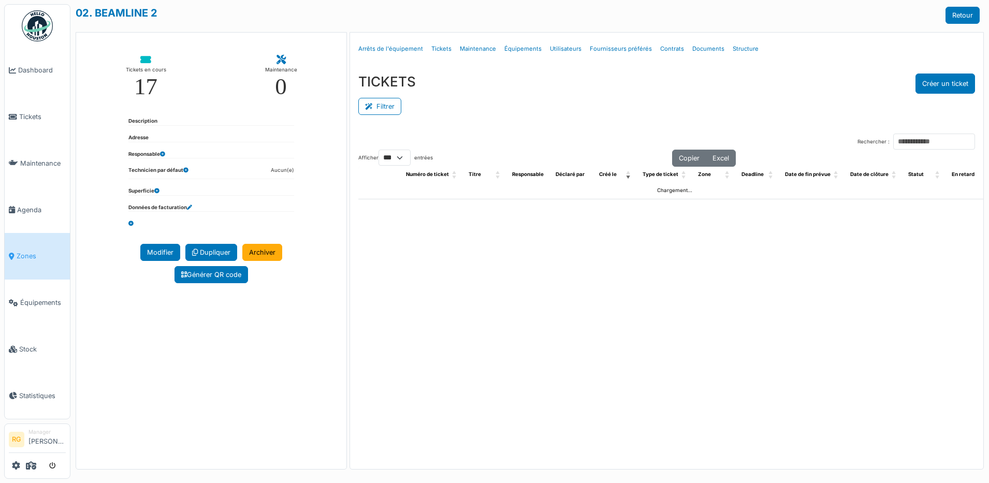
select select "***"
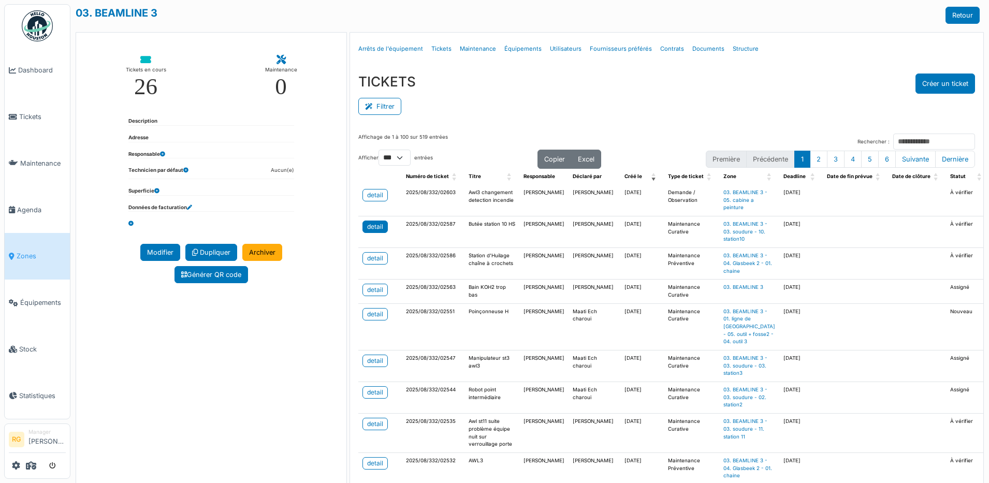
click at [377, 231] on div "detail" at bounding box center [375, 226] width 16 height 9
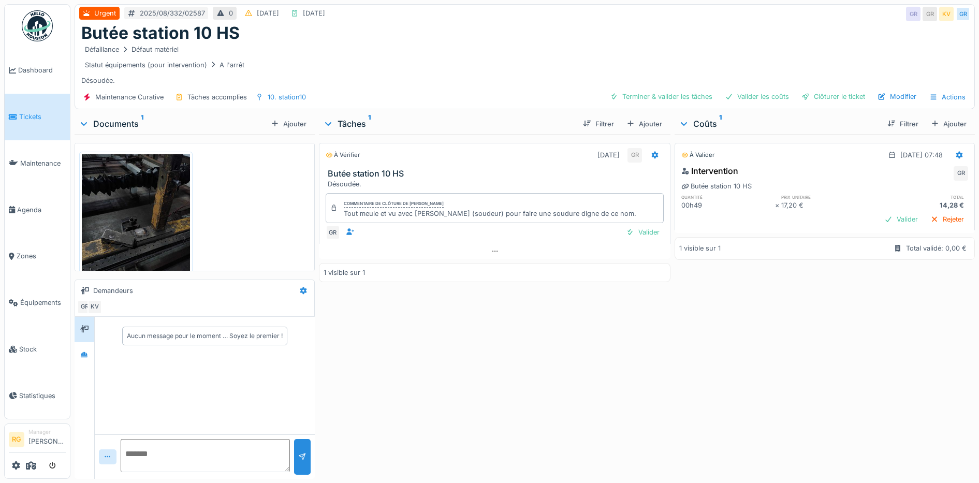
click at [136, 216] on img at bounding box center [136, 226] width 108 height 144
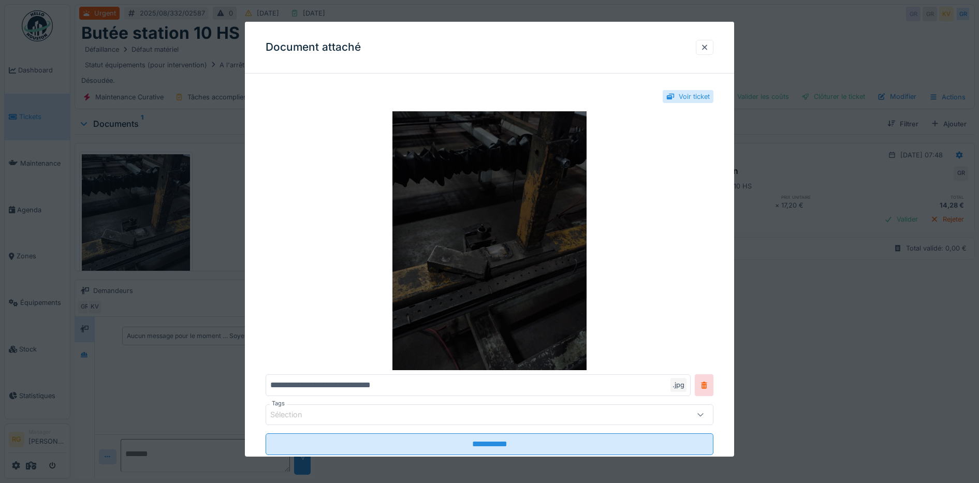
click at [501, 246] on img at bounding box center [490, 240] width 448 height 259
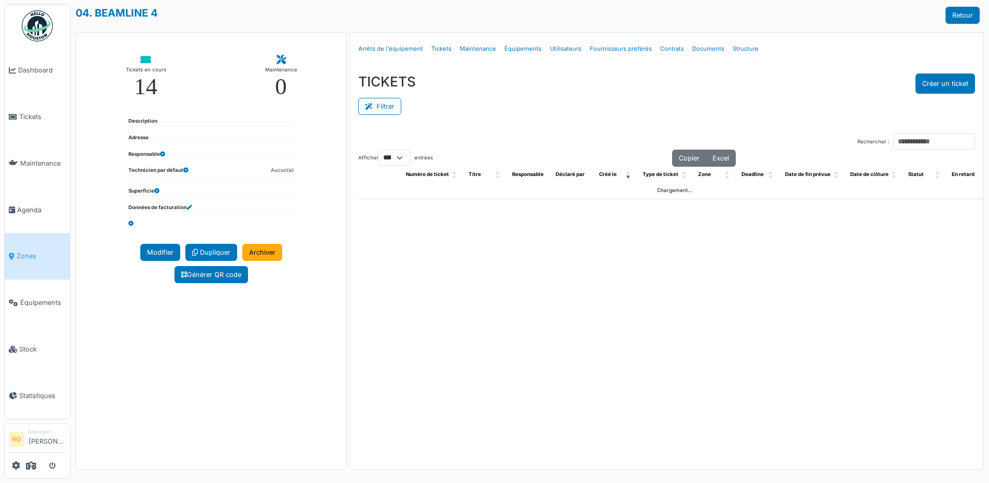
select select "***"
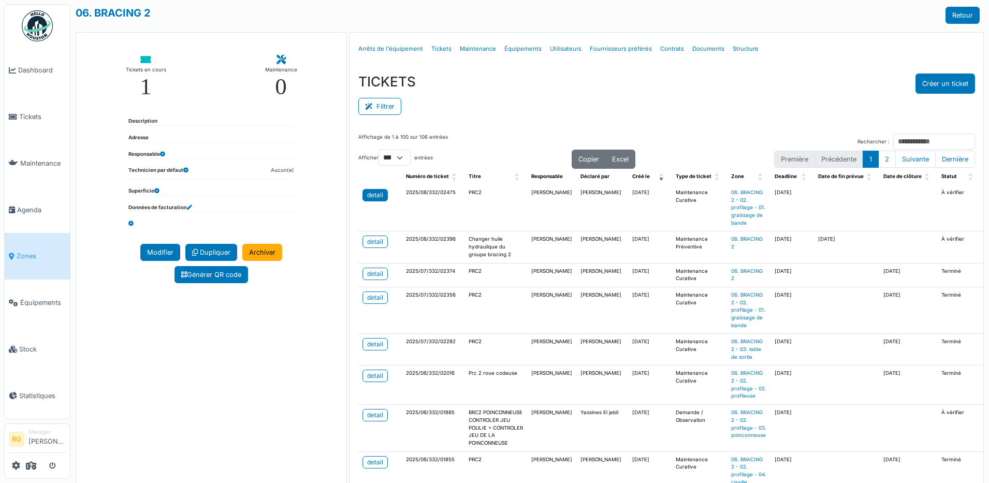
click at [376, 197] on div "detail" at bounding box center [375, 195] width 16 height 9
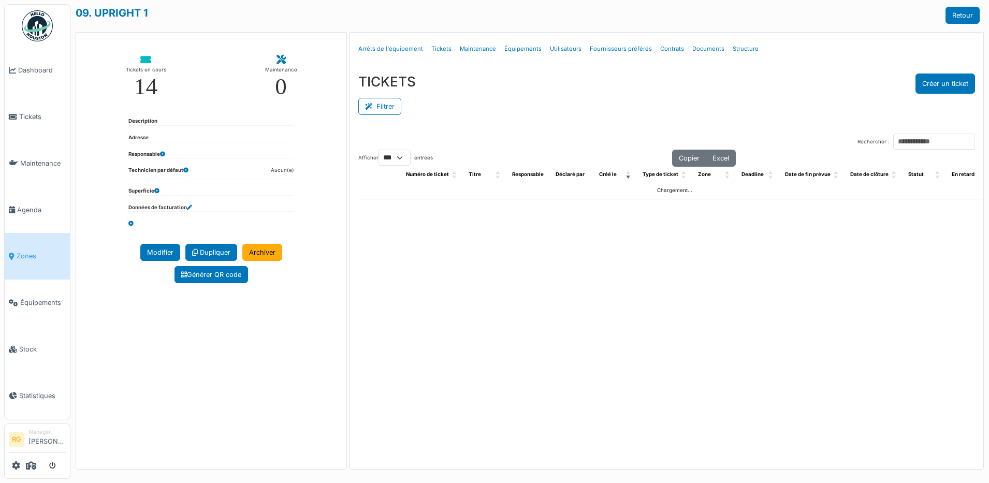
select select "***"
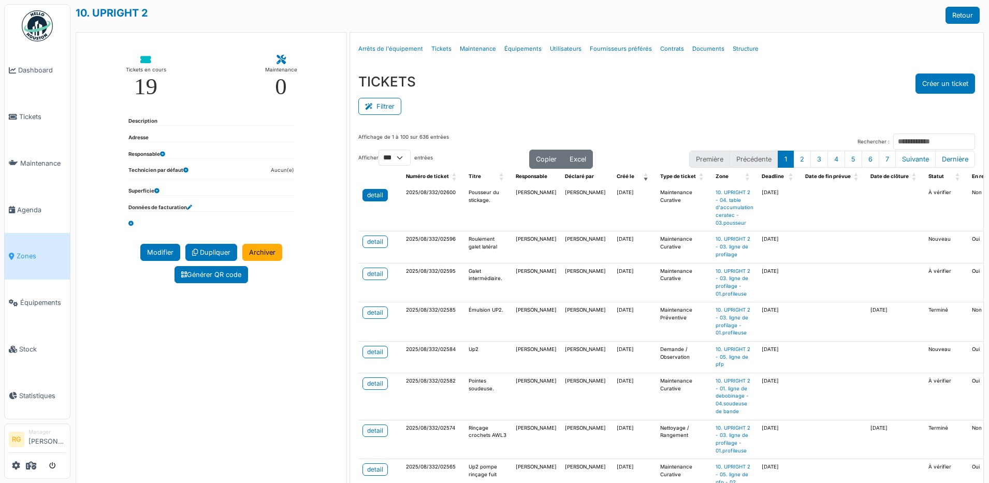
click at [372, 194] on div "detail" at bounding box center [375, 195] width 16 height 9
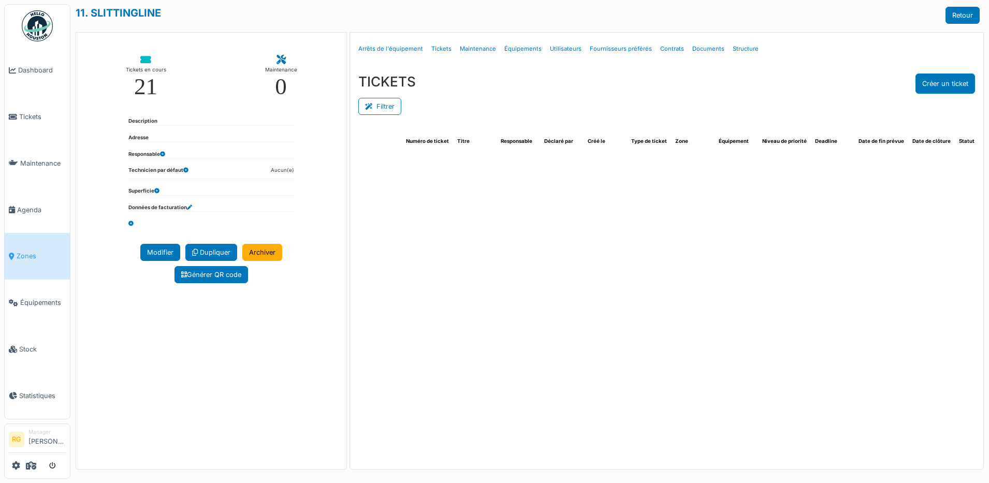
select select "***"
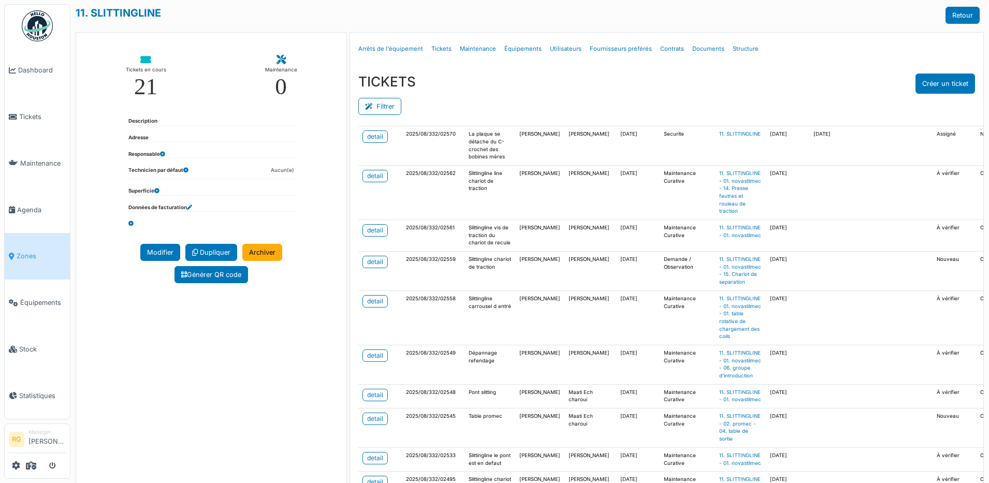
scroll to position [65, 0]
